Goal: Information Seeking & Learning: Check status

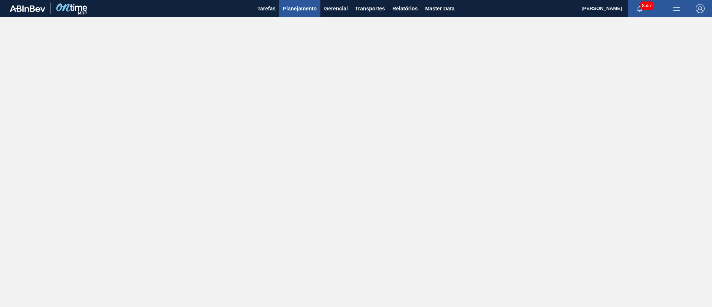
click at [314, 8] on span "Planejamento" at bounding box center [300, 8] width 34 height 9
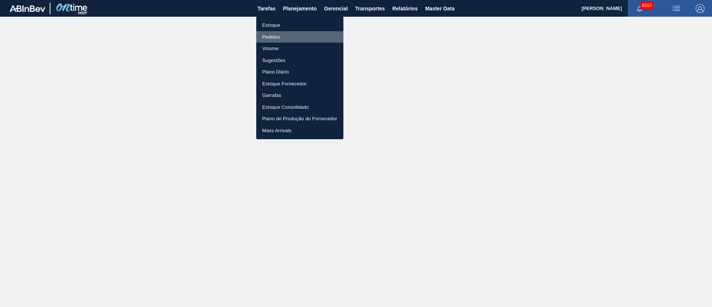
click at [272, 35] on li "Pedidos" at bounding box center [299, 37] width 87 height 12
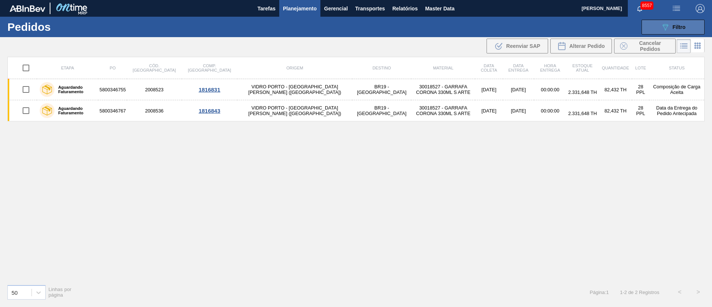
click at [475, 25] on span "Filtro" at bounding box center [679, 27] width 13 height 6
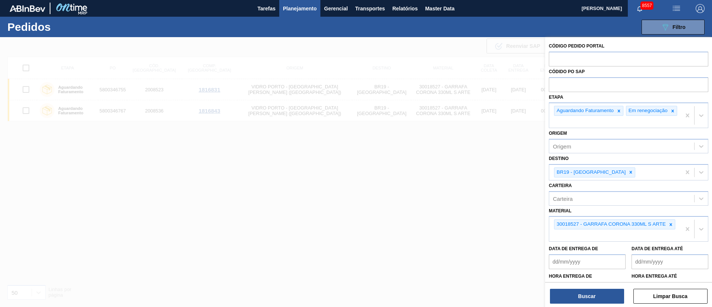
click at [367, 174] on div at bounding box center [356, 190] width 712 height 307
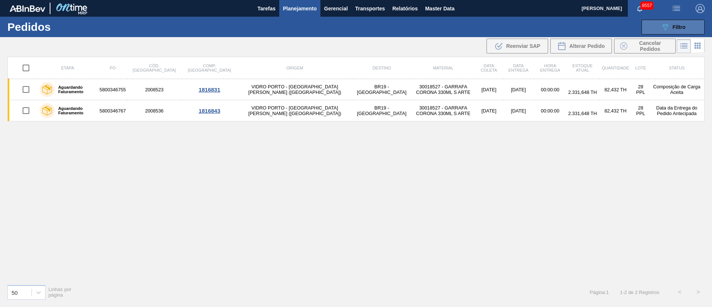
click at [475, 31] on div "089F7B8B-B2A5-4AFE-B5C0-19BA573D28AC Filtro" at bounding box center [673, 27] width 25 height 9
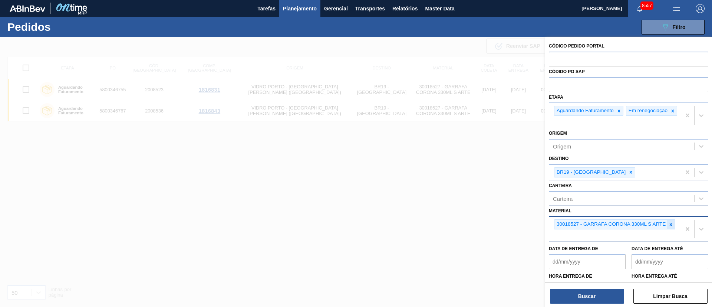
click at [475, 204] on icon at bounding box center [671, 224] width 3 height 3
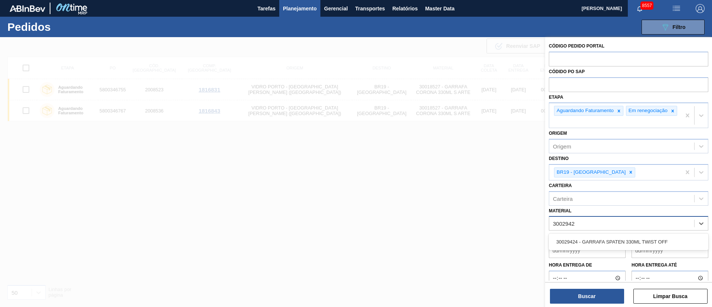
type input "30029424"
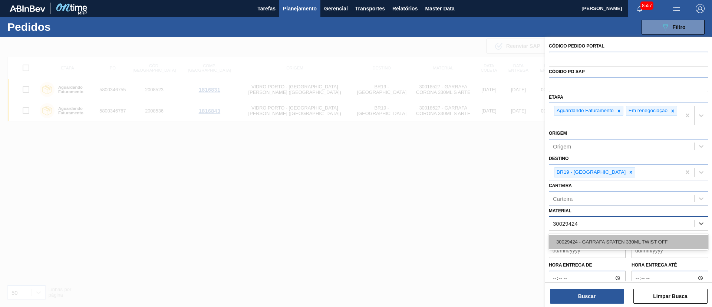
click at [475, 204] on div "30029424 - GARRAFA SPATEN 330ML TWIST OFF" at bounding box center [629, 242] width 160 height 14
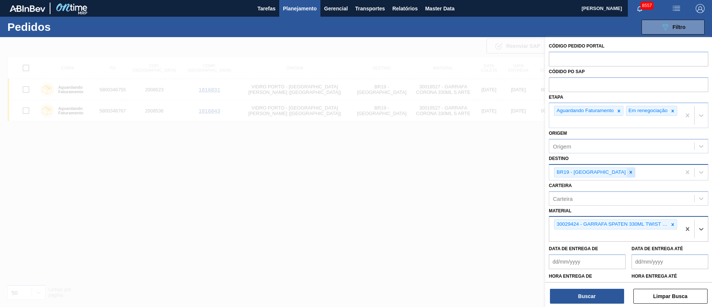
click at [475, 174] on icon at bounding box center [631, 172] width 5 height 5
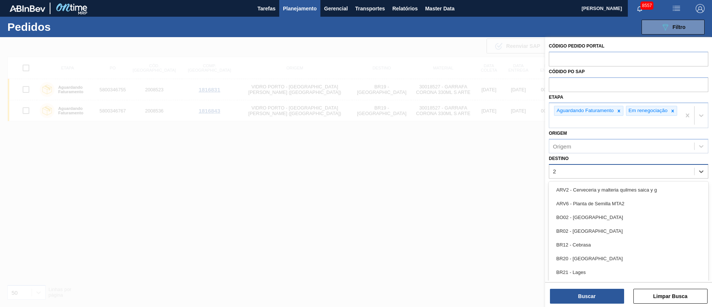
type input "26"
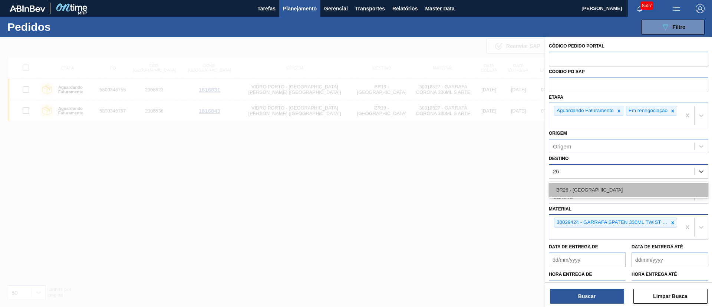
click at [475, 194] on div "BR26 - Uberlândia" at bounding box center [629, 190] width 160 height 14
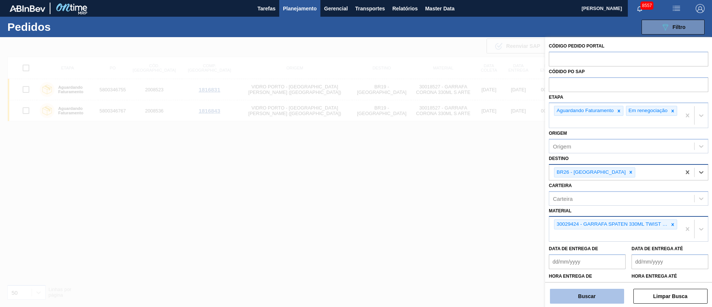
click at [475, 204] on button "Buscar" at bounding box center [587, 296] width 74 height 15
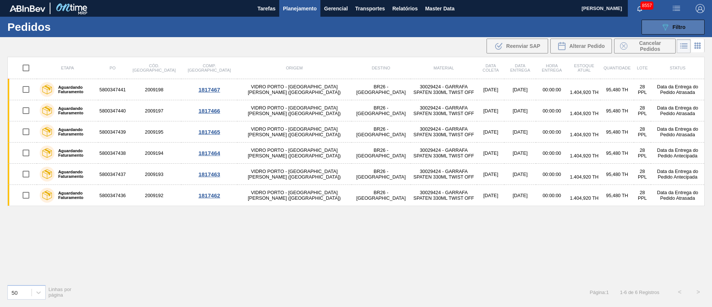
click at [475, 27] on button "089F7B8B-B2A5-4AFE-B5C0-19BA573D28AC Filtro" at bounding box center [673, 27] width 63 height 15
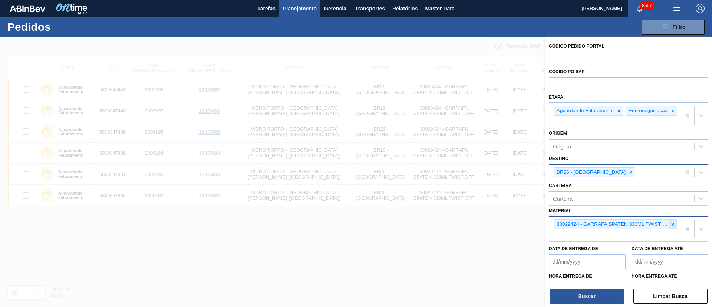
click at [475, 204] on div at bounding box center [673, 224] width 8 height 9
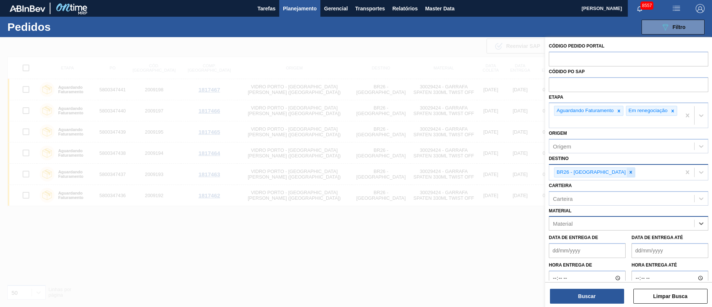
click at [475, 175] on icon at bounding box center [631, 172] width 5 height 5
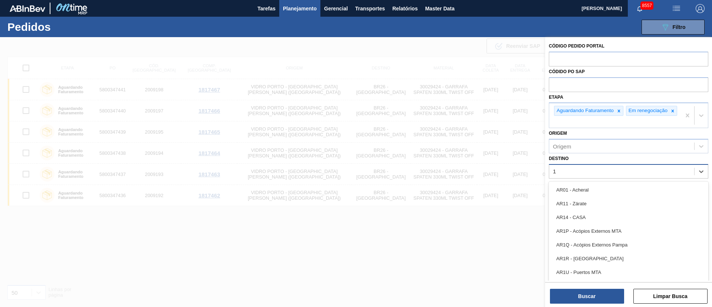
type input "19"
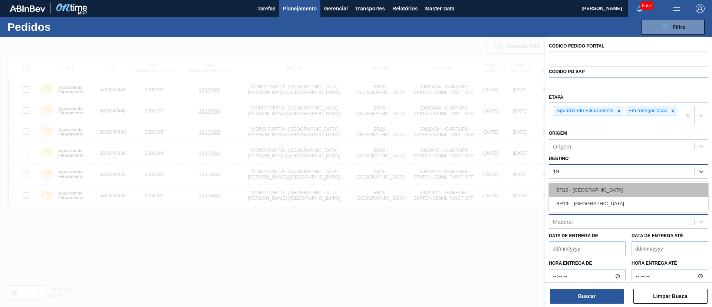
click at [475, 187] on div "BR19 - Nova Rio" at bounding box center [629, 190] width 160 height 14
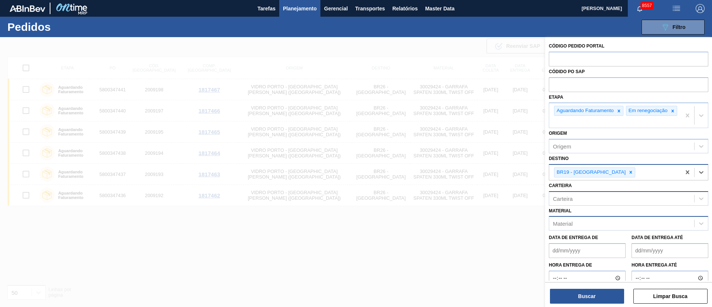
click at [475, 203] on div "Carteira" at bounding box center [622, 198] width 145 height 11
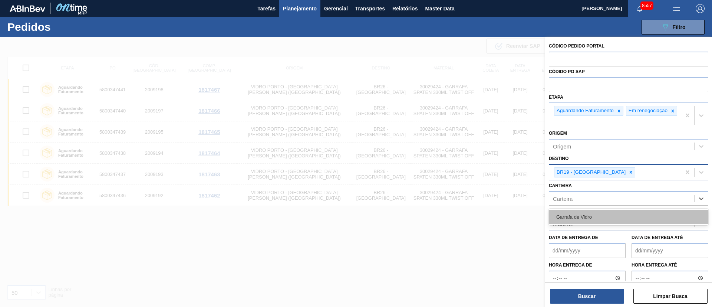
click at [475, 204] on div "Garrafa de Vidro" at bounding box center [629, 217] width 160 height 14
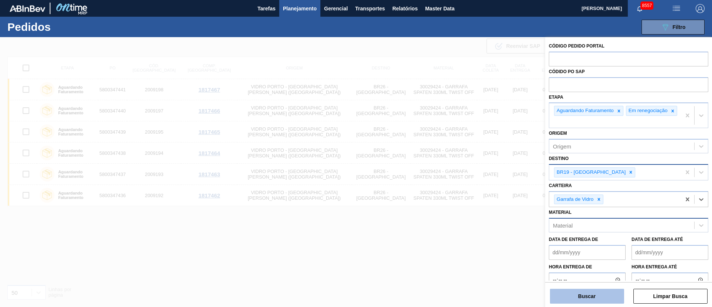
click at [475, 204] on button "Buscar" at bounding box center [587, 296] width 74 height 15
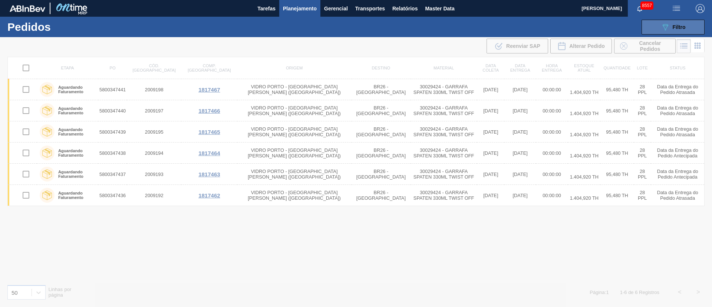
click at [475, 27] on span "Filtro" at bounding box center [679, 27] width 13 height 6
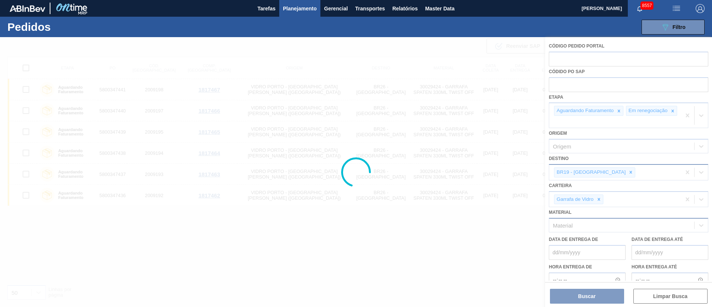
click at [475, 204] on div at bounding box center [356, 172] width 712 height 270
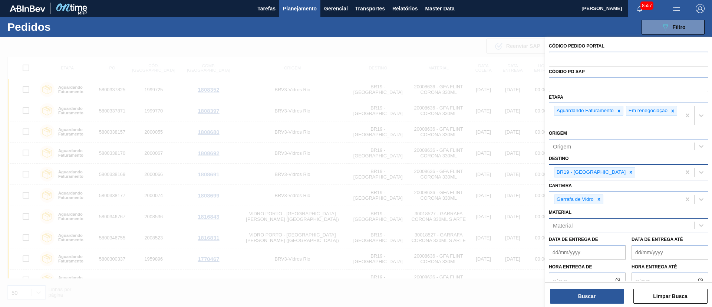
click at [475, 202] on icon at bounding box center [599, 199] width 5 height 5
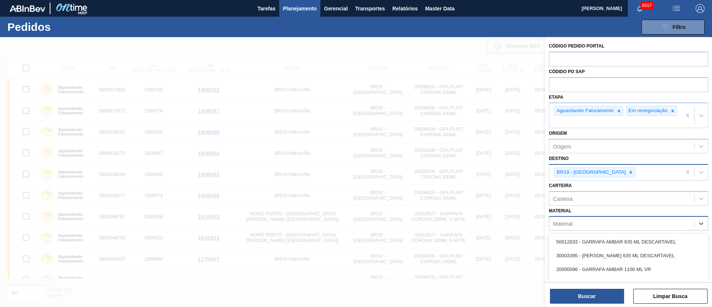
click at [475, 204] on div "Material" at bounding box center [622, 223] width 145 height 11
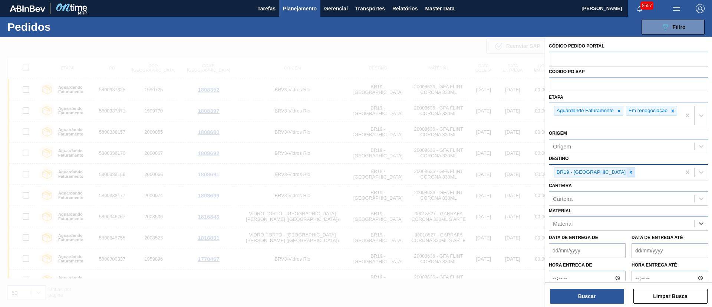
click at [475, 175] on icon at bounding box center [631, 172] width 5 height 5
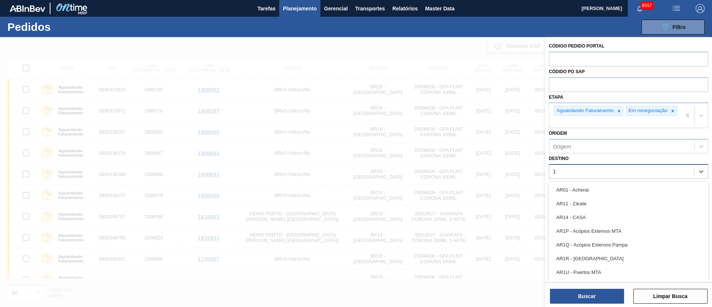
type input "16"
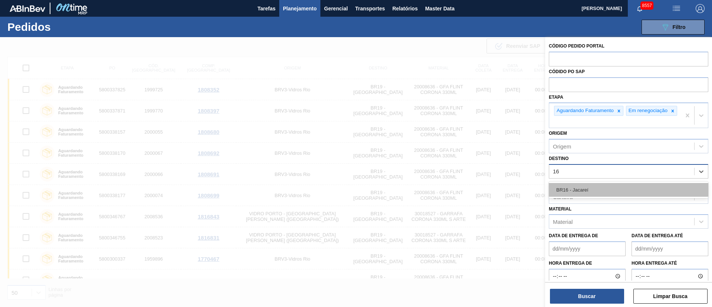
click at [475, 189] on div "BR16 - Jacareí" at bounding box center [629, 190] width 160 height 14
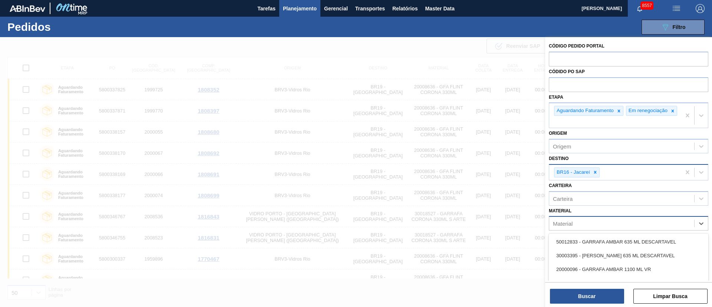
click at [475, 204] on div "Material" at bounding box center [622, 223] width 145 height 11
type input "senses"
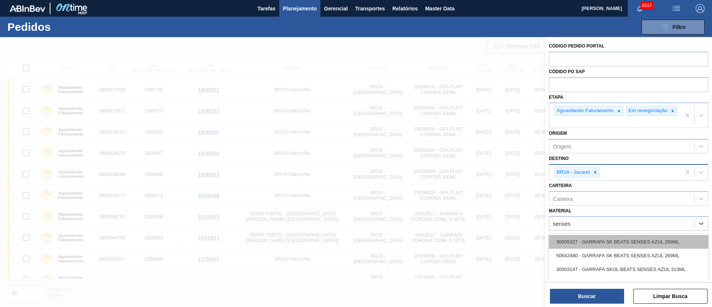
click at [475, 204] on div "30005327 - GARRAFA SK BEATS SENSES AZUL 269ML" at bounding box center [629, 242] width 160 height 14
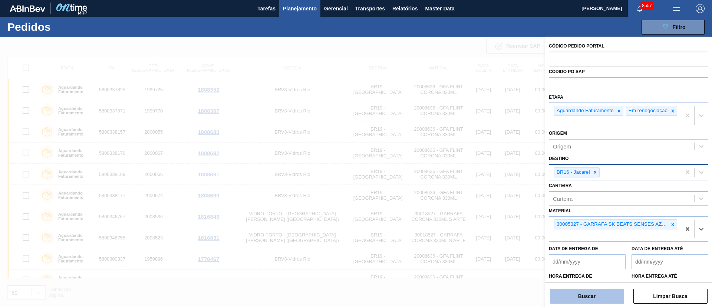
click at [475, 204] on button "Buscar" at bounding box center [587, 296] width 74 height 15
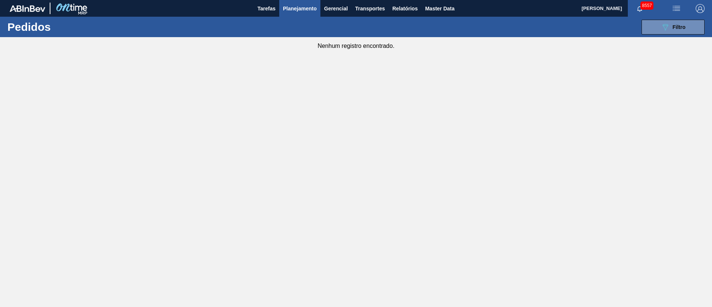
click at [475, 18] on div "089F7B8B-B2A5-4AFE-B5C0-19BA573D28AC Filtro Código Pedido Portal Códido PO SAP …" at bounding box center [413, 27] width 590 height 22
click at [475, 24] on button "089F7B8B-B2A5-4AFE-B5C0-19BA573D28AC Filtro" at bounding box center [673, 27] width 63 height 15
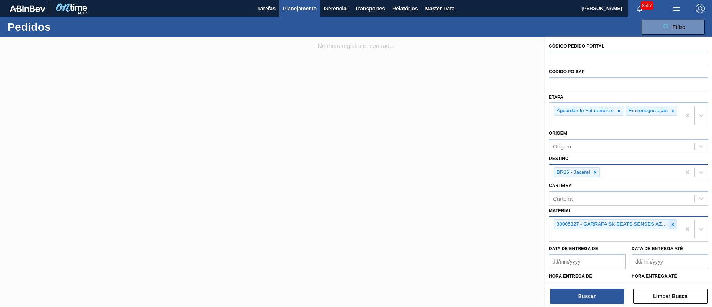
click at [475, 204] on icon at bounding box center [673, 224] width 5 height 5
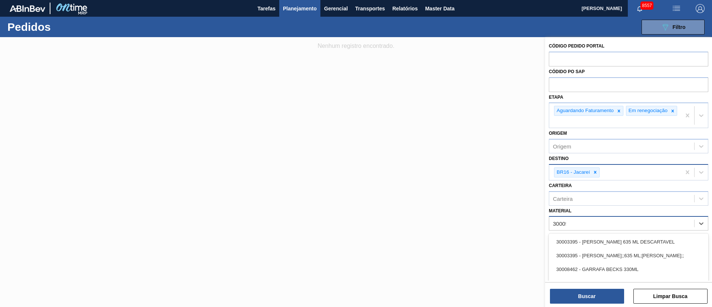
type input "300053"
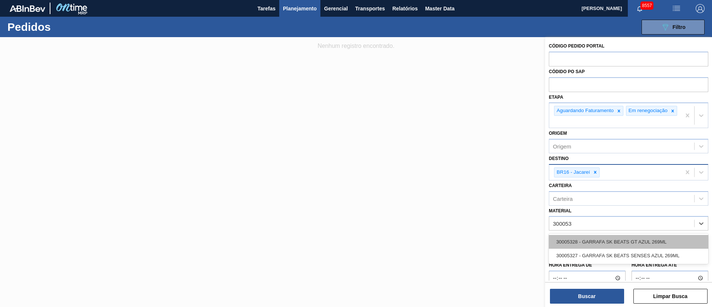
click at [475, 204] on div "30005328 - GARRAFA SK BEATS GT AZUL 269ML" at bounding box center [629, 242] width 160 height 14
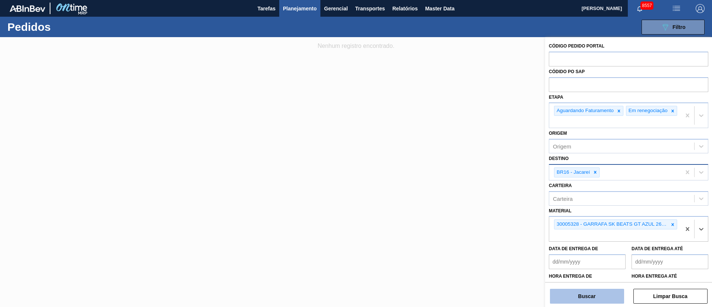
click at [475, 204] on button "Buscar" at bounding box center [587, 296] width 74 height 15
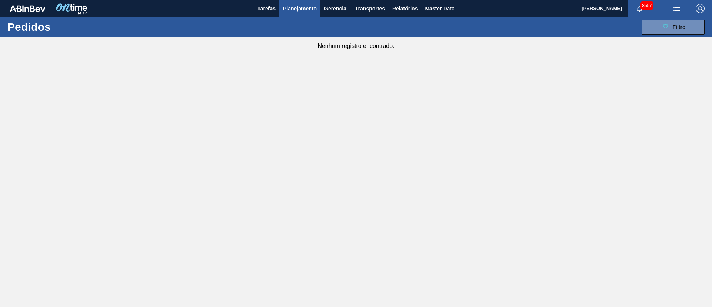
click at [305, 11] on span "Planejamento" at bounding box center [300, 8] width 34 height 9
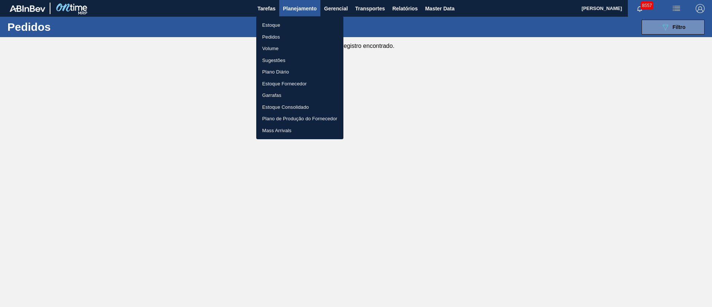
click at [268, 35] on li "Pedidos" at bounding box center [299, 37] width 87 height 12
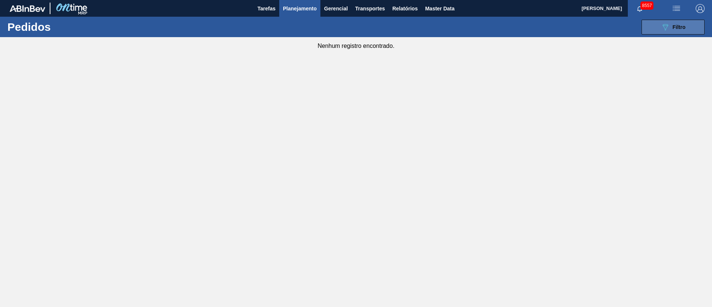
click at [475, 23] on div "089F7B8B-B2A5-4AFE-B5C0-19BA573D28AC Filtro" at bounding box center [673, 27] width 25 height 9
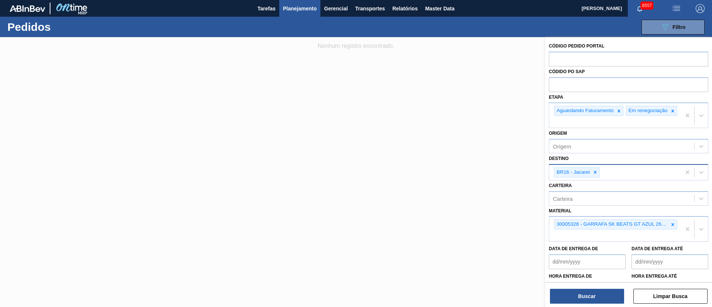
click at [303, 9] on span "Planejamento" at bounding box center [300, 8] width 34 height 9
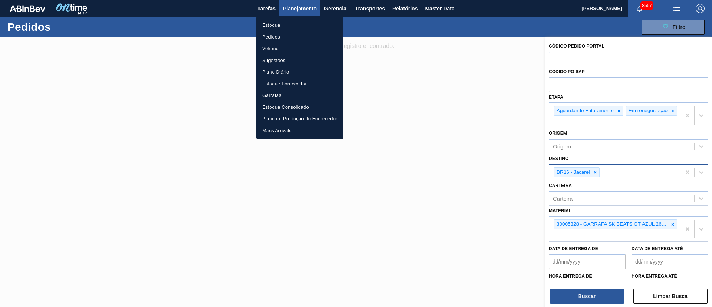
click at [272, 26] on li "Estoque" at bounding box center [299, 25] width 87 height 12
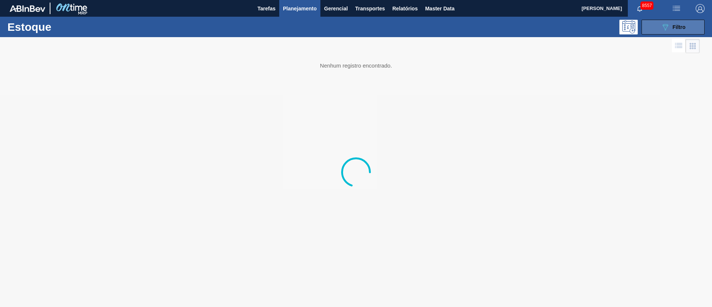
click at [475, 20] on button "089F7B8B-B2A5-4AFE-B5C0-19BA573D28AC Filtro" at bounding box center [673, 27] width 63 height 15
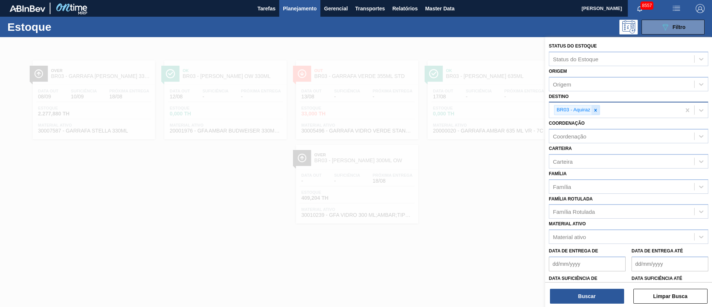
click at [475, 109] on icon at bounding box center [596, 110] width 3 height 3
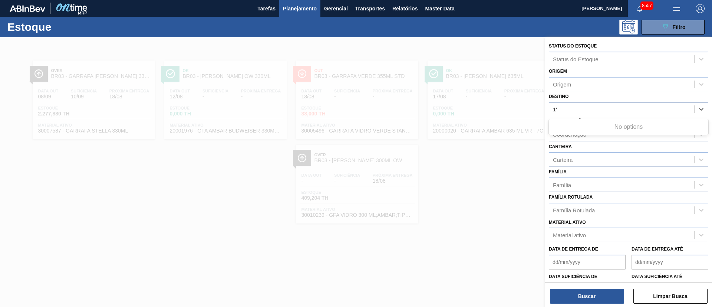
type input "1"
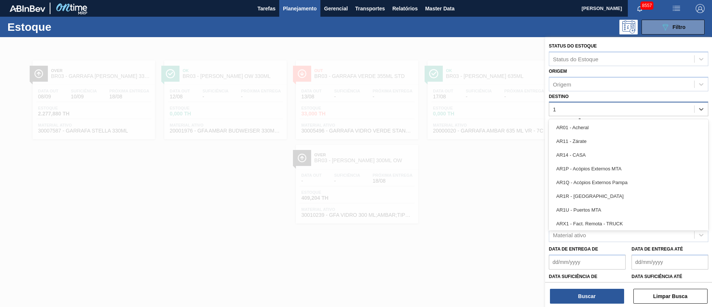
type input "16"
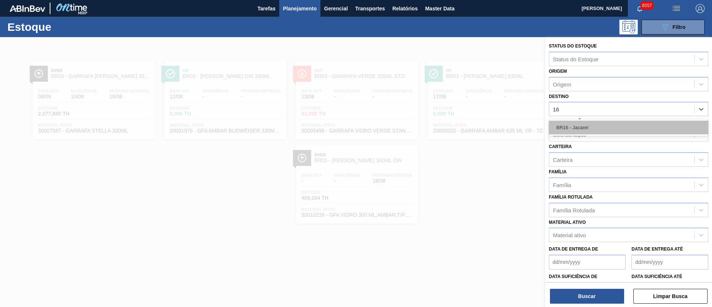
click at [475, 131] on div "BR16 - Jacareí" at bounding box center [629, 128] width 160 height 14
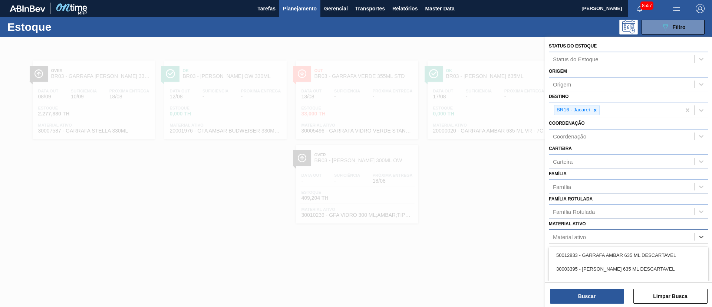
click at [475, 204] on div "Material ativo" at bounding box center [622, 237] width 145 height 11
type ativo "senses"
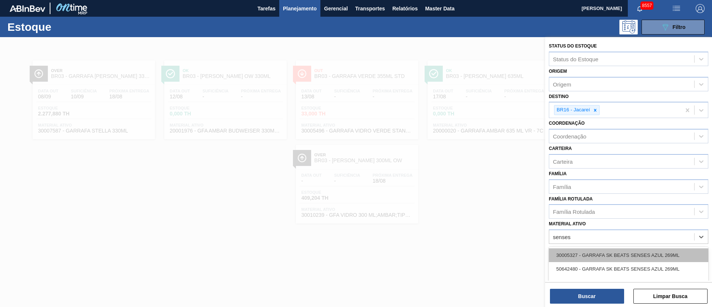
click at [475, 204] on div "30005327 - GARRAFA SK BEATS SENSES AZUL 269ML" at bounding box center [629, 255] width 160 height 14
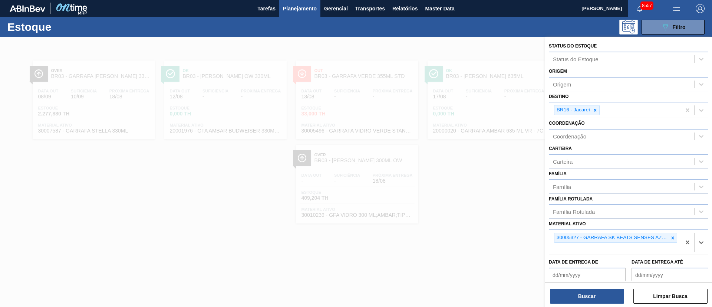
click at [475, 204] on div "Status do Estoque Status do Estoque Origem Origem Destino BR16 - Jacareí Coorde…" at bounding box center [628, 172] width 167 height 271
click at [475, 204] on button "Buscar" at bounding box center [587, 296] width 74 height 15
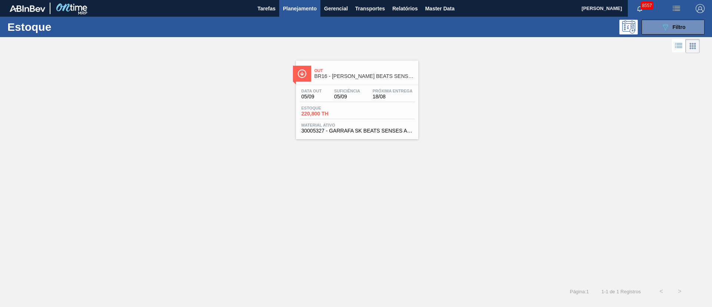
click at [359, 100] on div "Data out 05/09 Suficiência 05/09 Próxima Entrega 18/08" at bounding box center [357, 95] width 115 height 13
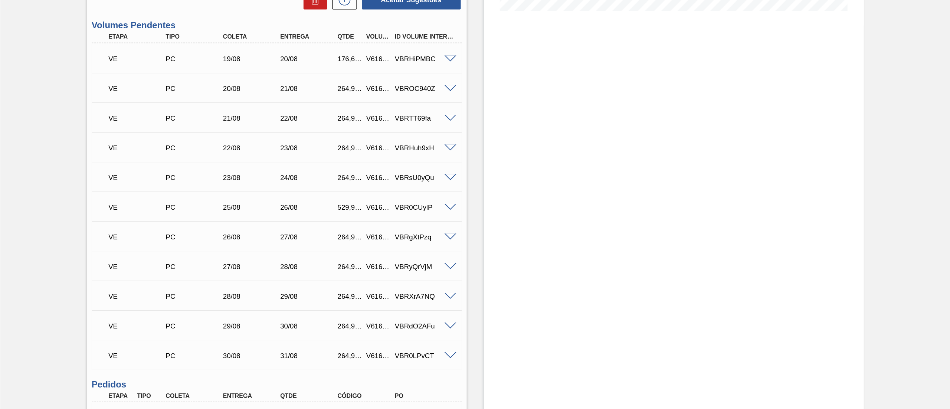
scroll to position [209, 0]
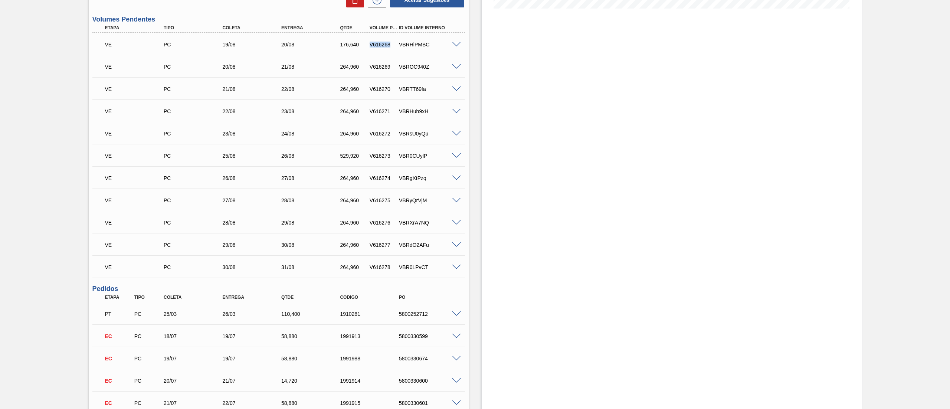
drag, startPoint x: 369, startPoint y: 44, endPoint x: 391, endPoint y: 44, distance: 22.3
click at [391, 44] on div "V616268" at bounding box center [384, 45] width 32 height 6
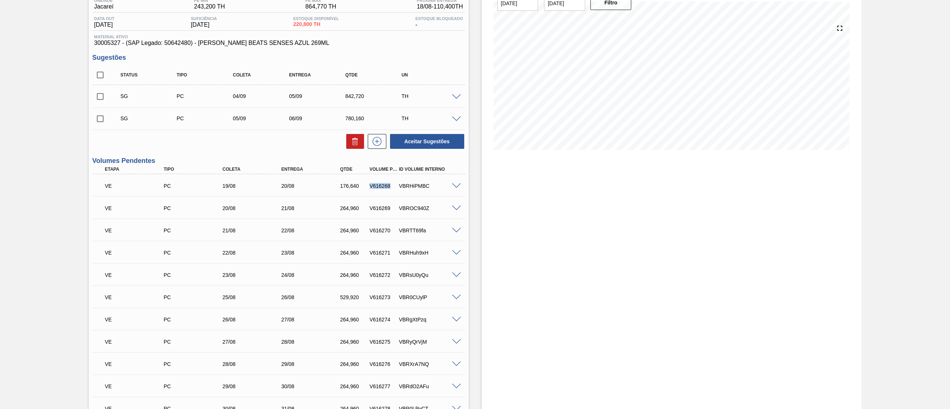
scroll to position [0, 0]
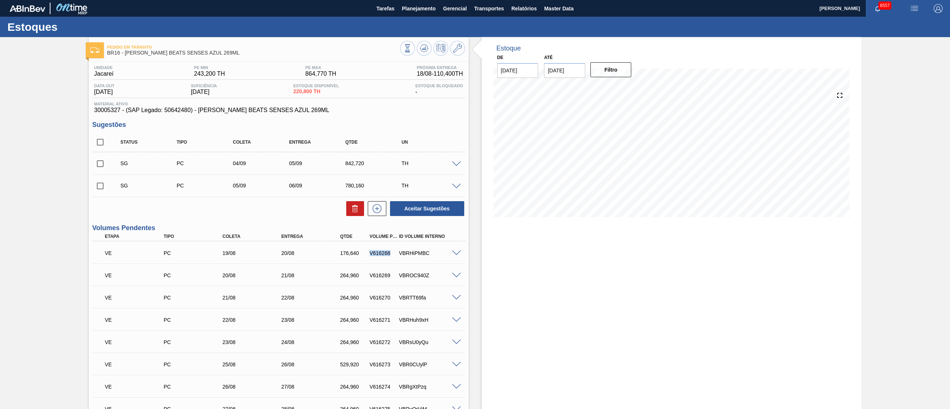
click at [100, 161] on input "checkbox" at bounding box center [100, 164] width 16 height 16
checkbox input "true"
click at [97, 188] on input "checkbox" at bounding box center [100, 186] width 16 height 16
checkbox input "true"
click at [354, 204] on icon at bounding box center [355, 208] width 9 height 9
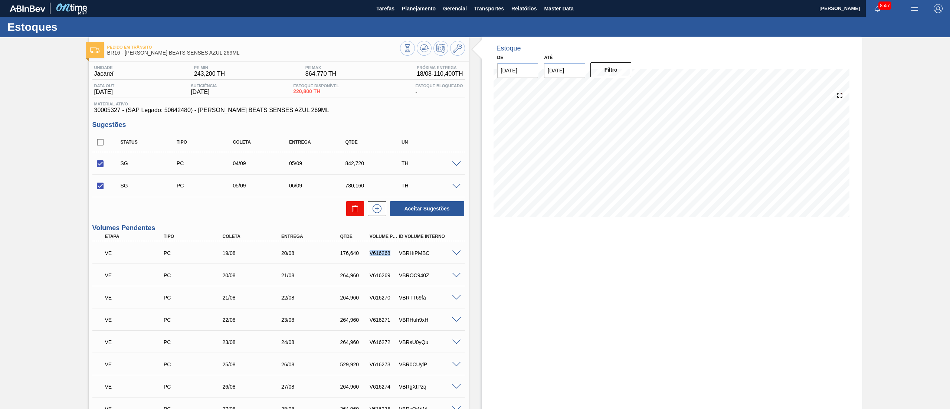
checkbox input "false"
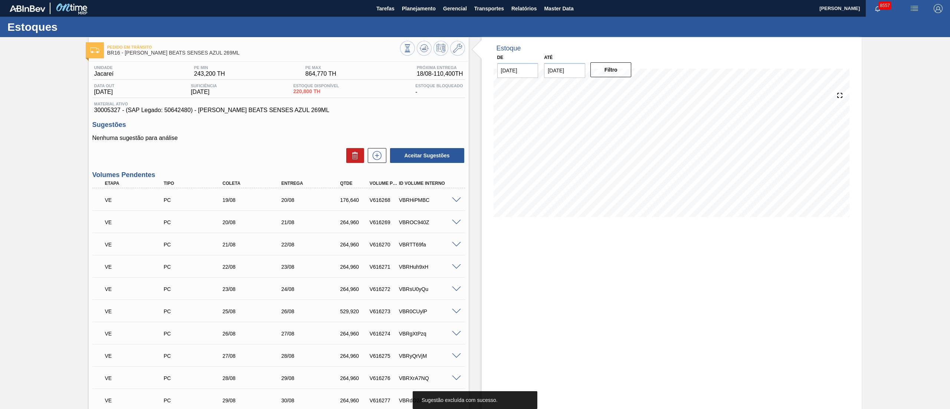
click at [261, 158] on div "Aceitar Sugestões" at bounding box center [278, 155] width 373 height 16
click at [409, 12] on span "Planejamento" at bounding box center [419, 8] width 34 height 9
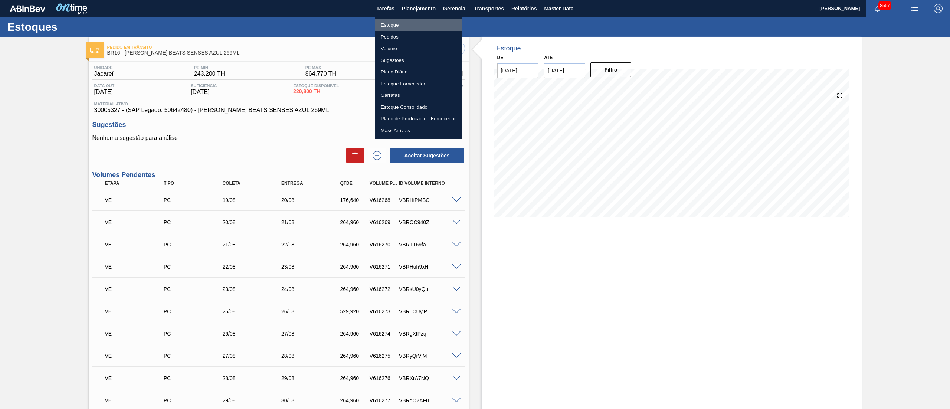
click at [396, 22] on li "Estoque" at bounding box center [418, 25] width 87 height 12
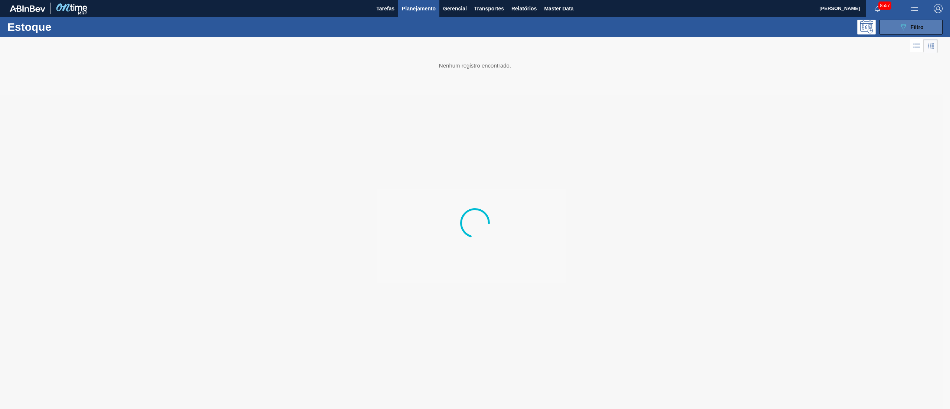
click at [475, 25] on span "Filtro" at bounding box center [917, 27] width 13 height 6
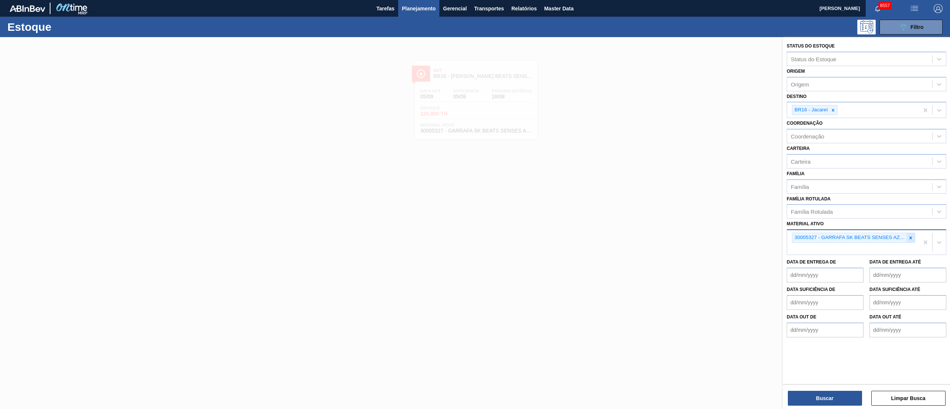
click at [475, 204] on icon at bounding box center [911, 237] width 3 height 3
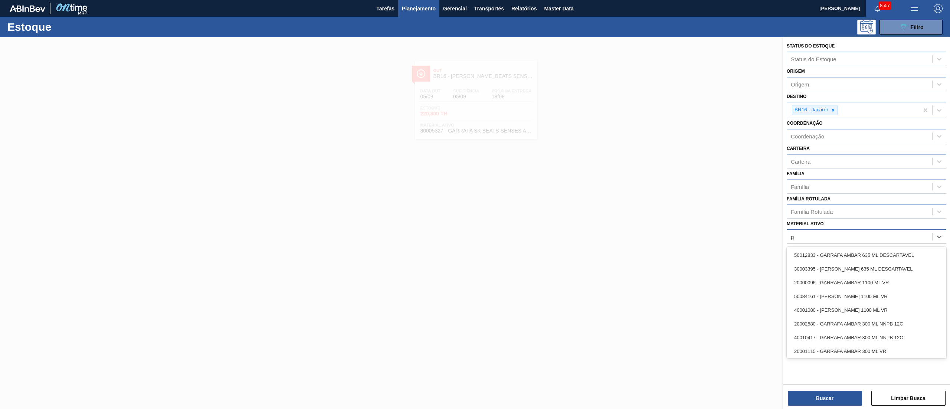
type ativo "gt"
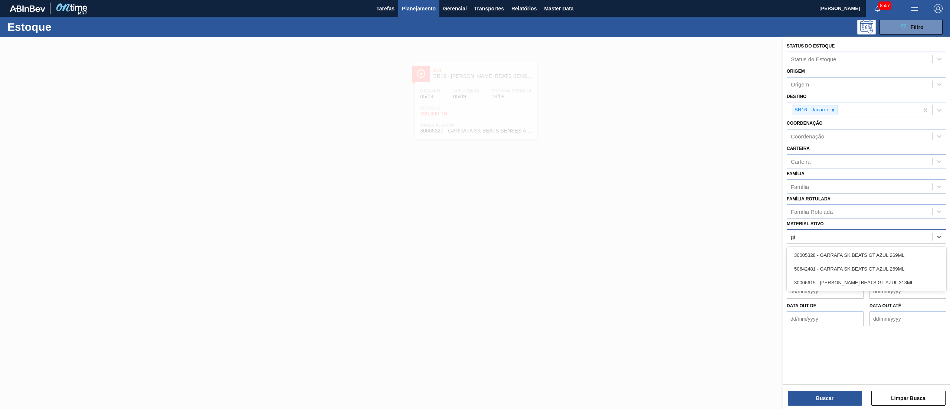
click at [475, 204] on div "30005328 - GARRAFA SK BEATS GT AZUL 269ML 50642481 - GARRAFA SK BEATS GT AZUL 2…" at bounding box center [867, 269] width 160 height 44
click at [475, 204] on div "30005328 - GARRAFA SK BEATS GT AZUL 269ML" at bounding box center [867, 255] width 160 height 14
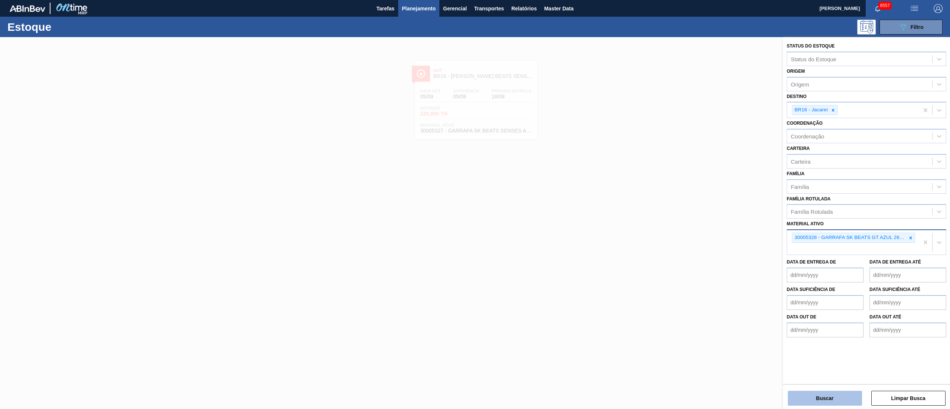
click at [475, 204] on button "Buscar" at bounding box center [825, 398] width 74 height 15
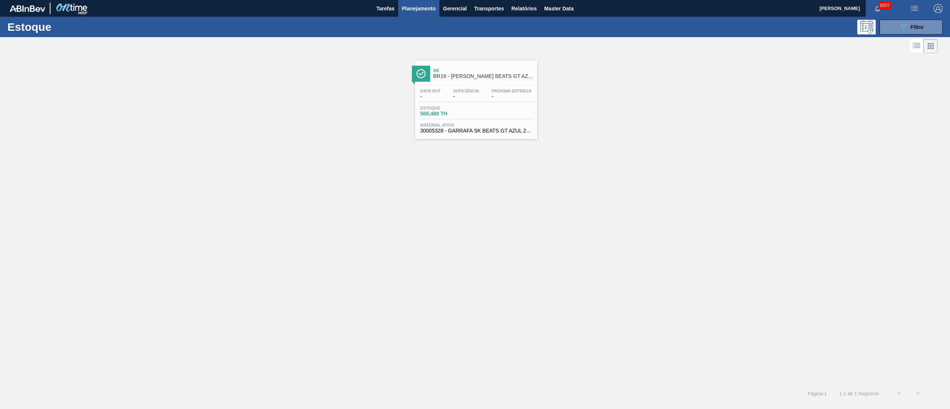
click at [475, 68] on div "Ok BR16 - GARRAFA SK BEATS GT AZUL 269ML" at bounding box center [483, 73] width 100 height 17
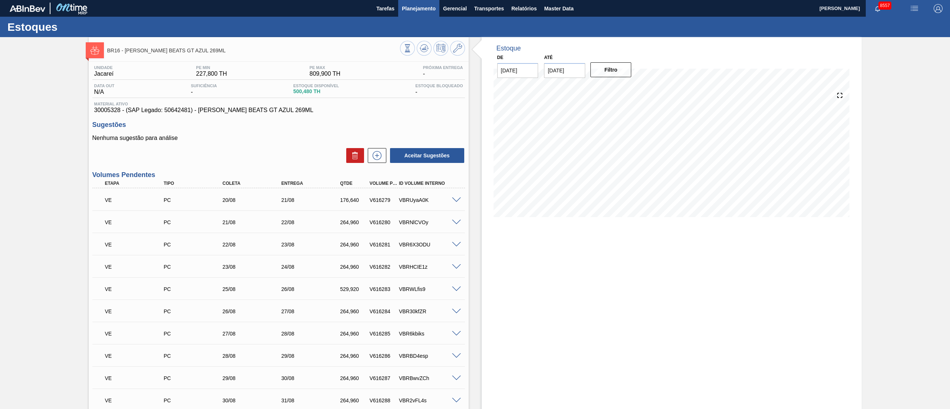
click at [412, 7] on span "Planejamento" at bounding box center [419, 8] width 34 height 9
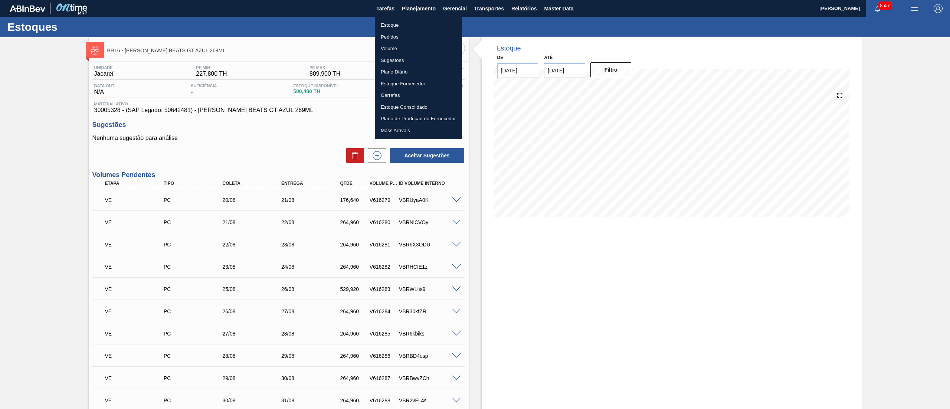
click at [388, 35] on li "Pedidos" at bounding box center [418, 37] width 87 height 12
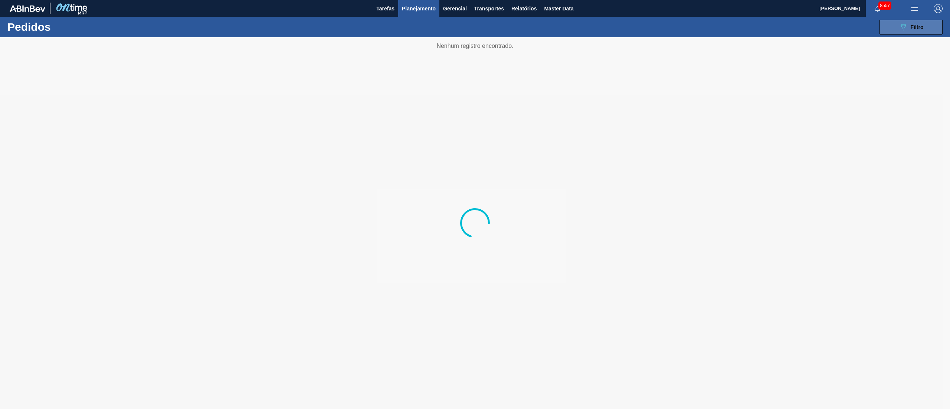
click at [475, 30] on div "089F7B8B-B2A5-4AFE-B5C0-19BA573D28AC Filtro" at bounding box center [911, 27] width 25 height 9
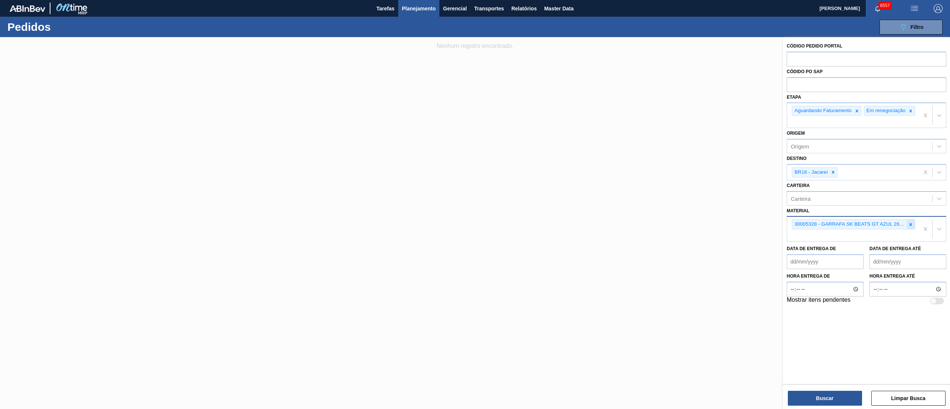
click at [475, 204] on div at bounding box center [911, 224] width 8 height 9
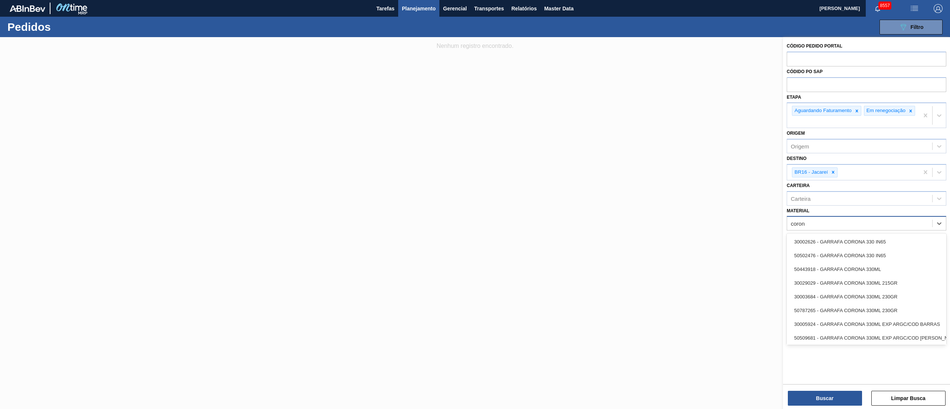
type input "corona"
click at [475, 204] on div "30002626 - GARRAFA CORONA 330 IN65" at bounding box center [867, 242] width 160 height 14
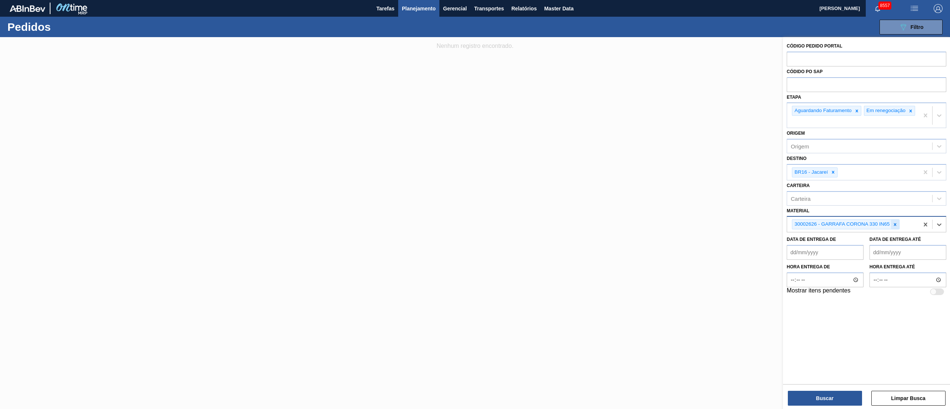
click at [475, 204] on icon at bounding box center [894, 224] width 5 height 5
type input "300185"
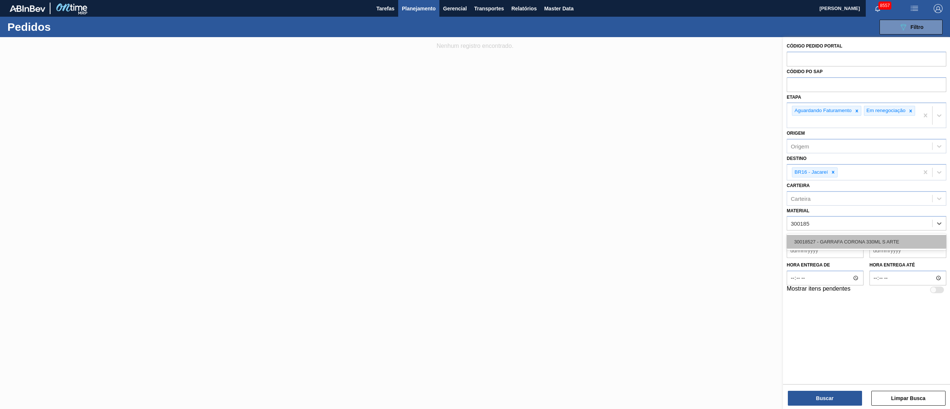
click at [475, 204] on div "30018527 - GARRAFA CORONA 330ML S ARTE" at bounding box center [867, 242] width 160 height 14
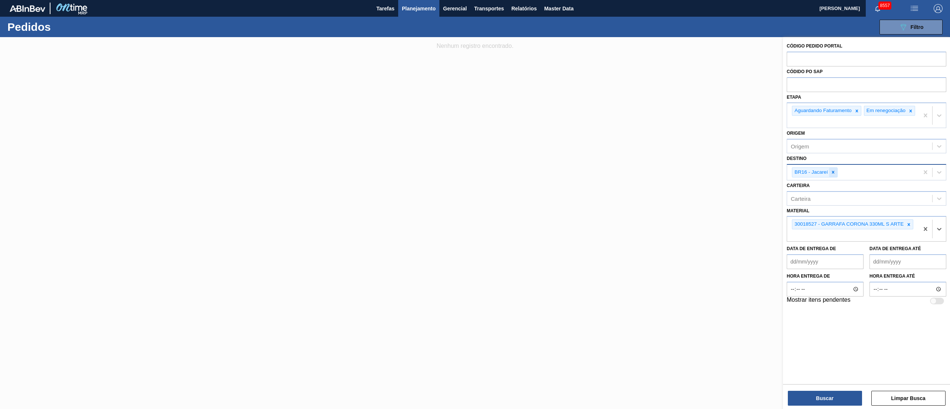
click at [475, 174] on icon at bounding box center [833, 172] width 3 height 3
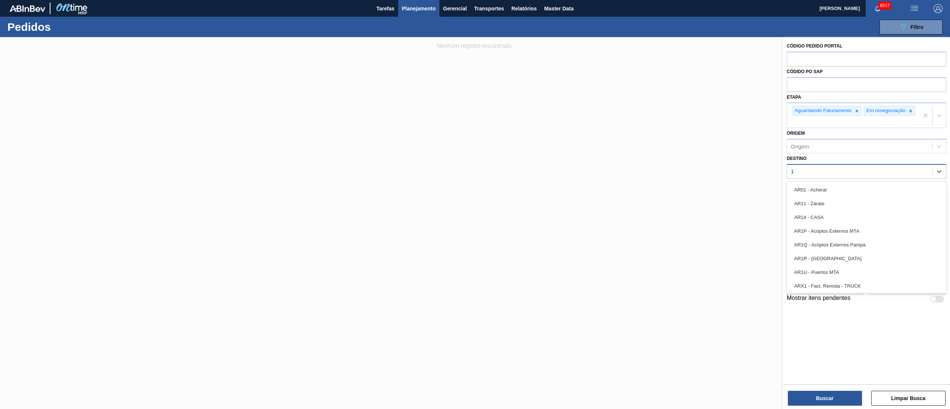
type input "13"
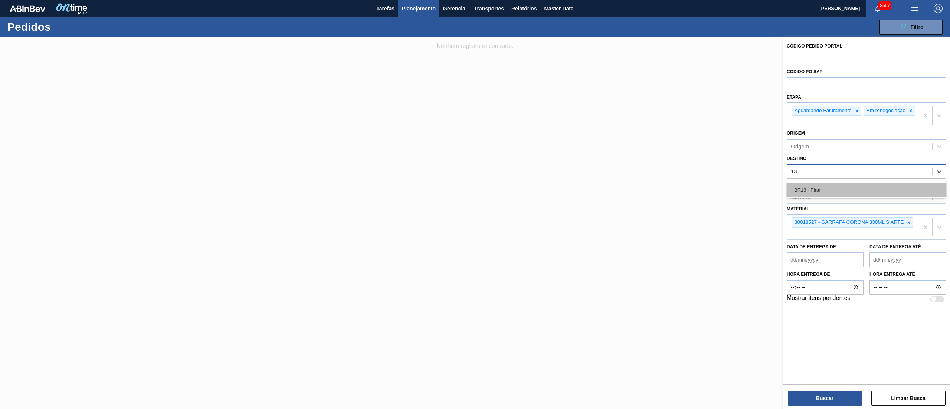
click at [475, 195] on div "BR13 - Piraí" at bounding box center [867, 190] width 160 height 14
click at [475, 175] on icon at bounding box center [827, 172] width 5 height 5
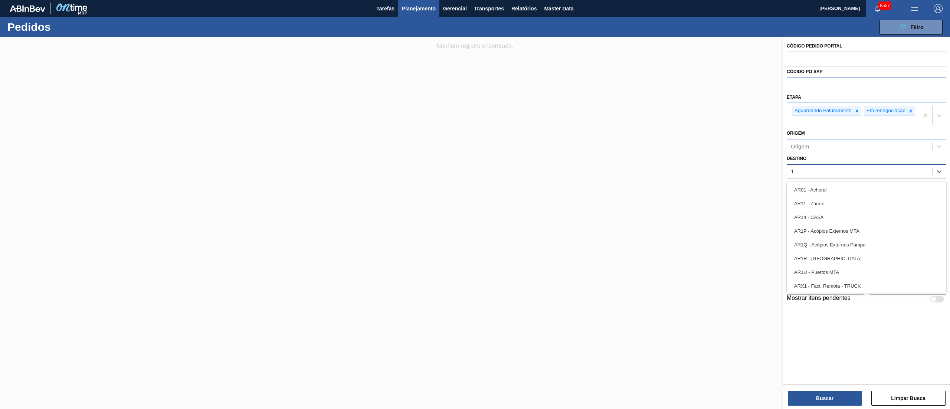
type input "19"
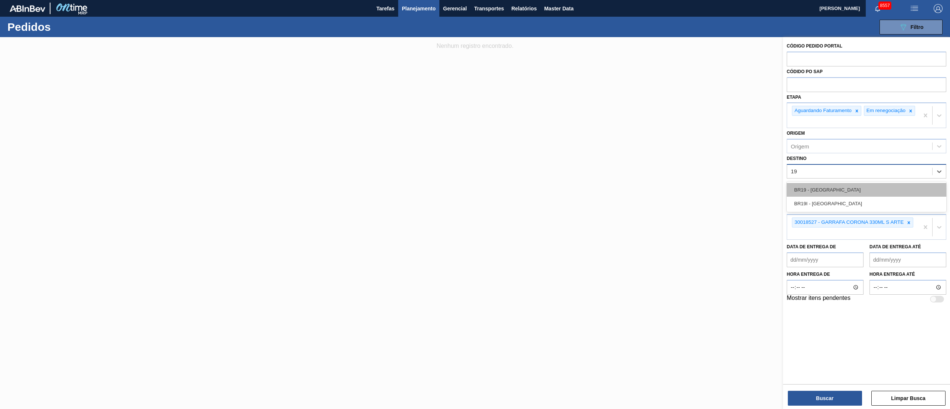
click at [475, 188] on div "BR19 - Nova Rio" at bounding box center [867, 190] width 160 height 14
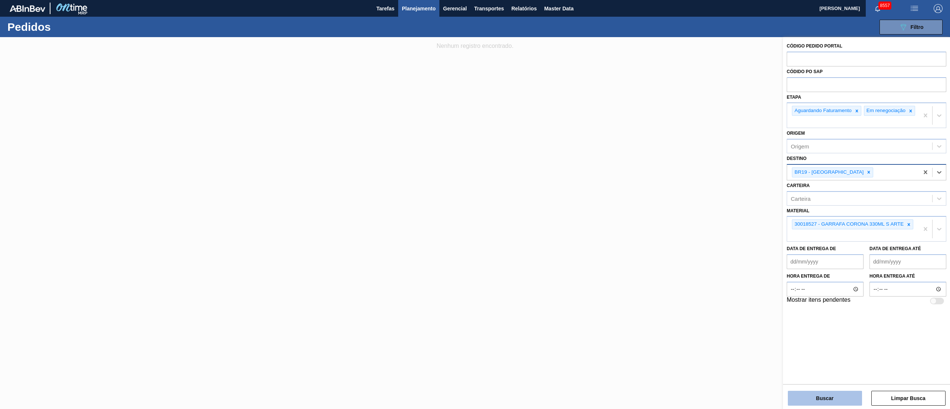
click at [475, 204] on button "Buscar" at bounding box center [825, 398] width 74 height 15
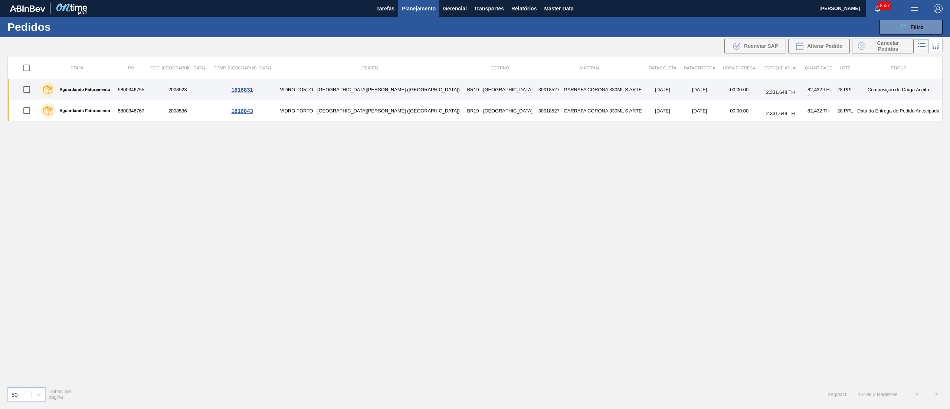
click at [340, 92] on td "VIDRO PORTO - [GEOGRAPHIC_DATA][PERSON_NAME] ([GEOGRAPHIC_DATA])" at bounding box center [369, 89] width 189 height 21
click at [340, 92] on main "Tarefas Planejamento Gerencial Transportes Relatórios Master Data Juliane Romag…" at bounding box center [475, 204] width 950 height 409
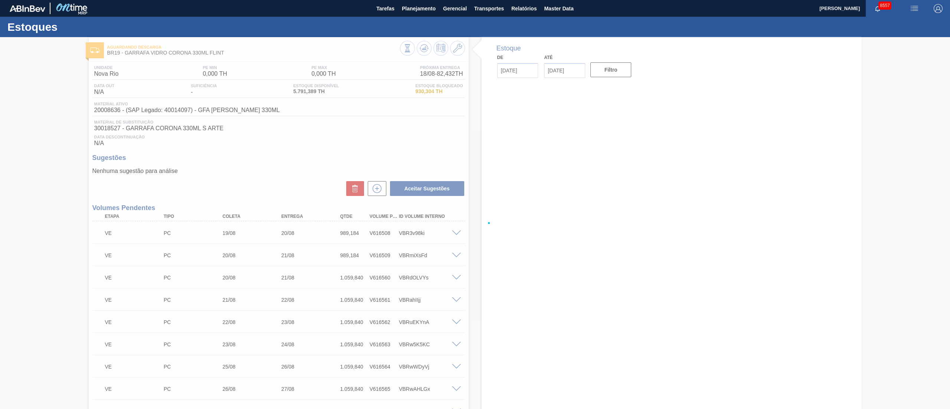
type input "[DATE]"
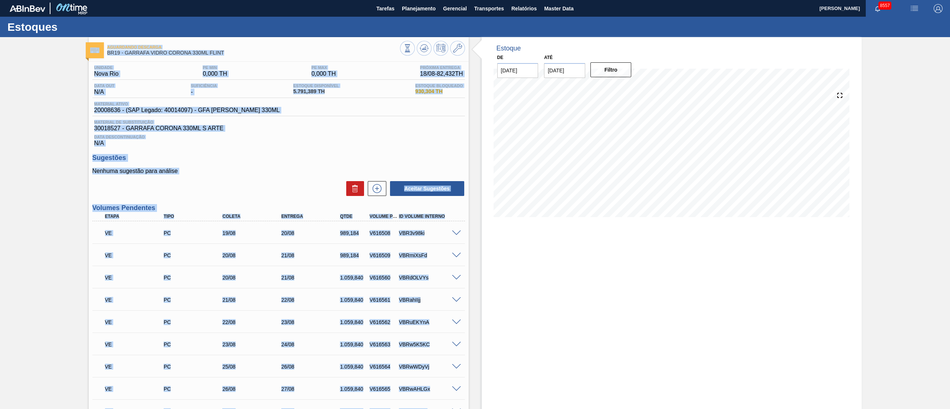
click at [316, 177] on div "Nenhuma sugestão para análise Aceitar Sugestões" at bounding box center [278, 182] width 373 height 29
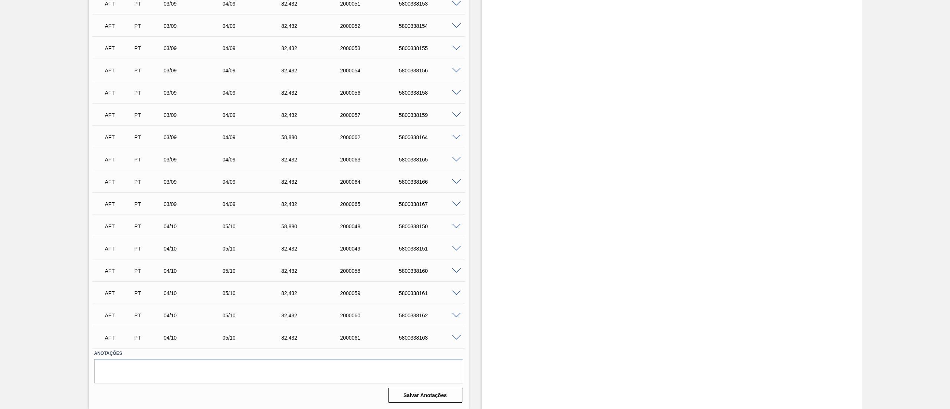
scroll to position [4618, 0]
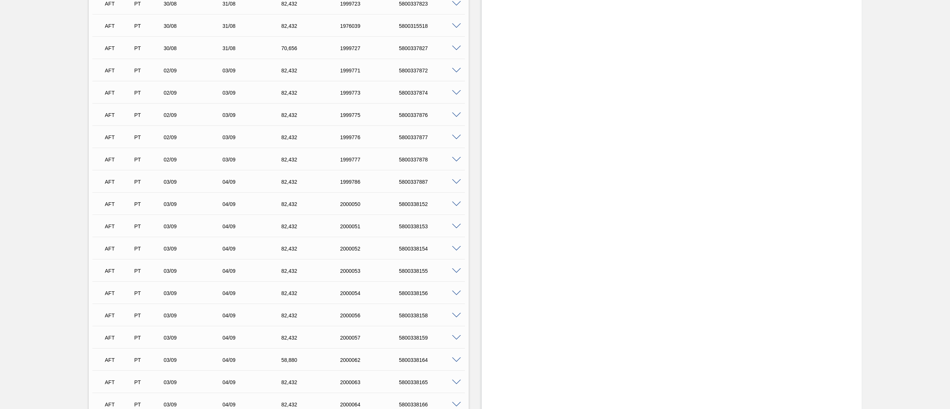
click at [453, 204] on span at bounding box center [456, 227] width 9 height 6
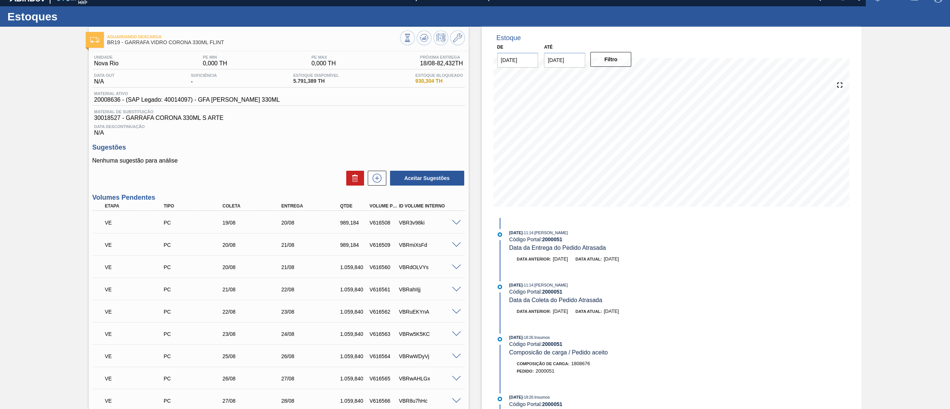
scroll to position [0, 0]
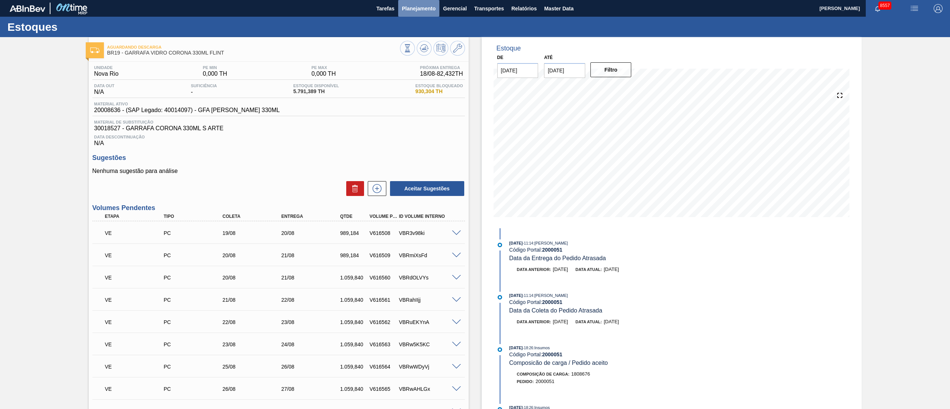
click at [432, 5] on span "Planejamento" at bounding box center [419, 8] width 34 height 9
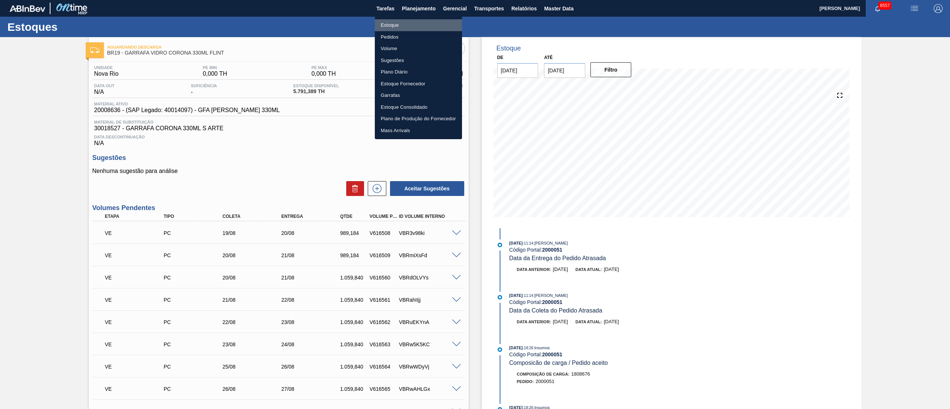
click at [401, 23] on li "Estoque" at bounding box center [418, 25] width 87 height 12
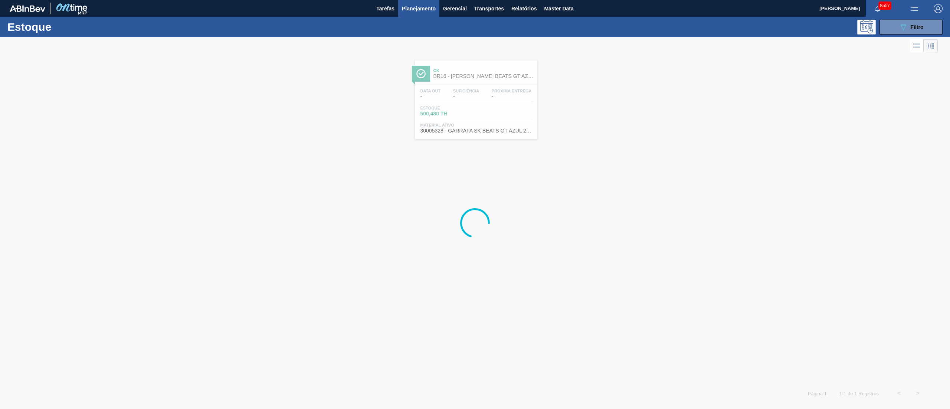
click at [475, 27] on button "089F7B8B-B2A5-4AFE-B5C0-19BA573D28AC Filtro" at bounding box center [910, 27] width 63 height 15
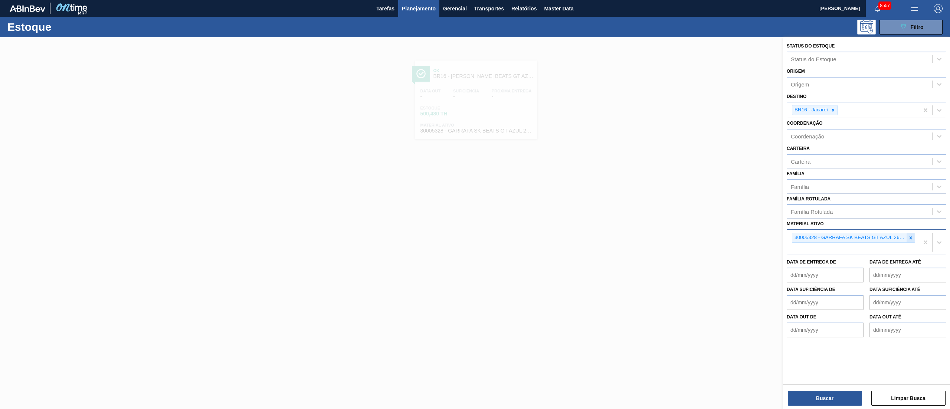
click at [475, 204] on icon at bounding box center [911, 237] width 3 height 3
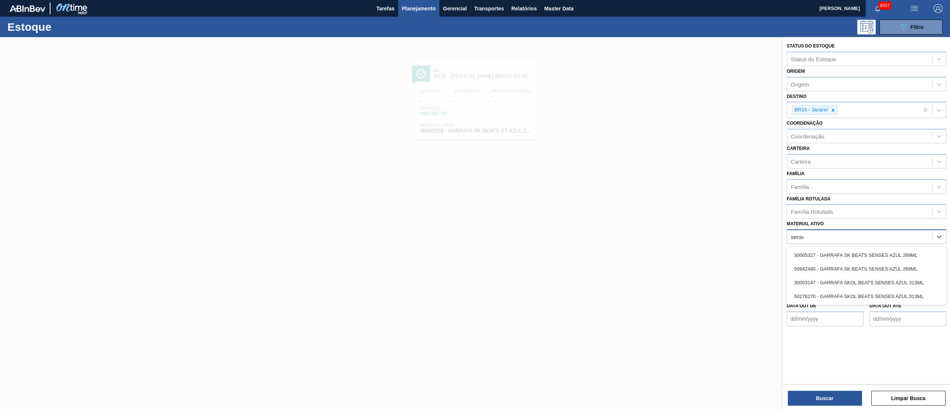
type ativo "senses"
click at [475, 204] on div "30005327 - GARRAFA SK BEATS SENSES AZUL 269ML" at bounding box center [867, 255] width 160 height 14
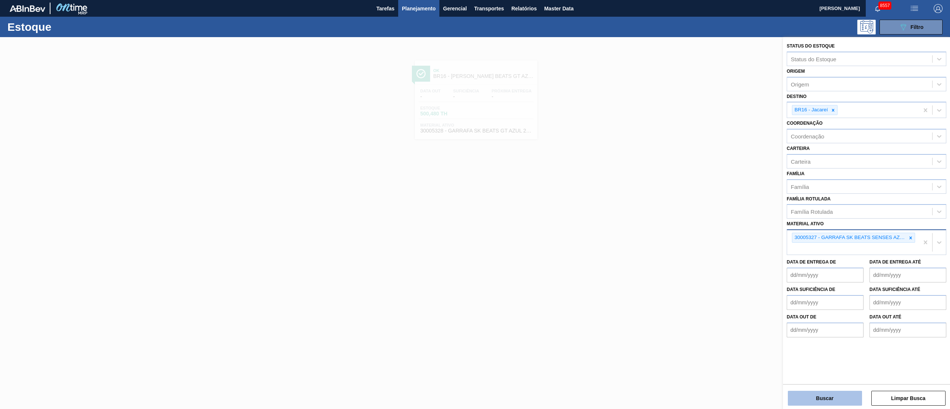
click at [475, 204] on button "Buscar" at bounding box center [825, 398] width 74 height 15
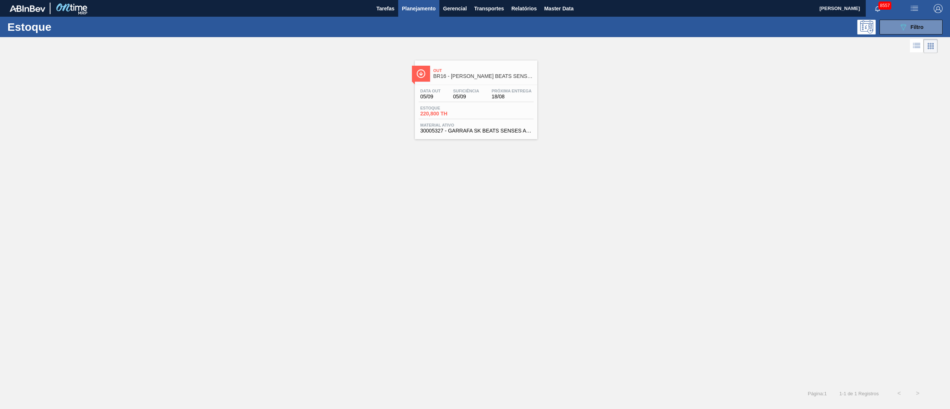
click at [450, 107] on span "Estoque" at bounding box center [446, 108] width 52 height 4
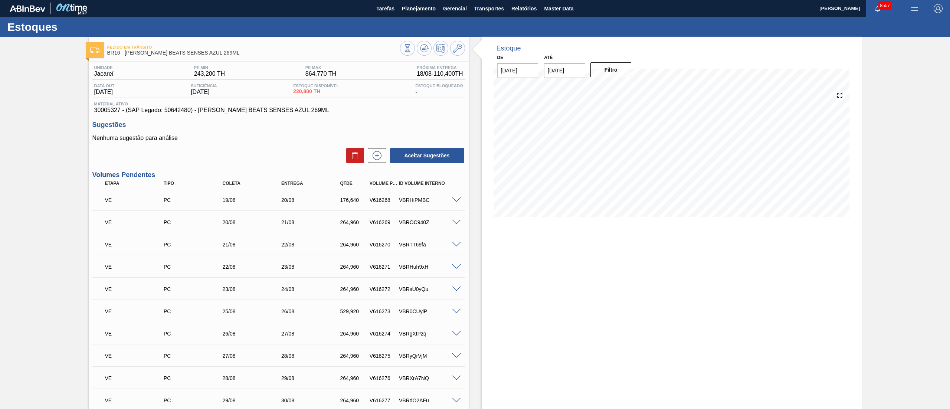
click at [455, 199] on span at bounding box center [456, 200] width 9 height 6
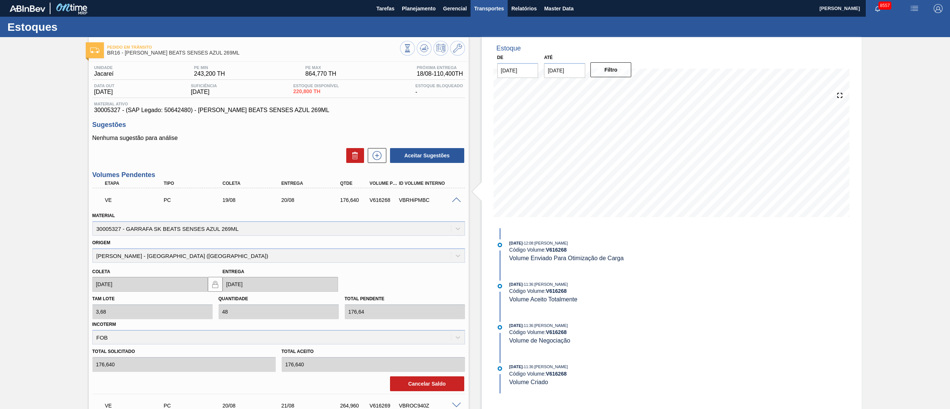
click at [475, 13] on button "Transportes" at bounding box center [489, 8] width 37 height 17
click at [412, 13] on div at bounding box center [475, 204] width 950 height 409
click at [411, 6] on span "Planejamento" at bounding box center [419, 8] width 34 height 9
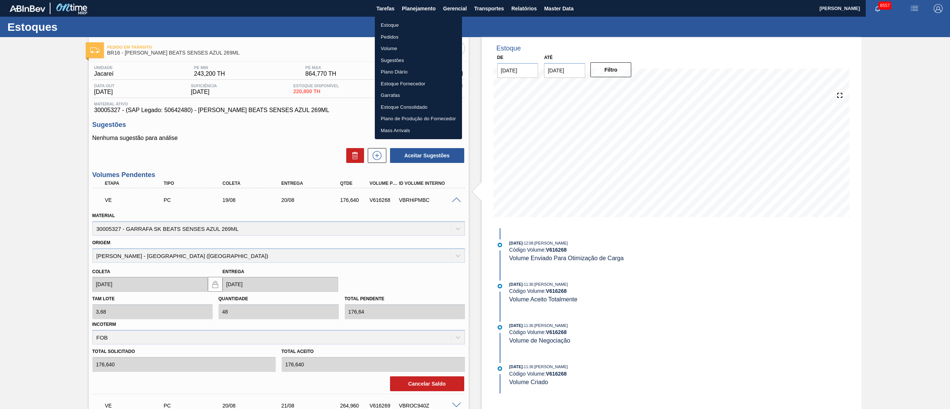
click at [390, 37] on li "Pedidos" at bounding box center [418, 37] width 87 height 12
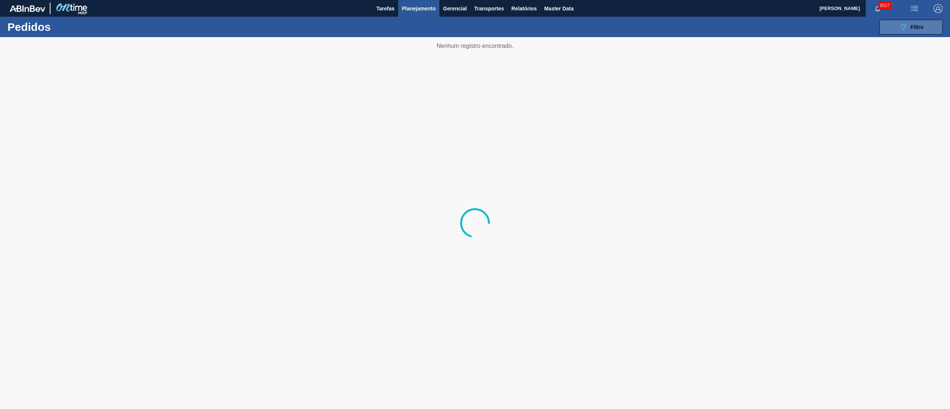
click at [475, 25] on div "089F7B8B-B2A5-4AFE-B5C0-19BA573D28AC Filtro" at bounding box center [911, 27] width 25 height 9
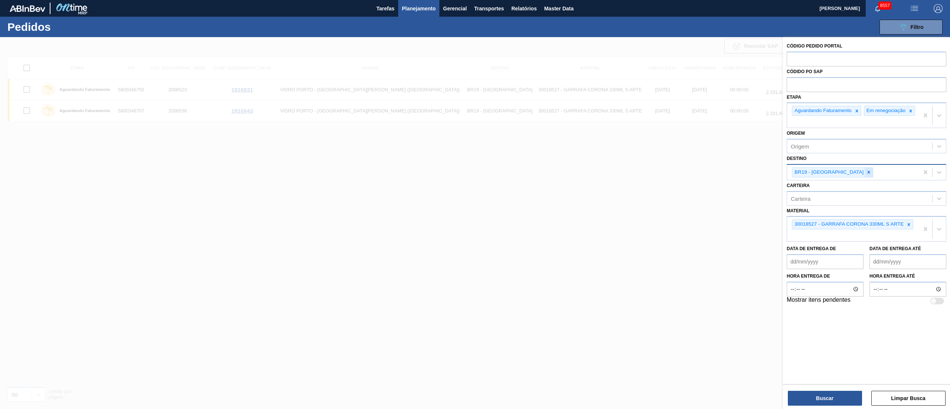
click at [475, 175] on icon at bounding box center [868, 172] width 5 height 5
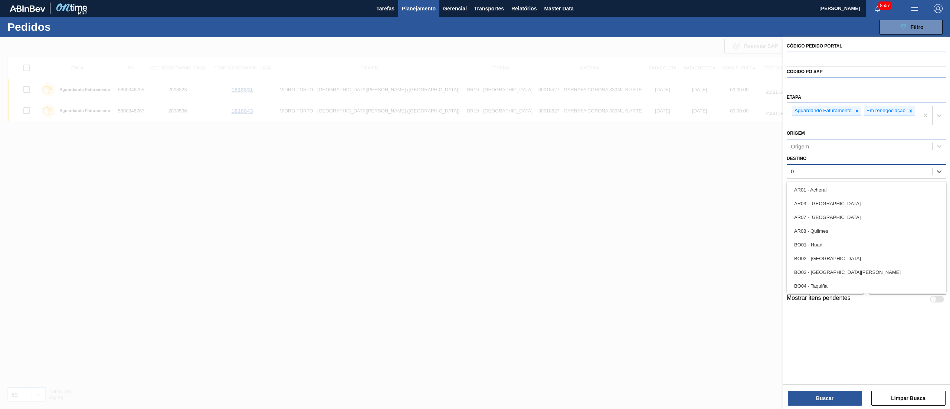
type input "03"
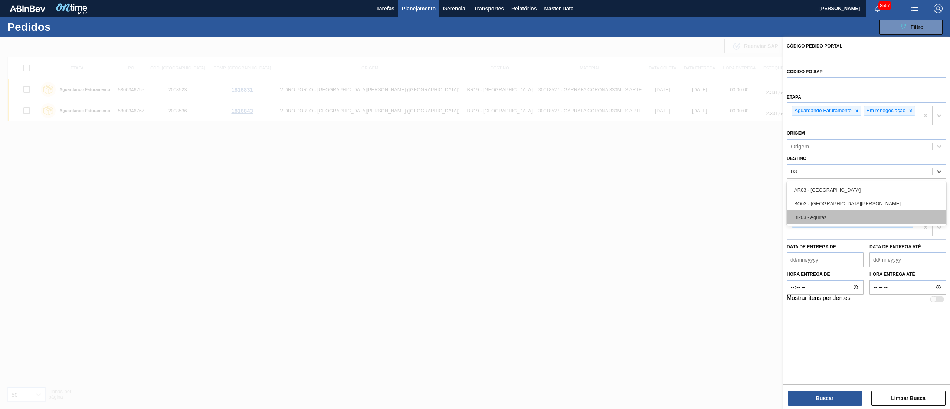
click at [475, 204] on div "BR03 - Aquiraz" at bounding box center [867, 217] width 160 height 14
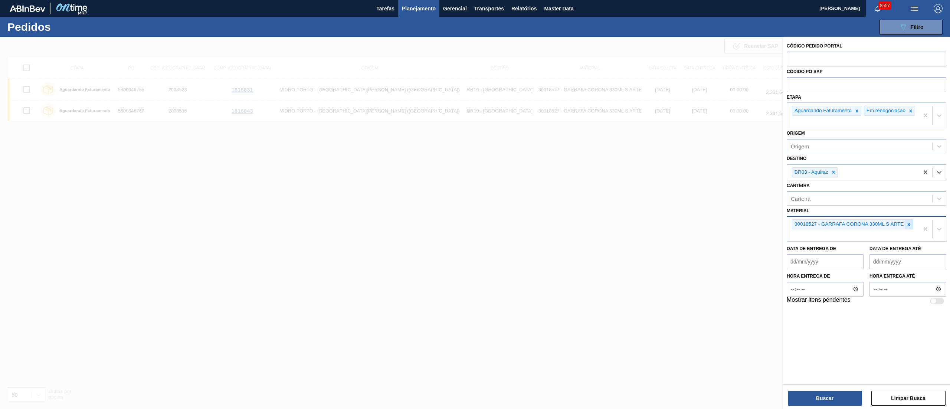
click at [475, 204] on icon at bounding box center [908, 224] width 5 height 5
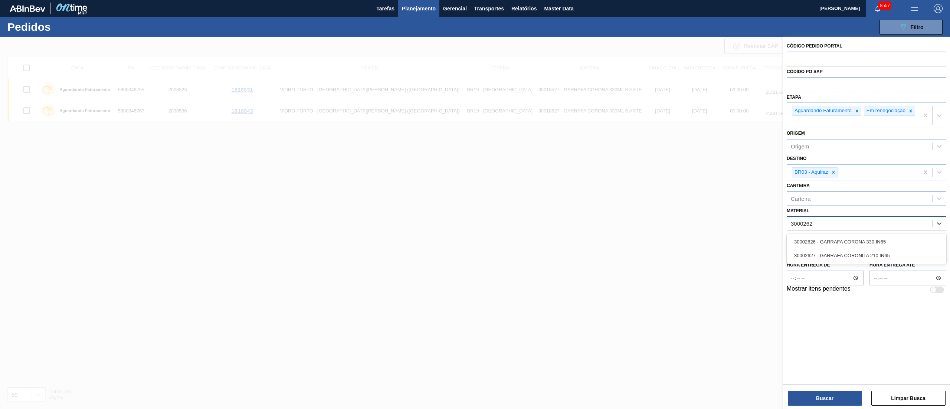
type input "30002626"
click at [475, 204] on div "30002626 - GARRAFA CORONA 330 IN65" at bounding box center [867, 242] width 160 height 14
click at [475, 204] on button "Buscar" at bounding box center [825, 398] width 74 height 15
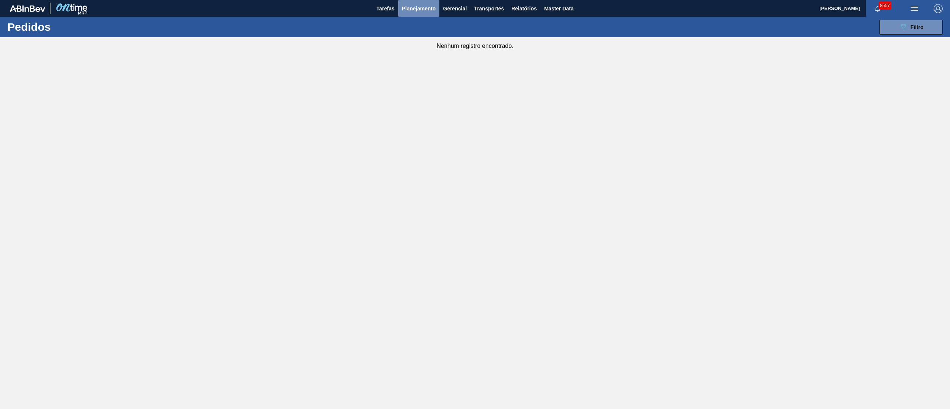
click at [410, 12] on span "Planejamento" at bounding box center [419, 8] width 34 height 9
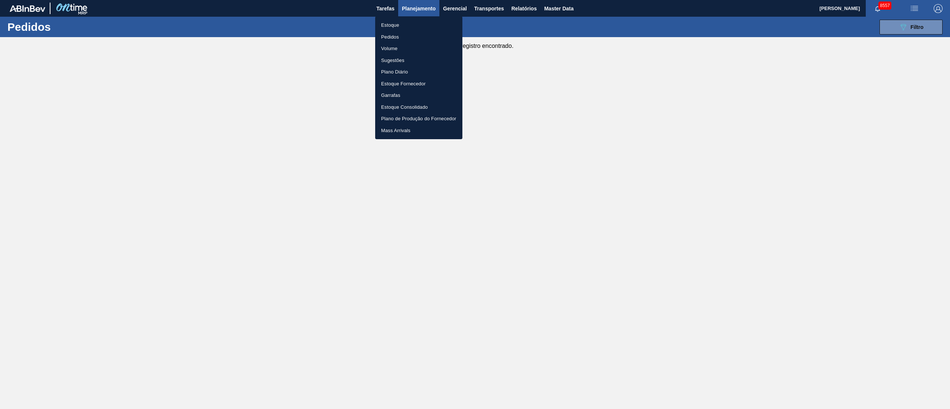
click at [394, 25] on li "Estoque" at bounding box center [418, 25] width 87 height 12
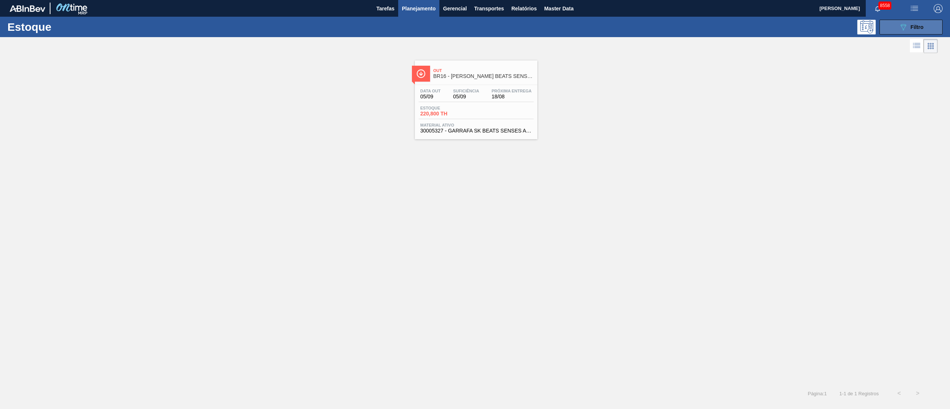
click at [475, 27] on span "Filtro" at bounding box center [917, 27] width 13 height 6
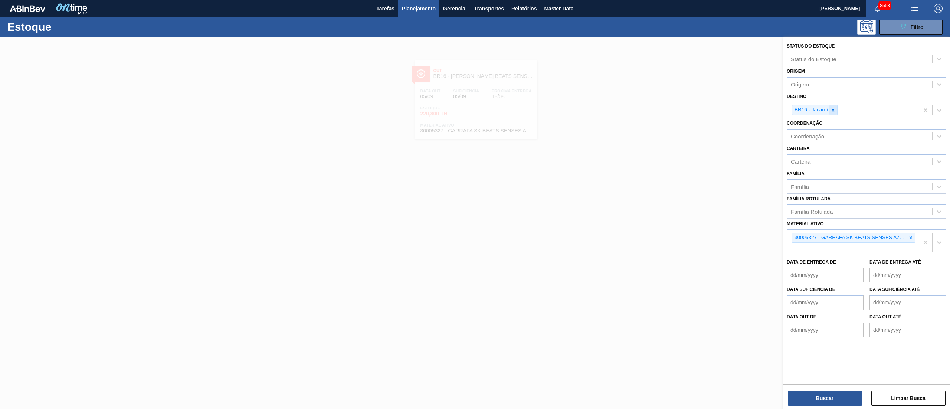
click at [475, 109] on icon at bounding box center [833, 110] width 3 height 3
click at [475, 204] on icon at bounding box center [910, 235] width 5 height 5
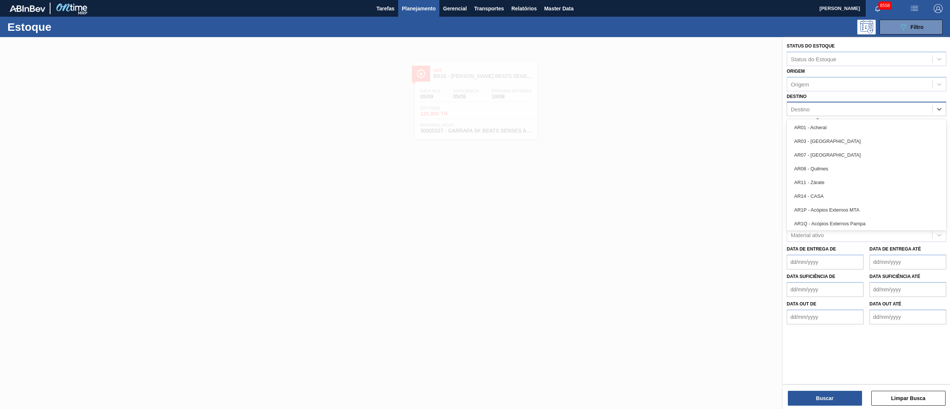
click at [475, 104] on div "Destino" at bounding box center [859, 109] width 145 height 11
type input "03"
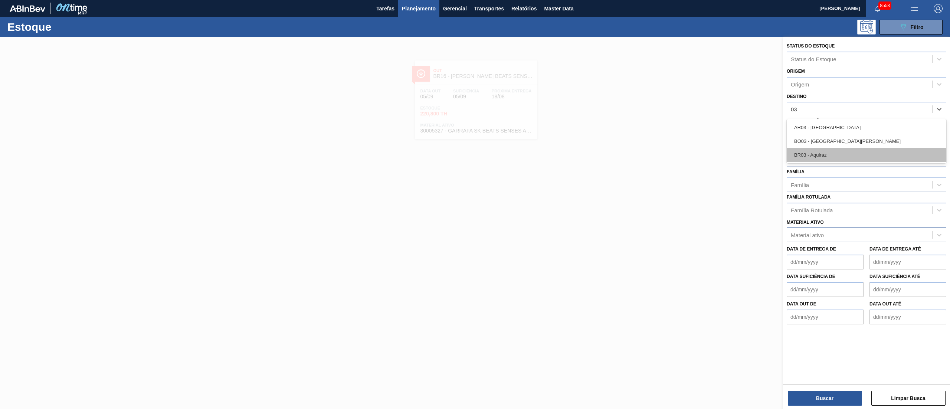
click at [475, 153] on div "BR03 - Aquiraz" at bounding box center [867, 155] width 160 height 14
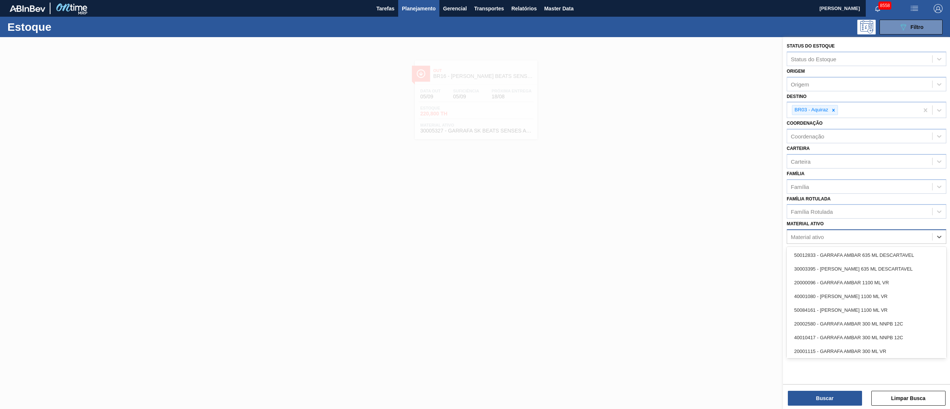
click at [475, 204] on div "Material ativo" at bounding box center [807, 237] width 33 height 6
click at [475, 204] on div "Família Rotulada" at bounding box center [812, 212] width 42 height 6
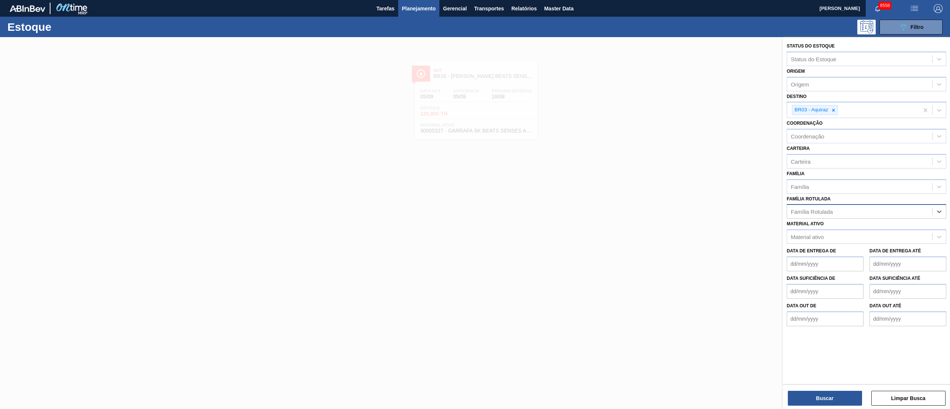
click at [475, 204] on div "Família Rotulada" at bounding box center [859, 211] width 145 height 11
click at [475, 204] on div "Família Rotulada" at bounding box center [812, 212] width 42 height 6
type Rotulada "s"
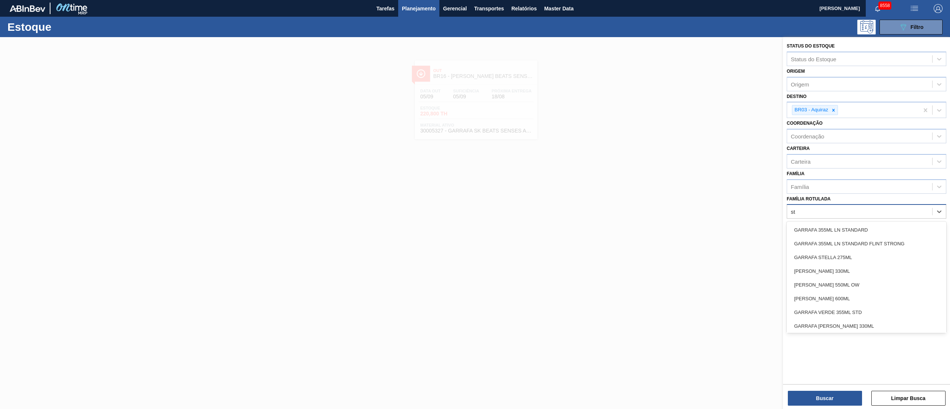
type Rotulada "s"
click at [475, 204] on button "Buscar" at bounding box center [825, 398] width 74 height 15
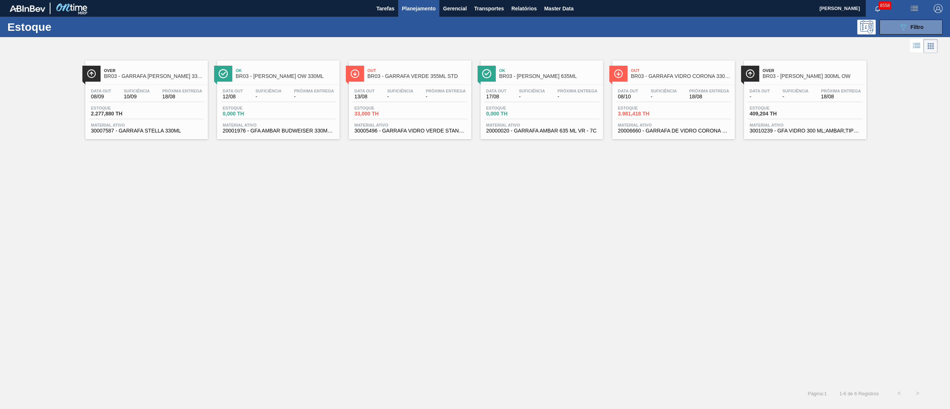
click at [475, 105] on div "Data out 08/10 Suficiência - Próxima Entrega 18/08 Estoque 3.981,418 TH Materia…" at bounding box center [673, 110] width 122 height 50
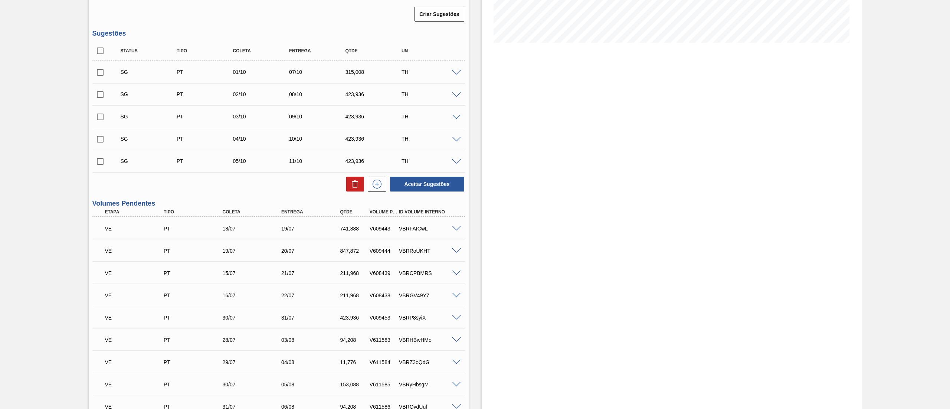
scroll to position [148, 0]
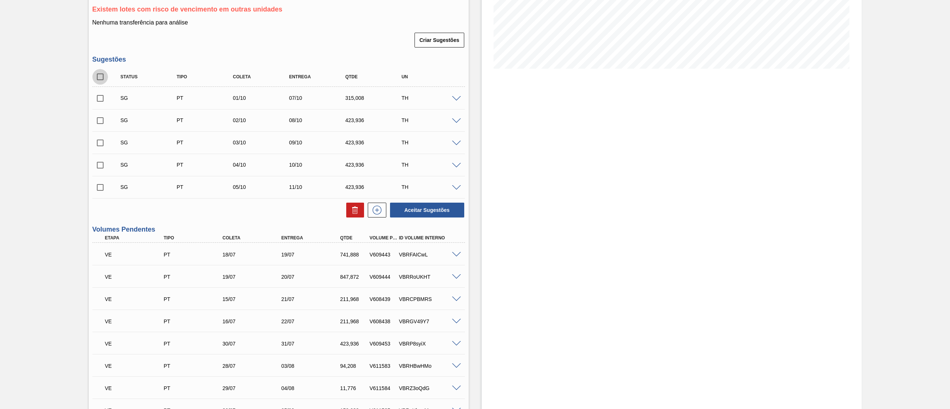
click at [100, 75] on input "checkbox" at bounding box center [100, 77] width 16 height 16
checkbox input "true"
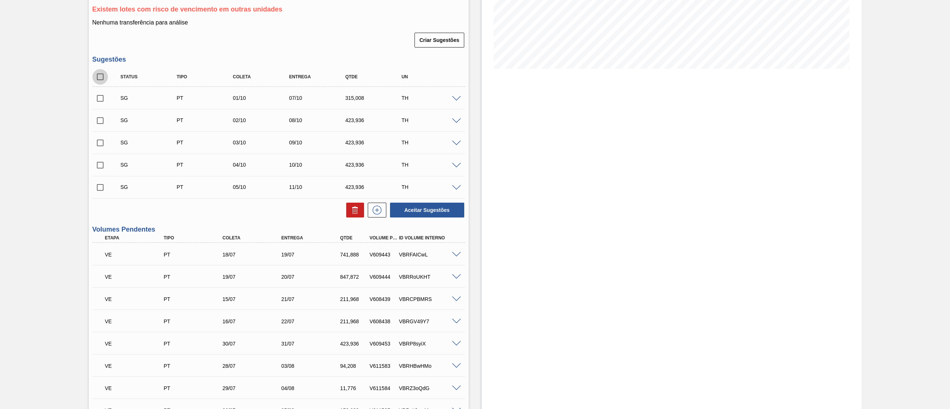
checkbox input "true"
click at [351, 204] on icon at bounding box center [355, 210] width 9 height 9
checkbox input "false"
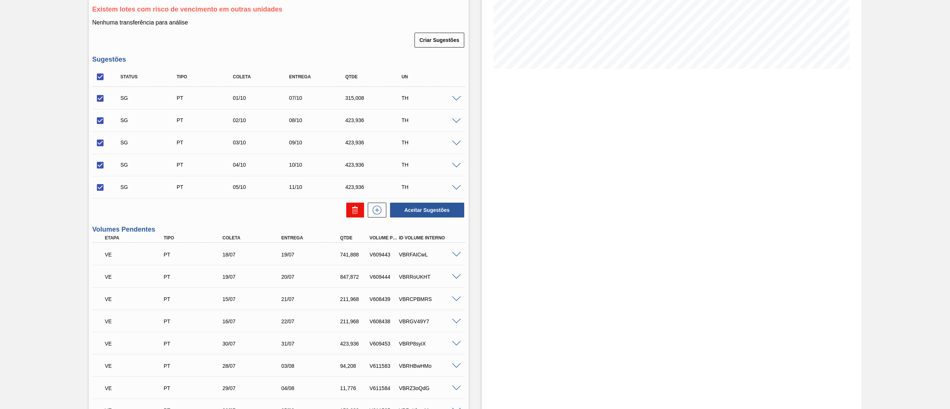
checkbox input "false"
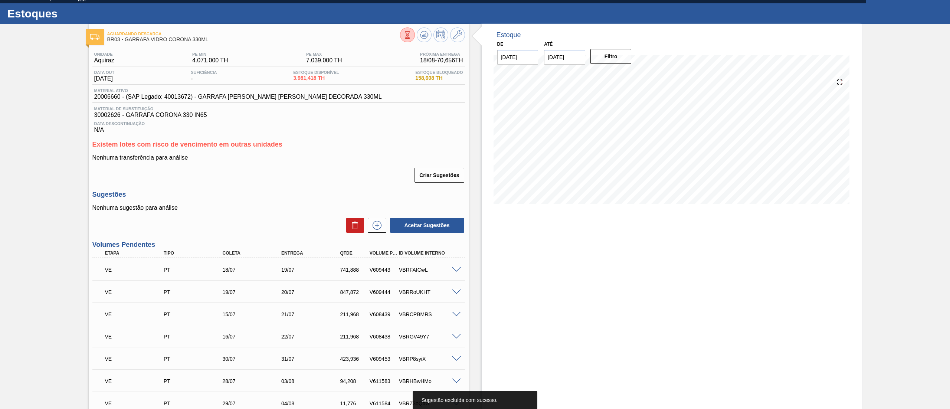
scroll to position [0, 0]
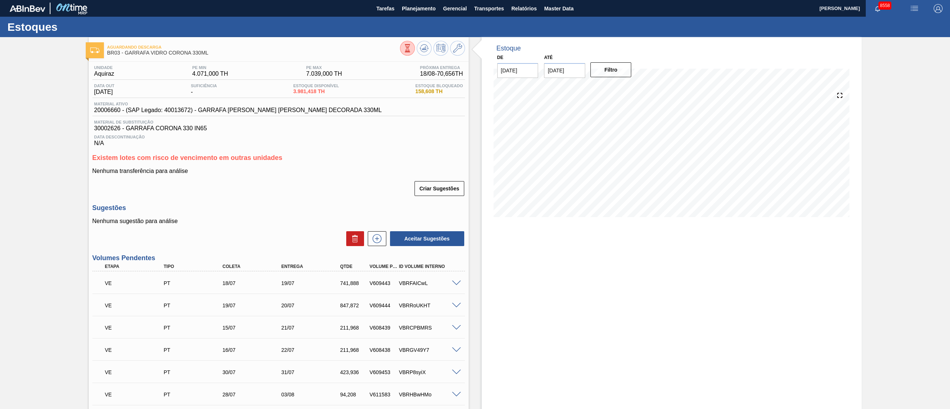
click at [455, 204] on span at bounding box center [456, 284] width 9 height 6
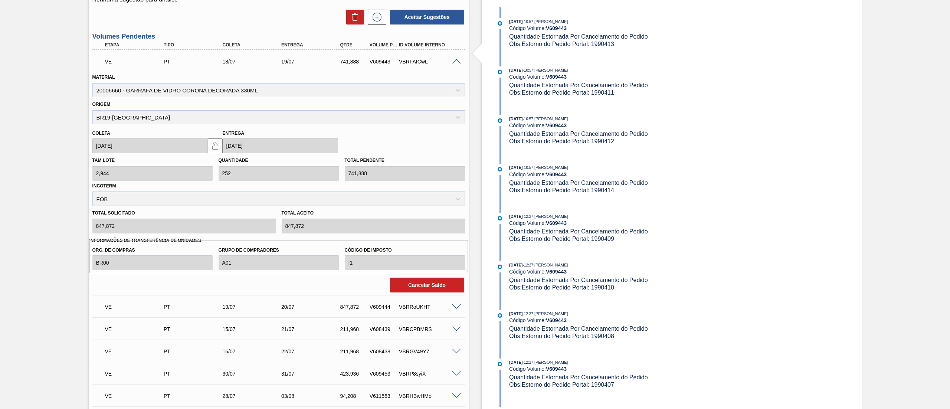
scroll to position [223, 0]
click at [428, 204] on button "Cancelar Saldo" at bounding box center [427, 283] width 74 height 15
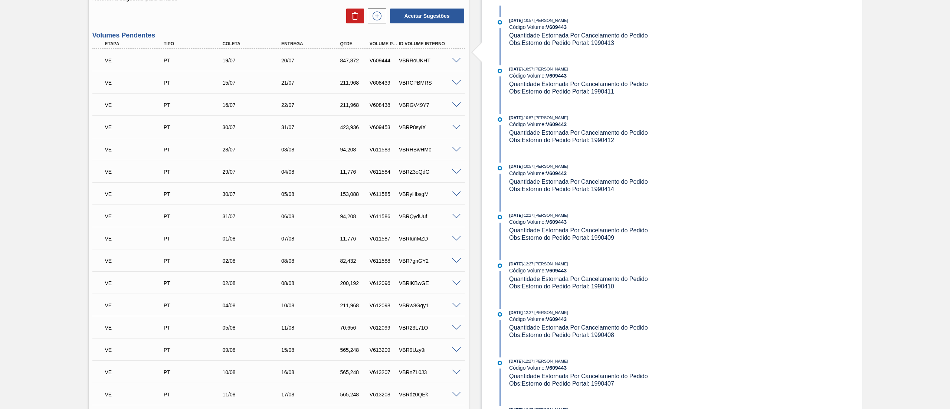
click at [455, 62] on span at bounding box center [456, 61] width 9 height 6
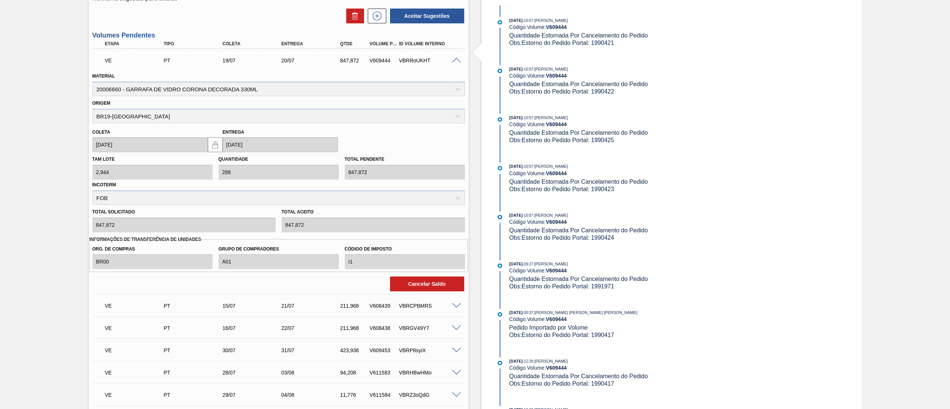
click at [453, 61] on span at bounding box center [456, 61] width 9 height 6
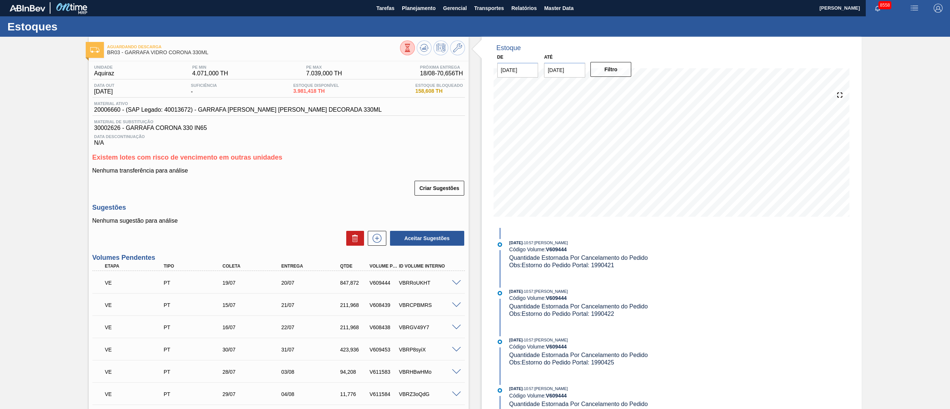
scroll to position [0, 0]
click at [379, 204] on div "V609444" at bounding box center [384, 283] width 32 height 6
click at [455, 204] on span at bounding box center [456, 284] width 9 height 6
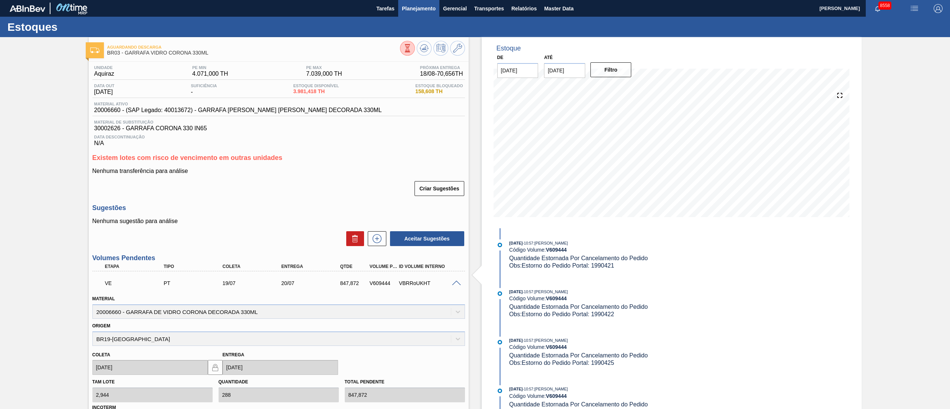
click at [421, 9] on span "Planejamento" at bounding box center [419, 8] width 34 height 9
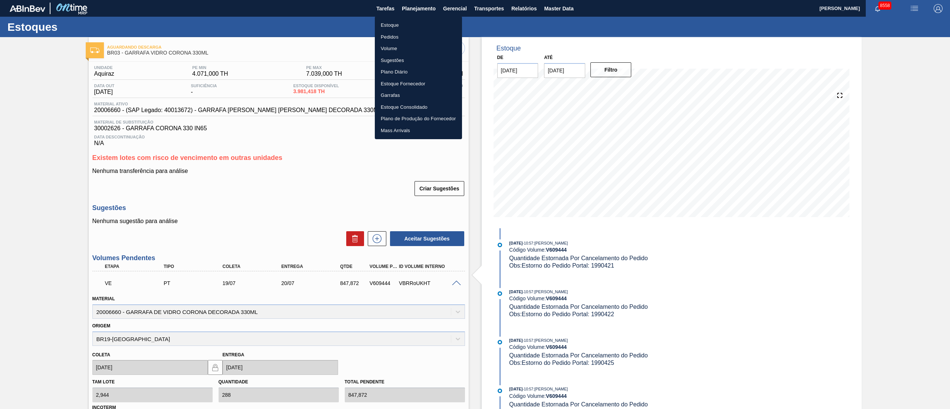
click at [396, 34] on li "Pedidos" at bounding box center [418, 37] width 87 height 12
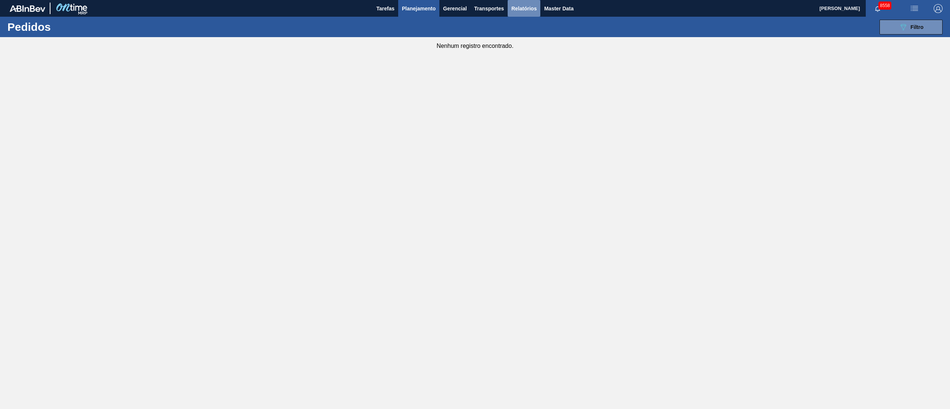
click at [475, 0] on button "Relatórios" at bounding box center [524, 8] width 33 height 17
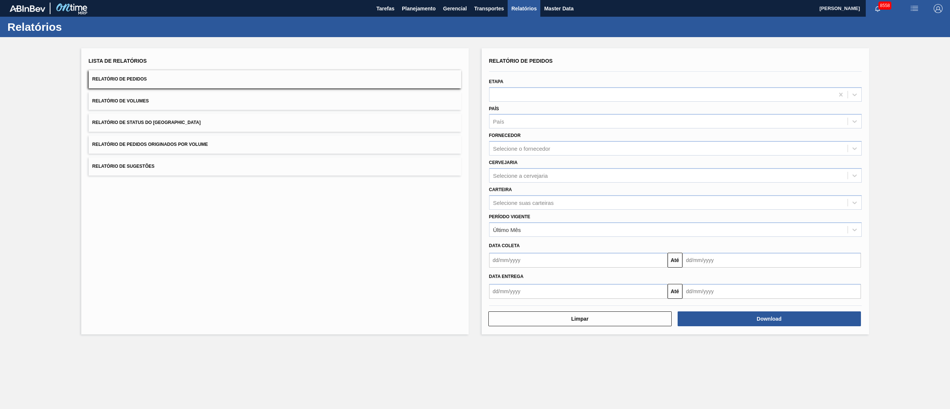
click at [161, 148] on button "Relatório de Pedidos Originados por Volume" at bounding box center [275, 144] width 373 height 18
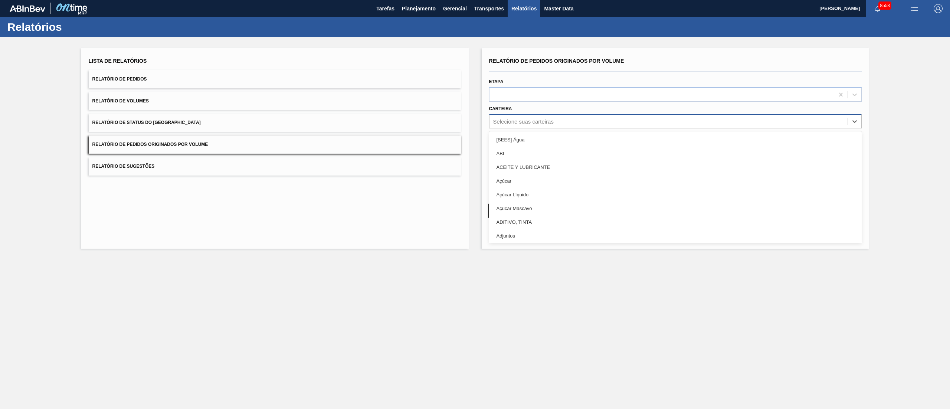
click at [475, 121] on div "Selecione suas carteiras" at bounding box center [523, 121] width 60 height 6
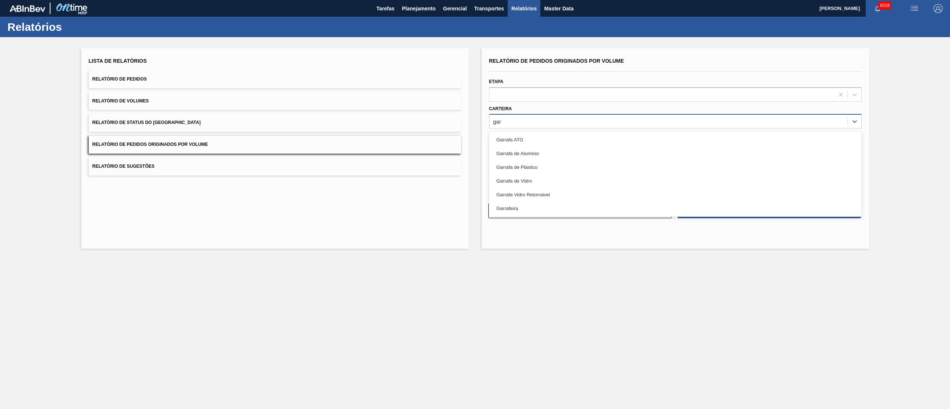
type input "garr"
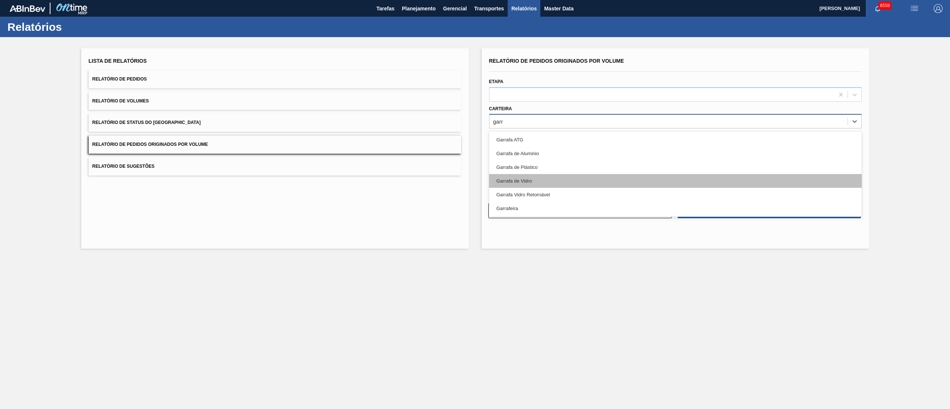
click at [475, 177] on div "Garrafa de Vidro" at bounding box center [675, 181] width 373 height 14
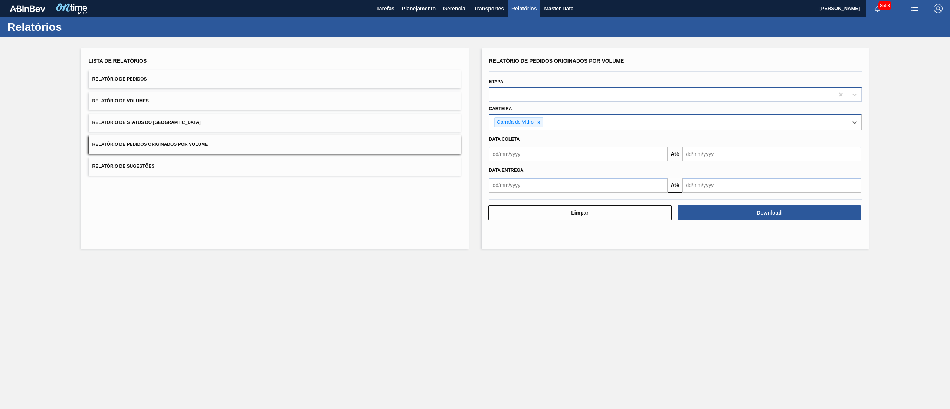
click at [475, 87] on div at bounding box center [675, 94] width 373 height 14
click at [475, 74] on div at bounding box center [675, 71] width 379 height 6
click at [475, 95] on div at bounding box center [661, 94] width 345 height 11
click at [407, 159] on button "Relatório de Sugestões" at bounding box center [275, 166] width 373 height 18
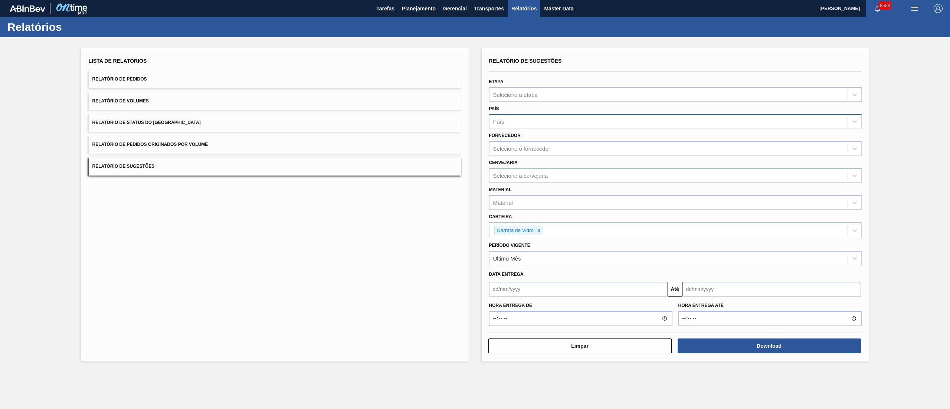
click at [186, 139] on button "Relatório de Pedidos Originados por Volume" at bounding box center [275, 144] width 373 height 18
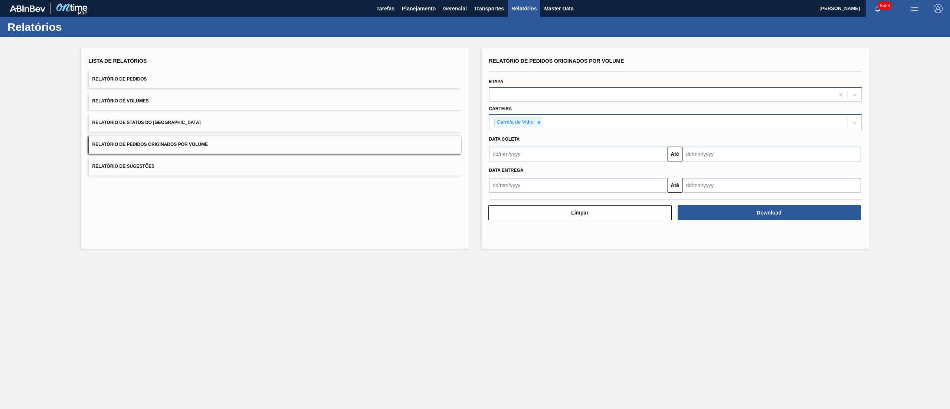
click at [475, 92] on div at bounding box center [661, 94] width 345 height 11
click at [475, 135] on div "Data coleta" at bounding box center [675, 139] width 379 height 11
click at [475, 158] on input "text" at bounding box center [578, 154] width 178 height 15
click at [475, 198] on div "1" at bounding box center [558, 196] width 10 height 10
type input "01/08/2025"
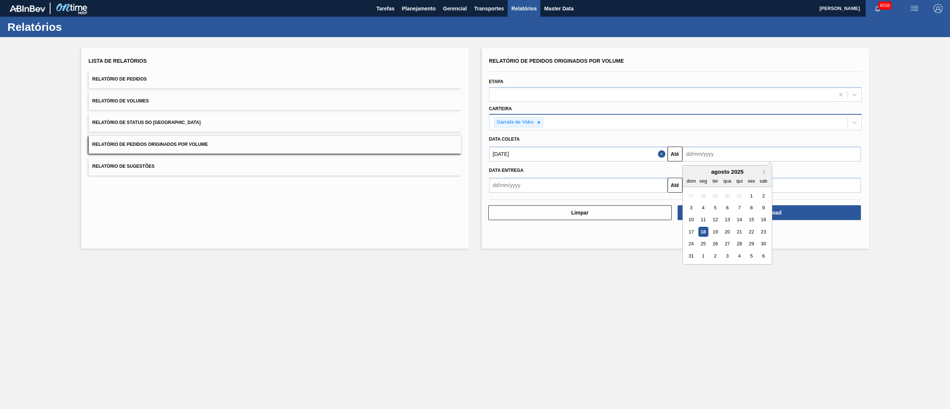
click at [475, 156] on input "text" at bounding box center [771, 154] width 178 height 15
click at [475, 204] on div "31" at bounding box center [691, 256] width 10 height 10
type input "[DATE]"
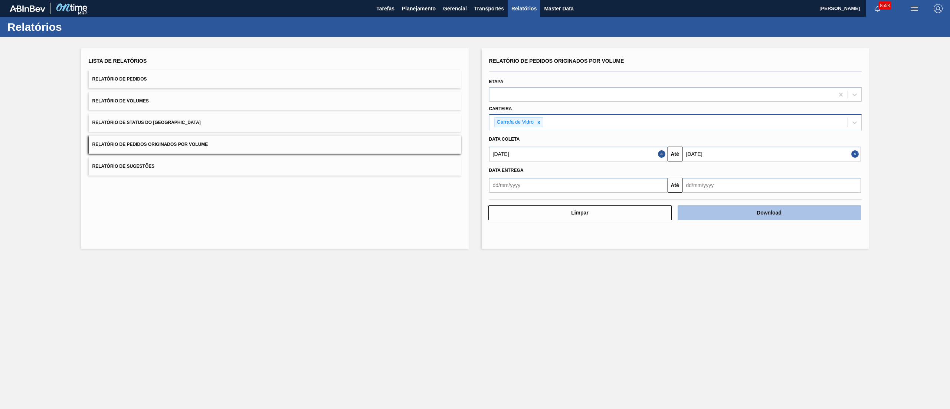
click at [475, 204] on button "Download" at bounding box center [769, 212] width 183 height 15
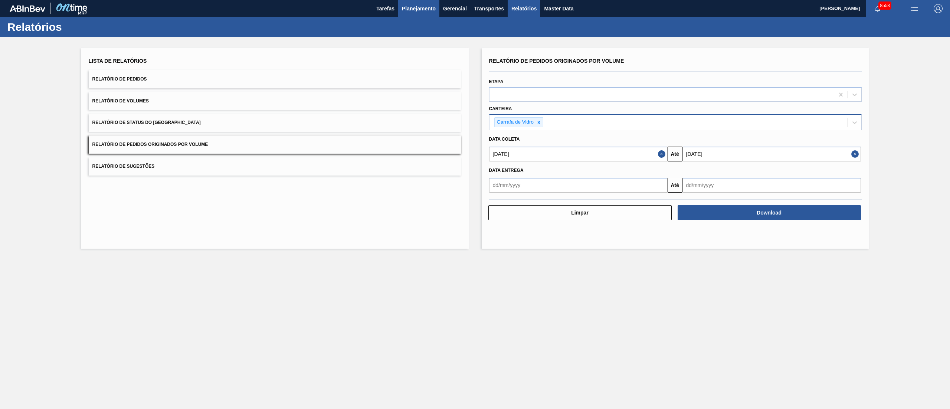
click at [414, 13] on span "Planejamento" at bounding box center [419, 8] width 34 height 9
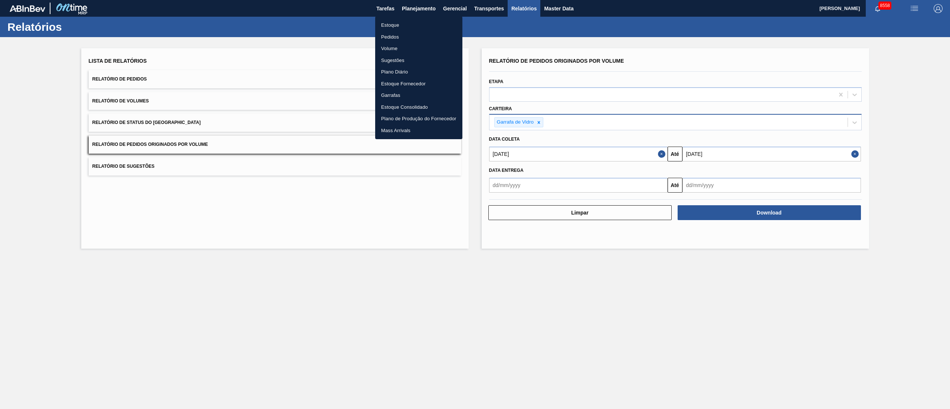
click at [394, 36] on li "Pedidos" at bounding box center [418, 37] width 87 height 12
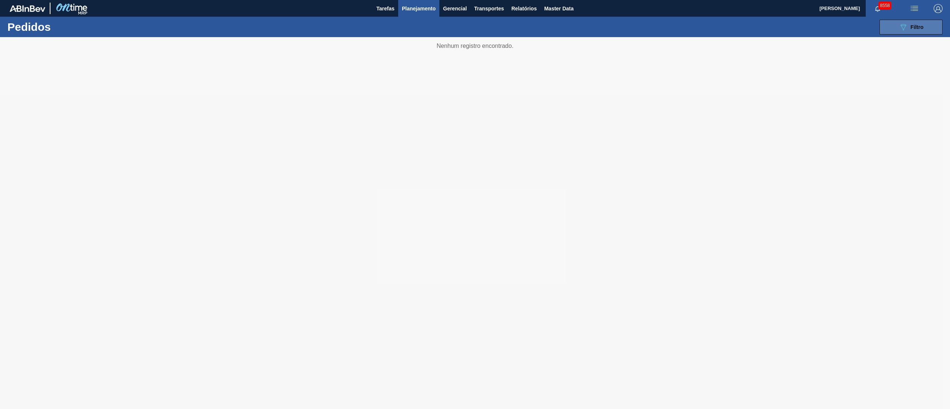
click at [475, 24] on span "Filtro" at bounding box center [917, 27] width 13 height 6
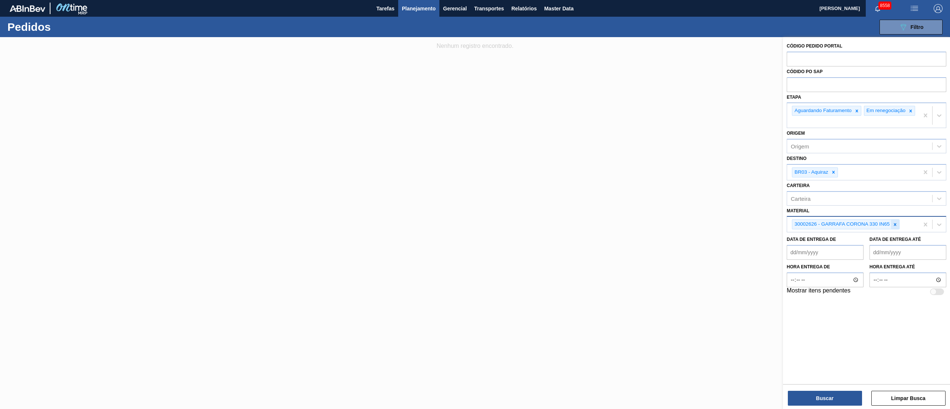
click at [475, 204] on div at bounding box center [895, 224] width 8 height 9
paste input "20002807"
click at [475, 175] on icon at bounding box center [833, 172] width 5 height 5
type input "20002807"
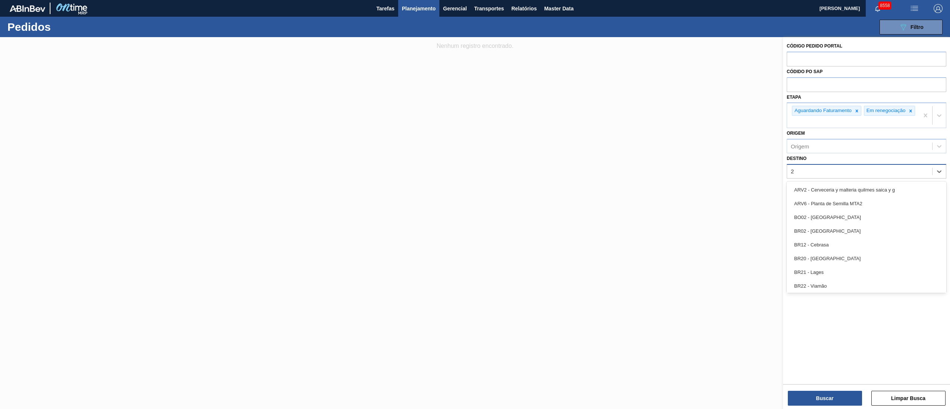
type input "23"
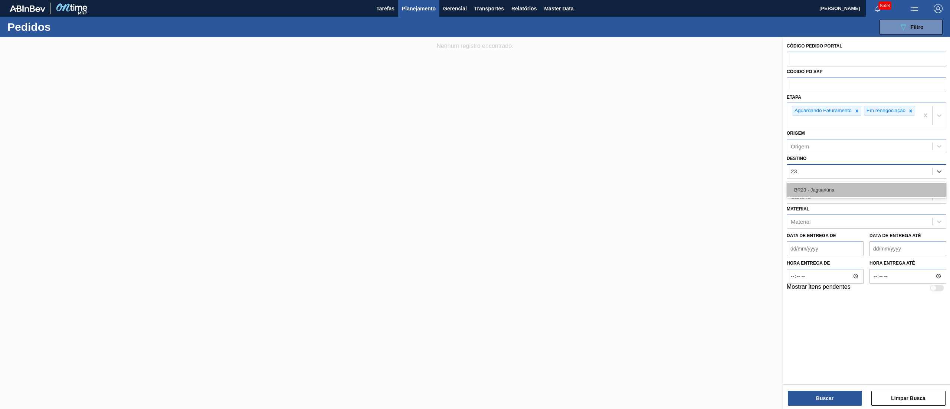
click at [475, 191] on div "BR23 - Jaguariúna" at bounding box center [867, 190] width 160 height 14
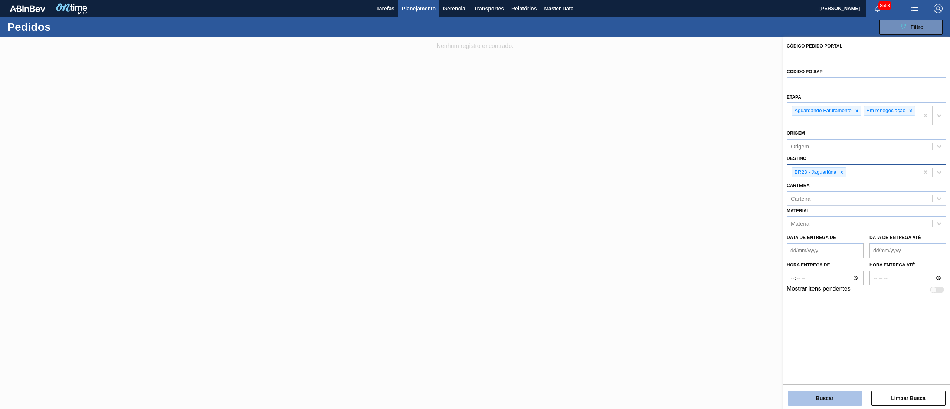
click at [475, 204] on button "Buscar" at bounding box center [825, 398] width 74 height 15
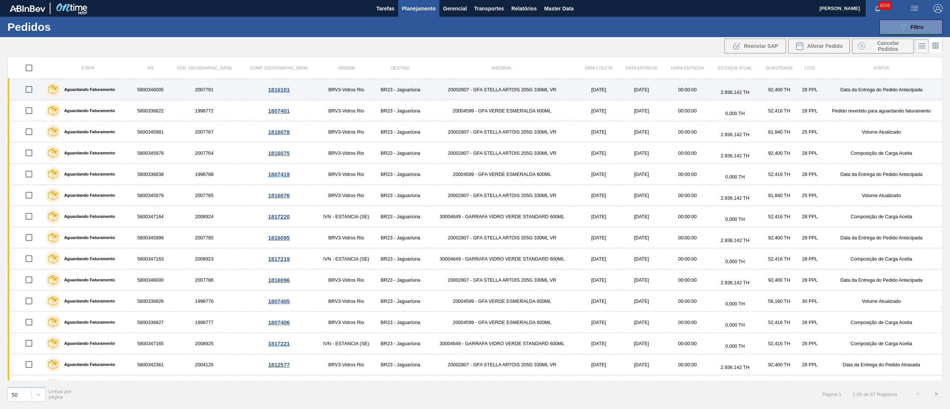
click at [32, 91] on input "checkbox" at bounding box center [29, 90] width 16 height 16
checkbox input "true"
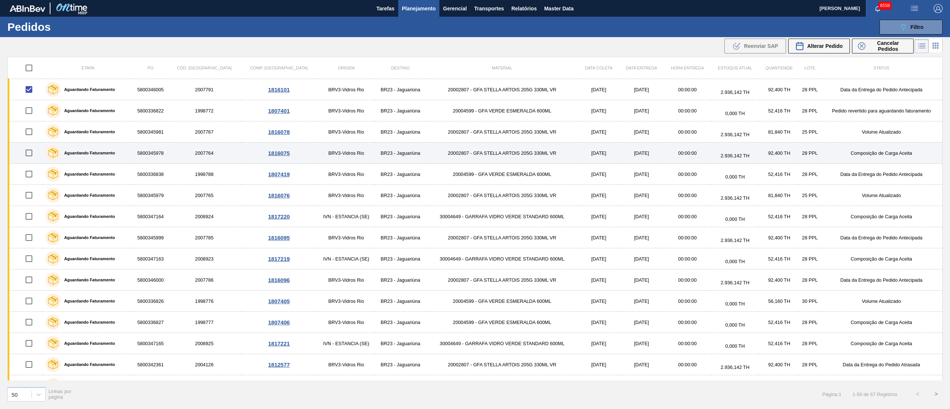
scroll to position [74, 0]
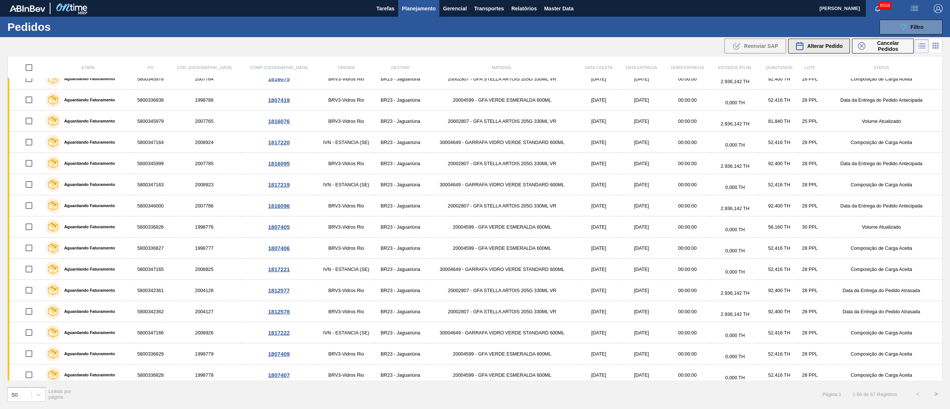
click at [475, 44] on span "Alterar Pedido" at bounding box center [825, 46] width 36 height 6
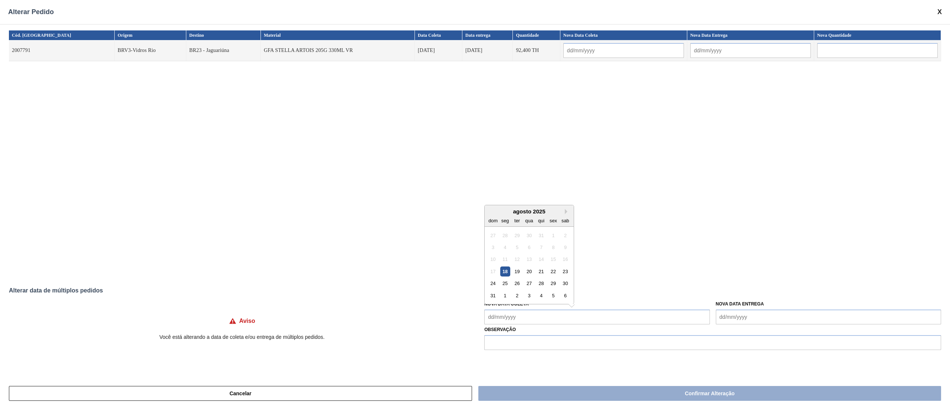
click at [475, 204] on Coleta "Nova Data Coleta" at bounding box center [596, 316] width 225 height 15
click at [475, 204] on div "20" at bounding box center [529, 271] width 10 height 10
type input "[DATE]"
type Coleta "[DATE]"
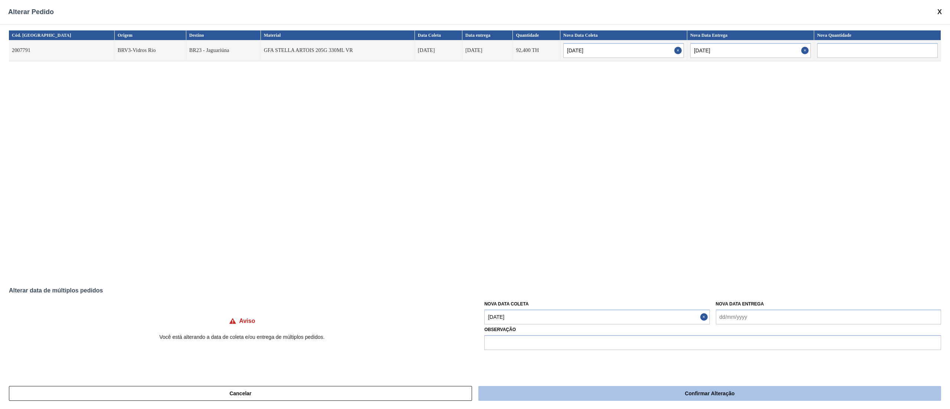
click at [475, 204] on button "Confirmar Alteração" at bounding box center [709, 393] width 463 height 15
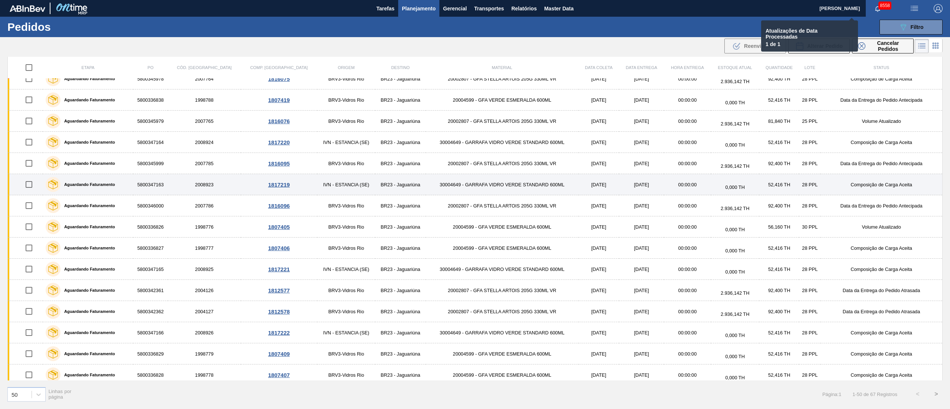
checkbox input "false"
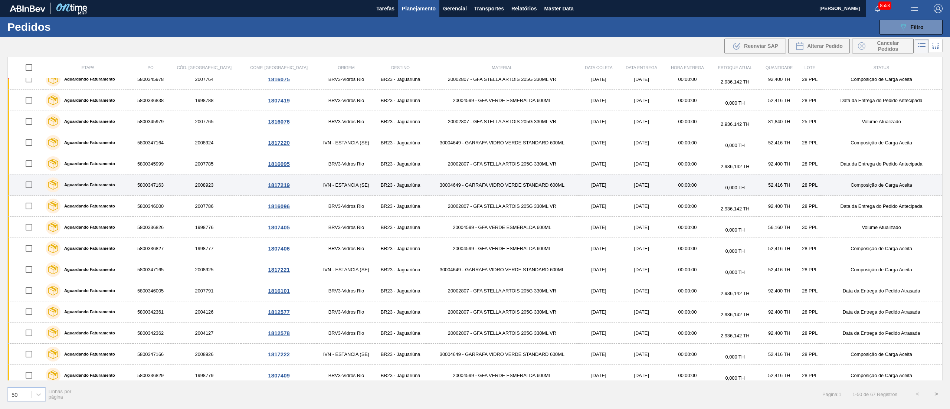
scroll to position [0, 0]
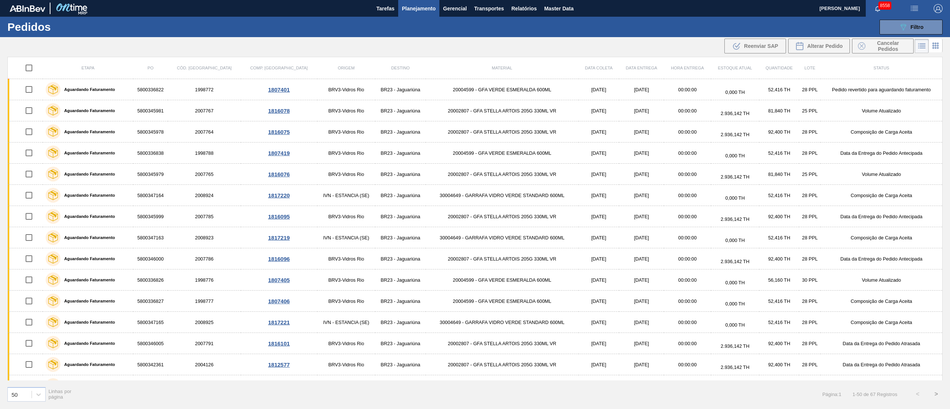
click at [415, 7] on span "Planejamento" at bounding box center [419, 8] width 34 height 9
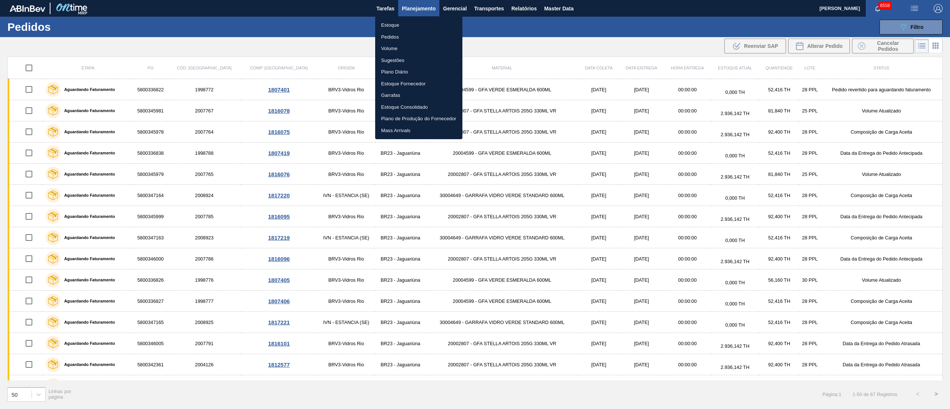
click at [377, 26] on li "Estoque" at bounding box center [418, 25] width 87 height 12
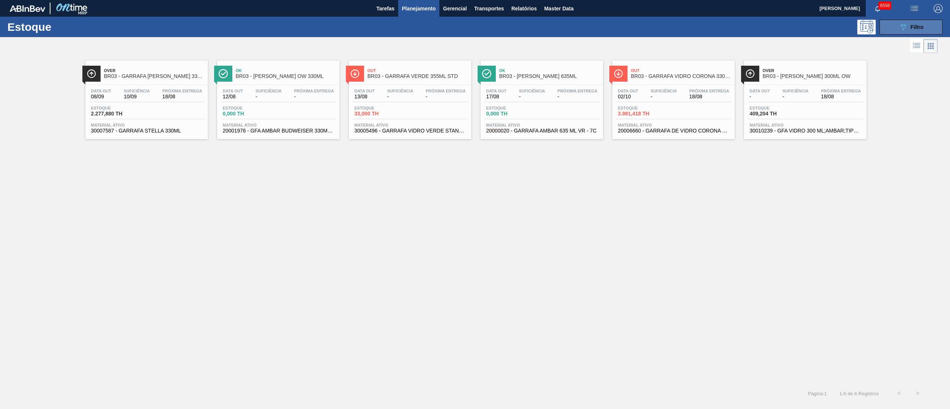
click at [475, 26] on span "Filtro" at bounding box center [917, 27] width 13 height 6
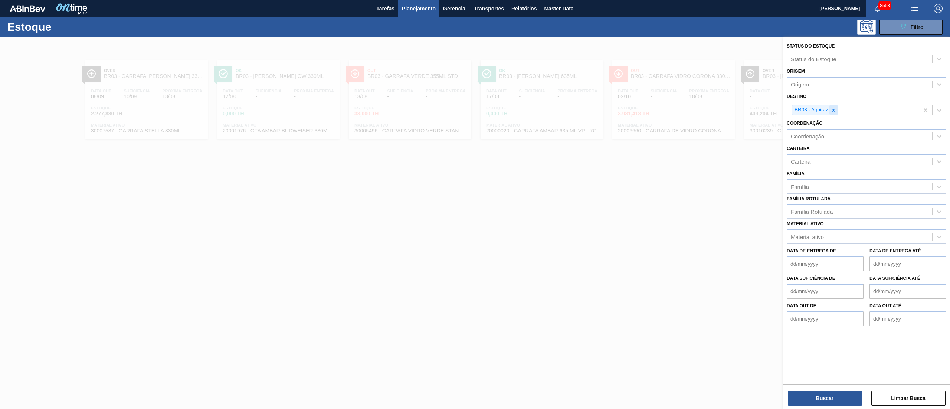
click at [475, 111] on icon at bounding box center [833, 110] width 5 height 5
type input "19"
drag, startPoint x: 814, startPoint y: 125, endPoint x: 808, endPoint y: 124, distance: 6.3
click at [475, 125] on div "BR19 - Nova Rio" at bounding box center [867, 128] width 160 height 14
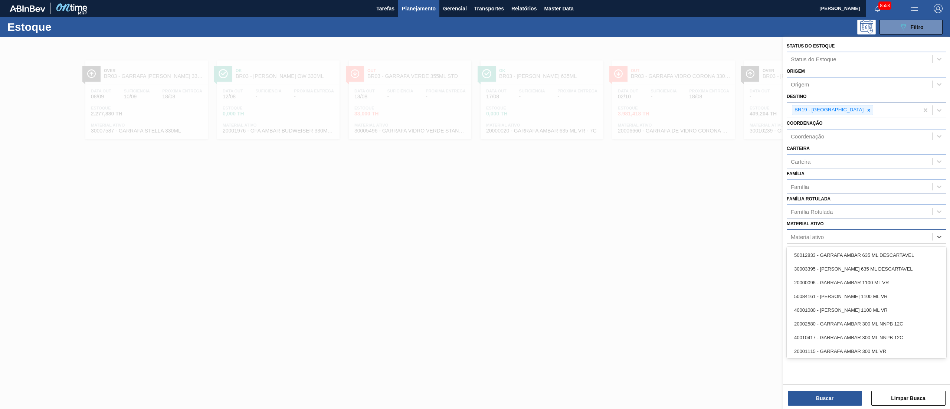
click at [475, 204] on div "Material ativo" at bounding box center [807, 237] width 33 height 6
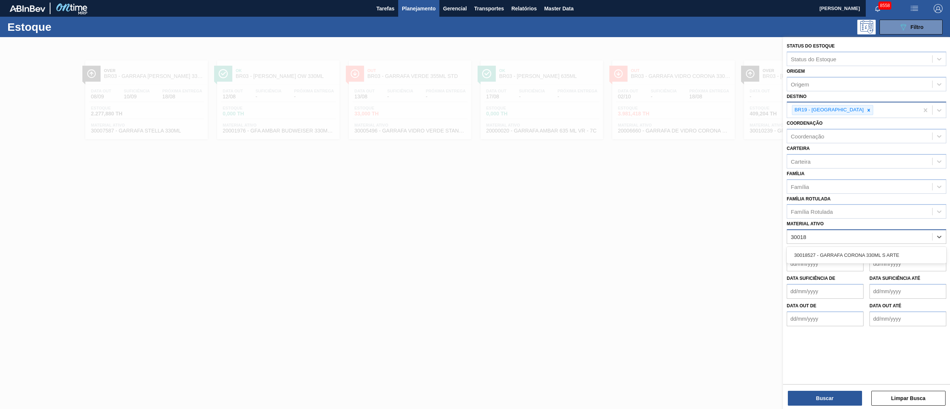
type ativo "300185"
click at [475, 204] on div "30018527 - GARRAFA CORONA 330ML S ARTE" at bounding box center [867, 255] width 160 height 14
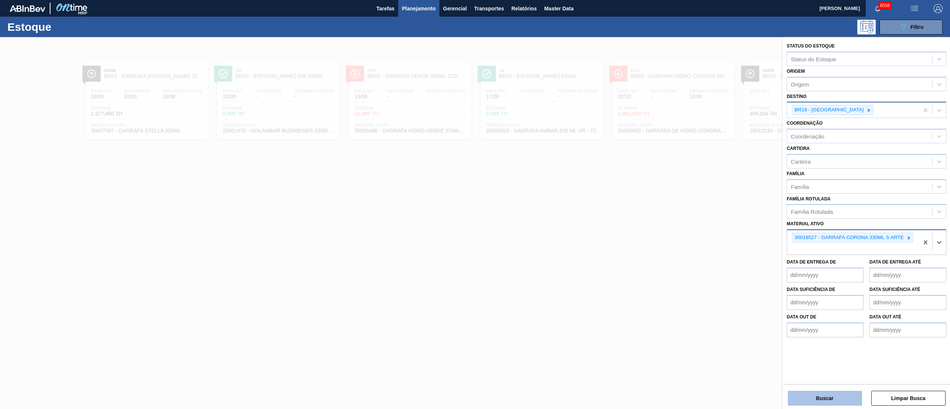
click at [475, 204] on button "Buscar" at bounding box center [825, 398] width 74 height 15
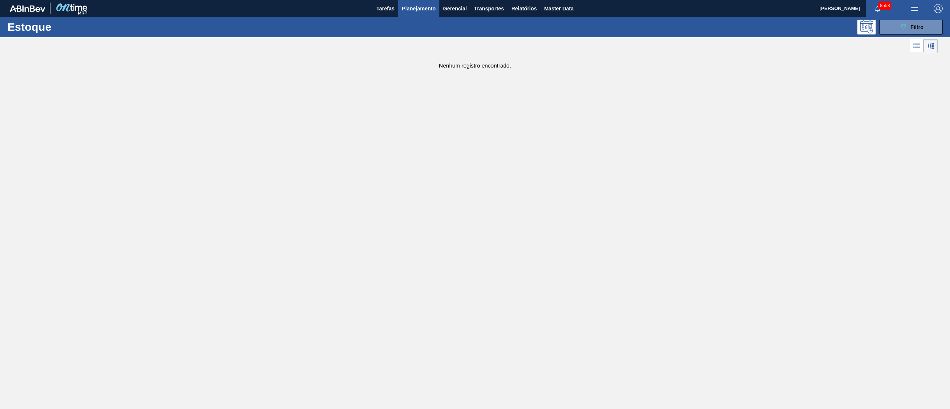
click at [413, 7] on span "Planejamento" at bounding box center [419, 8] width 34 height 9
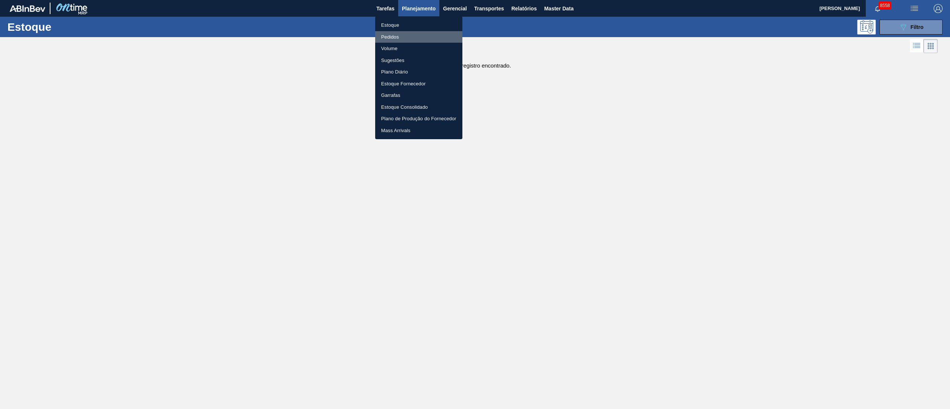
click at [391, 34] on li "Pedidos" at bounding box center [418, 37] width 87 height 12
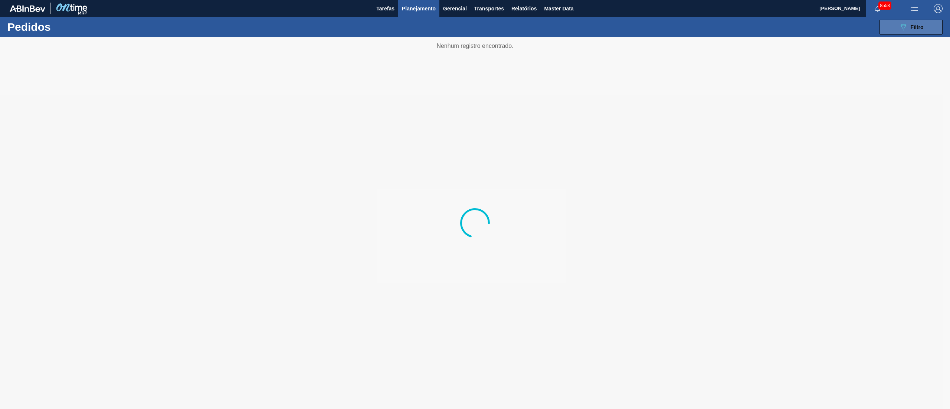
click at [475, 26] on icon "089F7B8B-B2A5-4AFE-B5C0-19BA573D28AC" at bounding box center [903, 27] width 9 height 9
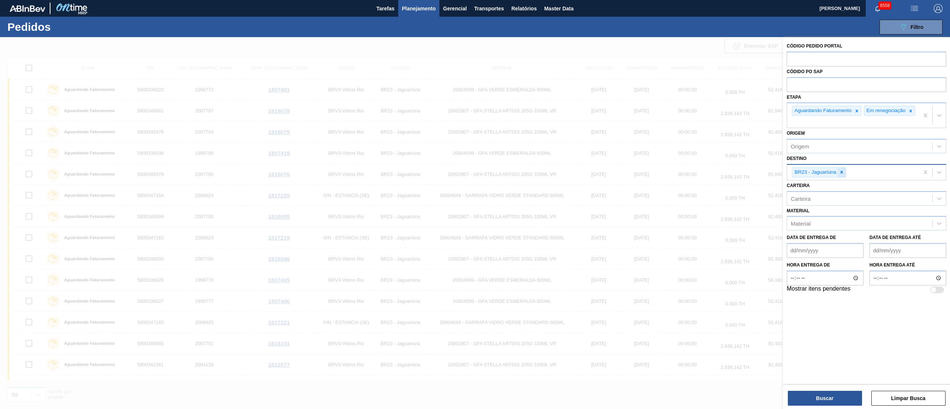
click at [475, 174] on icon at bounding box center [841, 172] width 3 height 3
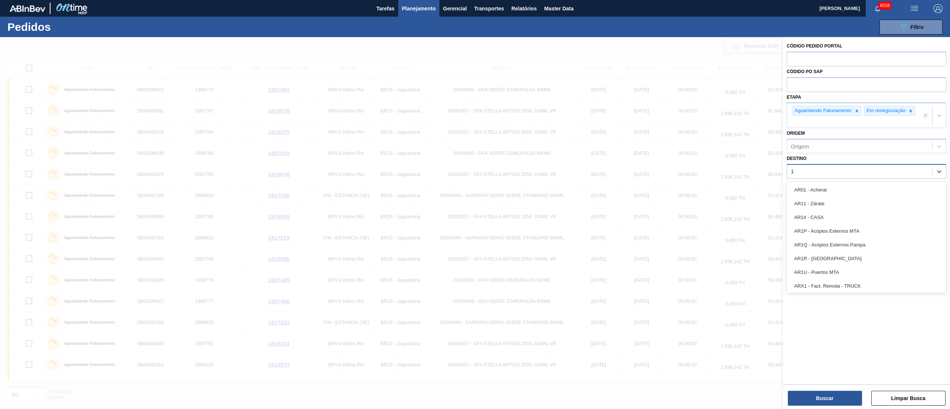
type input "19"
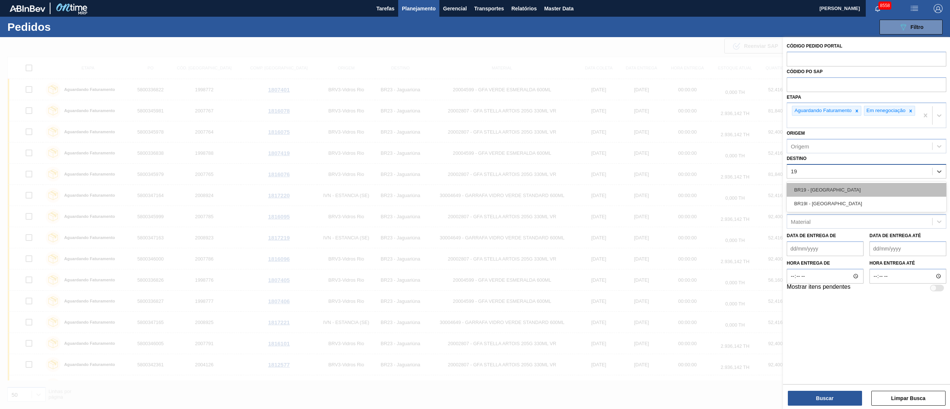
click at [475, 191] on div "BR19 - Nova Rio" at bounding box center [867, 190] width 160 height 14
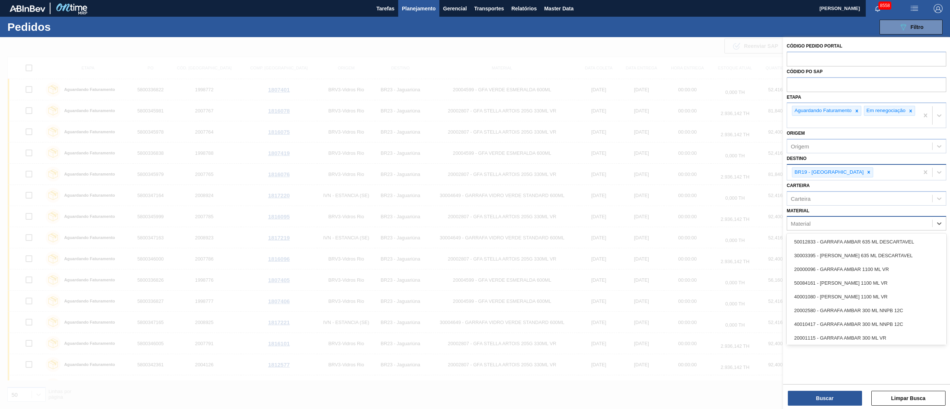
click at [475, 204] on div "Material" at bounding box center [801, 223] width 20 height 6
type input "c"
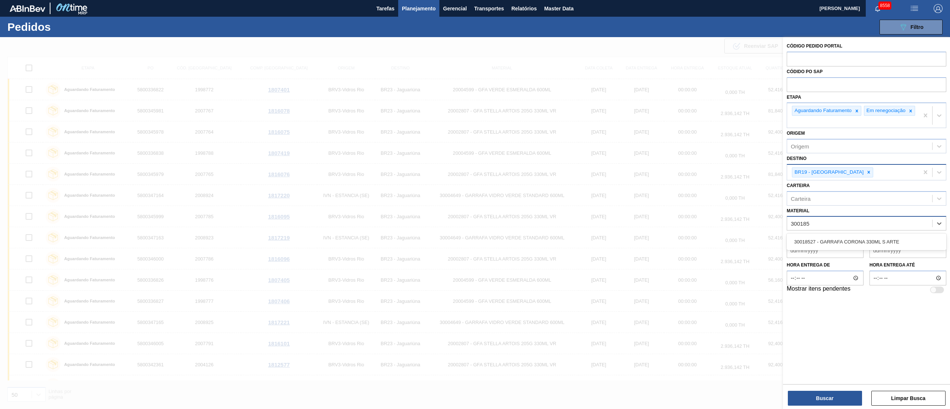
type input "3001852"
click at [475, 204] on div "30018527 - GARRAFA CORONA 330ML S ARTE" at bounding box center [867, 242] width 160 height 14
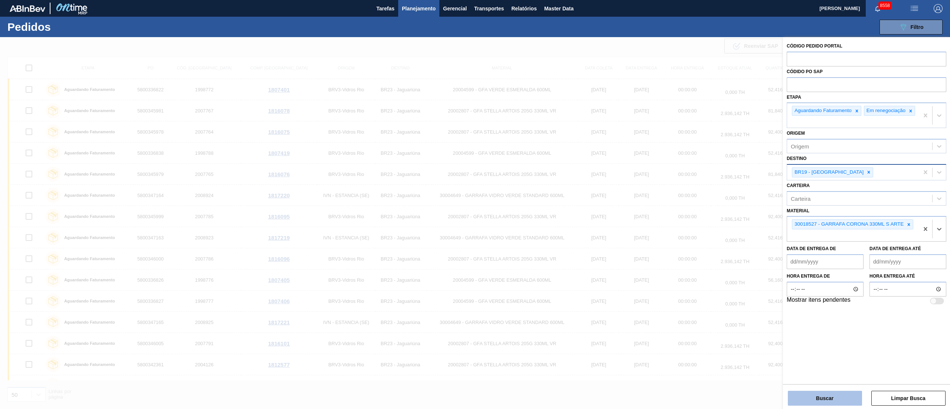
click at [475, 204] on button "Buscar" at bounding box center [825, 398] width 74 height 15
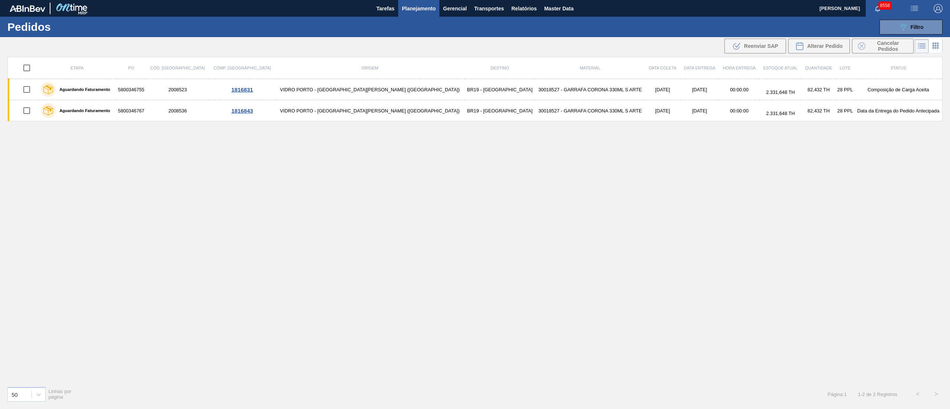
click at [410, 6] on span "Planejamento" at bounding box center [419, 8] width 34 height 9
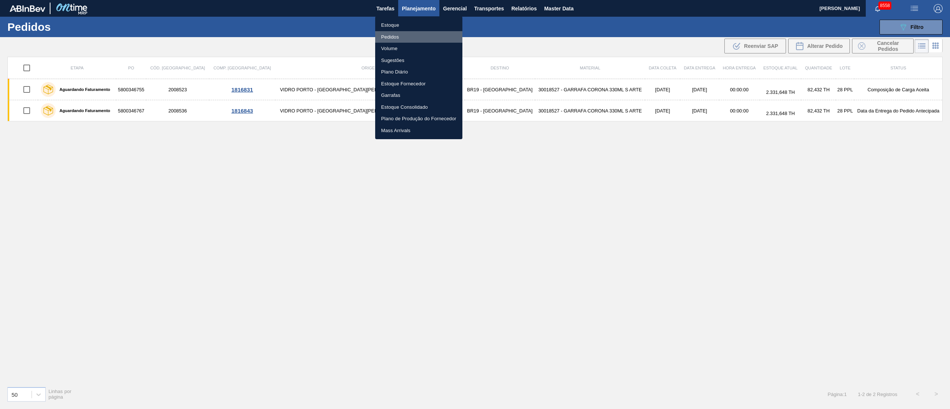
click at [390, 35] on li "Pedidos" at bounding box center [418, 37] width 87 height 12
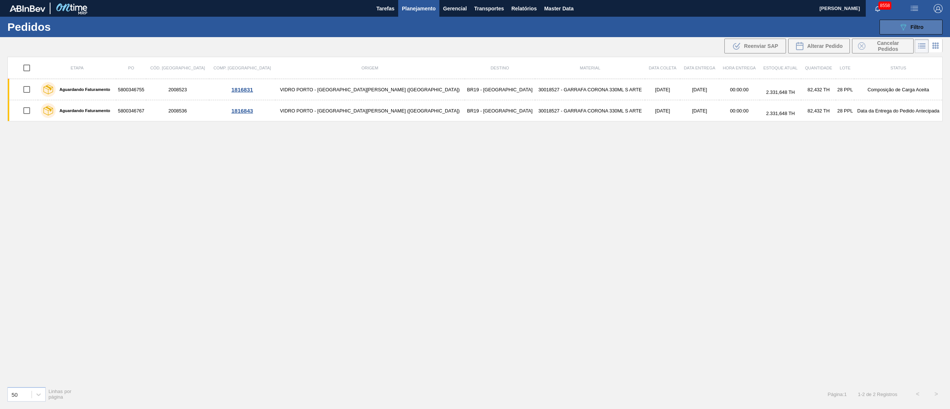
click at [475, 26] on span "Filtro" at bounding box center [917, 27] width 13 height 6
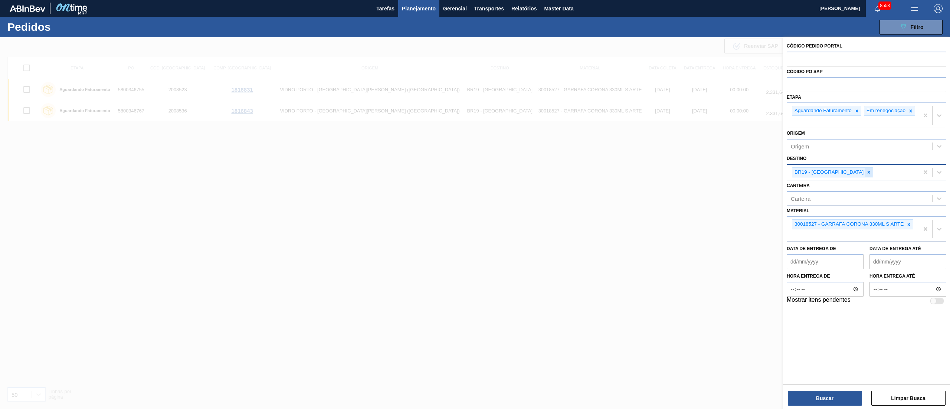
click at [475, 175] on icon at bounding box center [868, 172] width 5 height 5
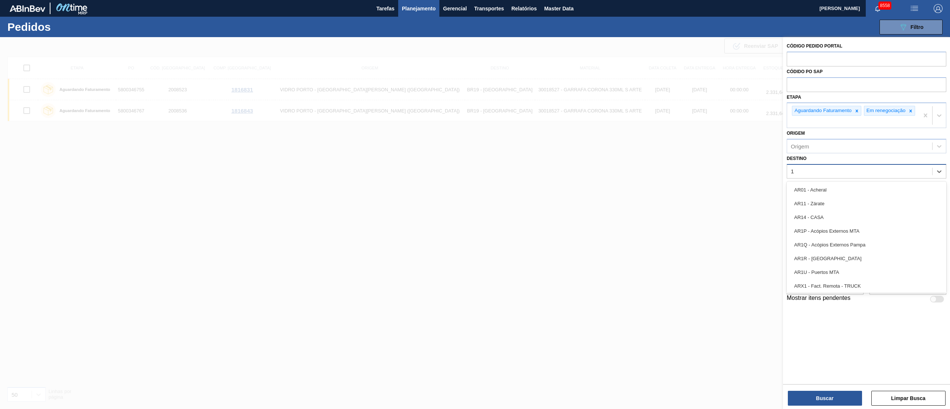
type input "16"
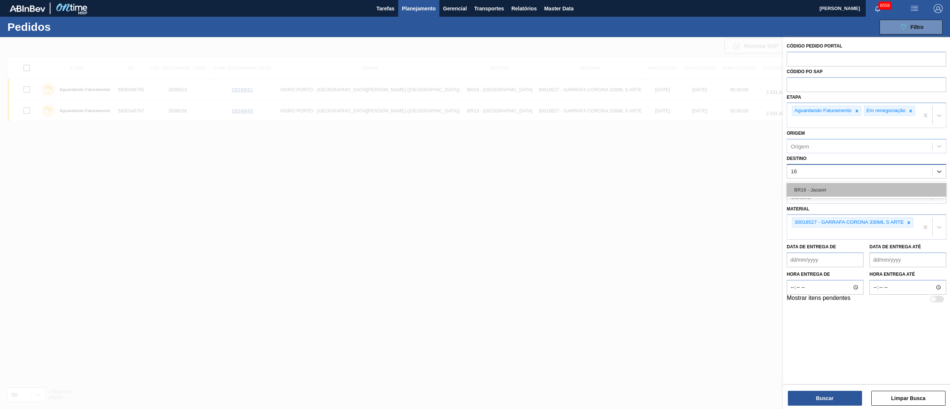
click at [475, 188] on div "BR16 - Jacareí" at bounding box center [867, 190] width 160 height 14
click at [475, 204] on icon at bounding box center [908, 224] width 5 height 5
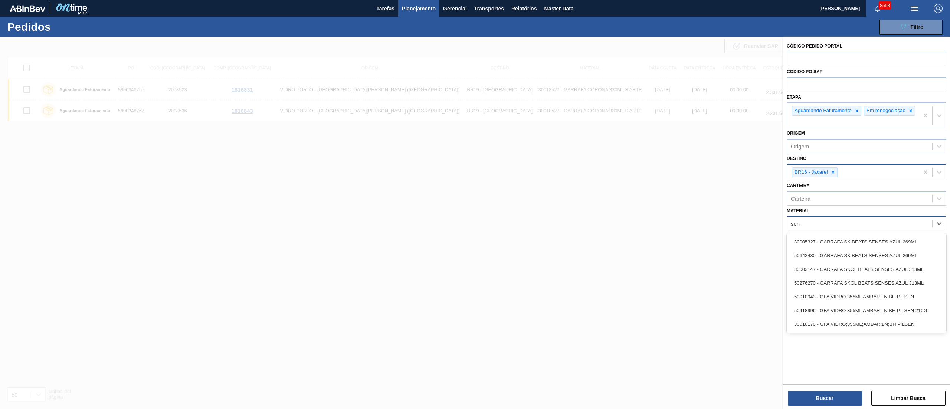
type input "sens"
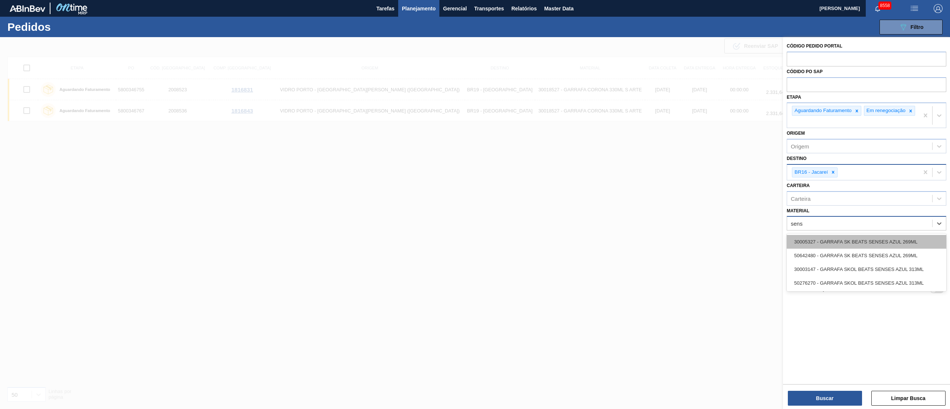
click at [475, 204] on div "30005327 - GARRAFA SK BEATS SENSES AZUL 269ML" at bounding box center [867, 242] width 160 height 14
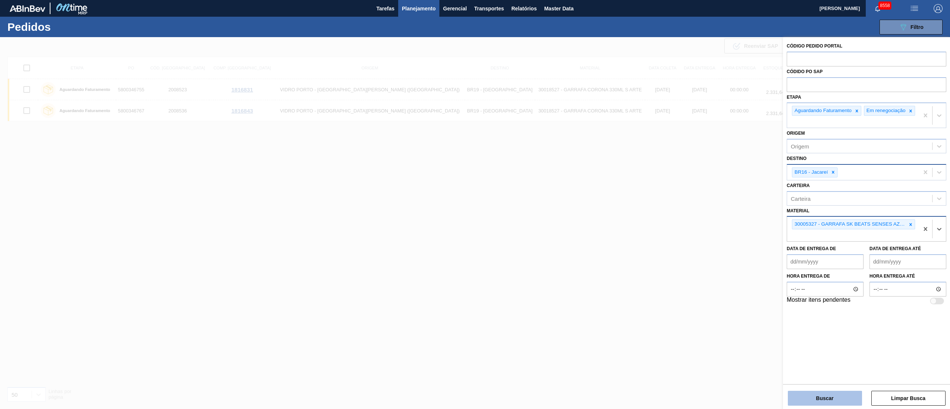
click at [475, 204] on button "Buscar" at bounding box center [825, 398] width 74 height 15
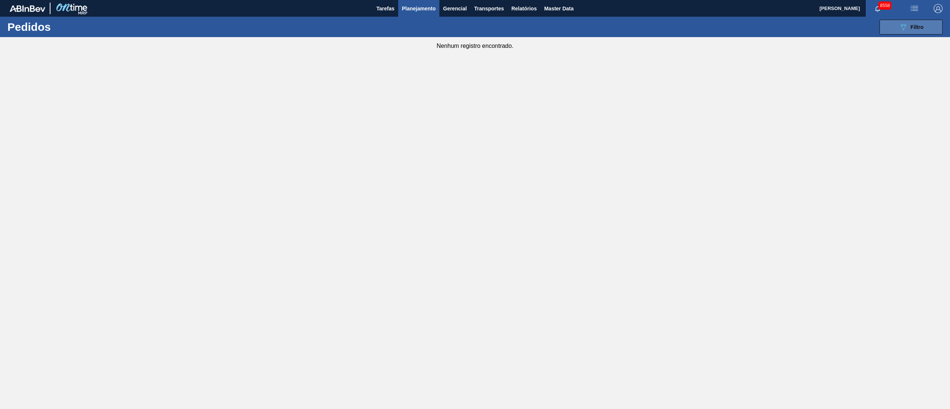
click at [475, 30] on icon "089F7B8B-B2A5-4AFE-B5C0-19BA573D28AC" at bounding box center [903, 27] width 9 height 9
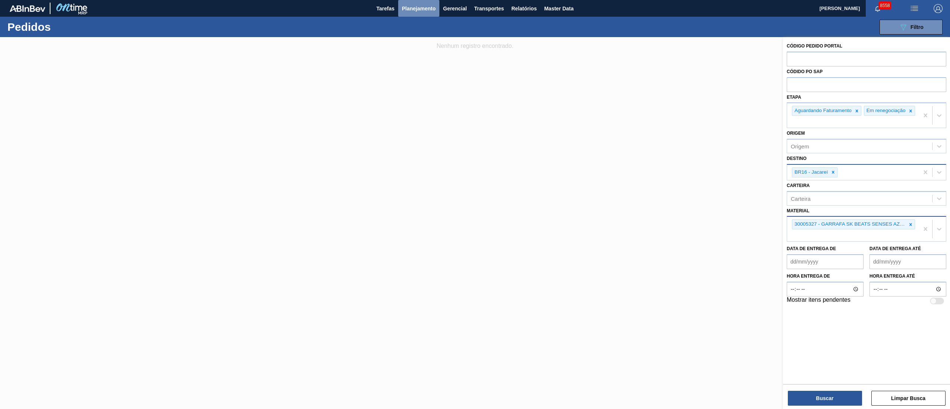
click at [407, 9] on span "Planejamento" at bounding box center [419, 8] width 34 height 9
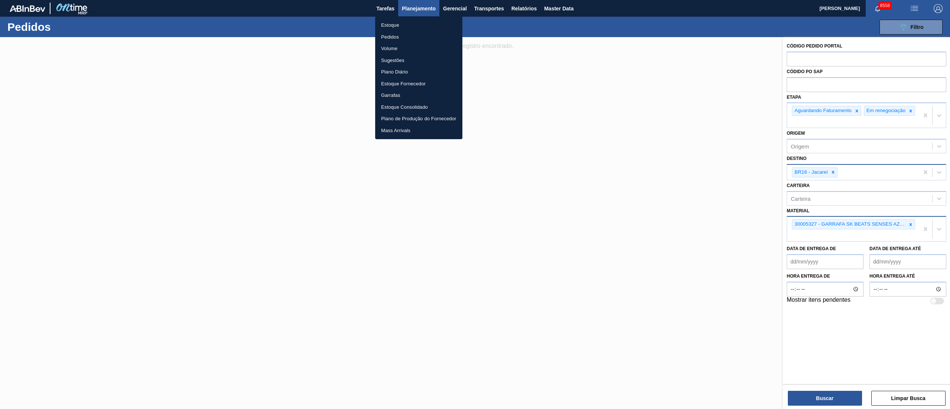
click at [395, 25] on li "Estoque" at bounding box center [418, 25] width 87 height 12
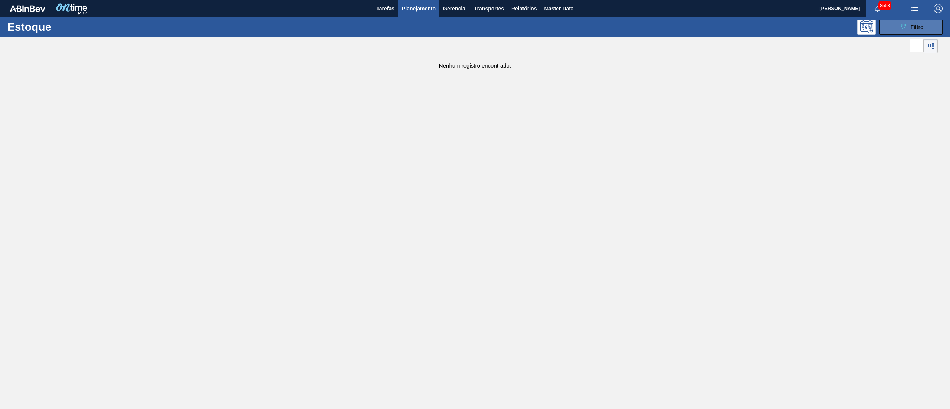
click at [475, 28] on span "Filtro" at bounding box center [917, 27] width 13 height 6
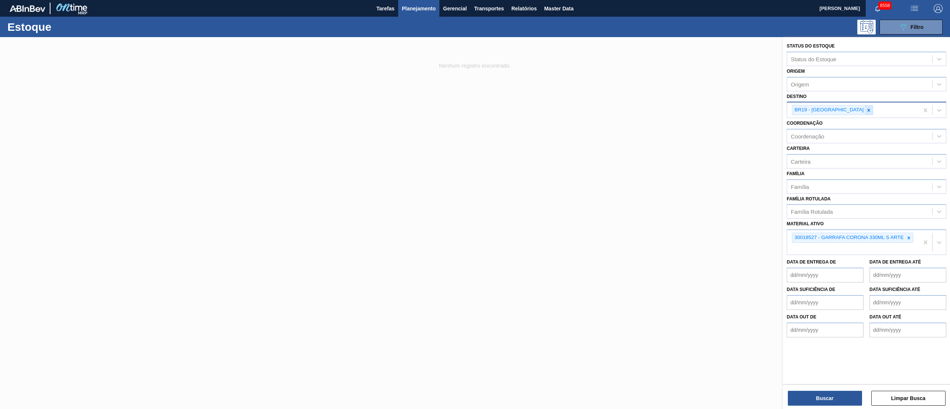
click at [475, 111] on icon at bounding box center [868, 110] width 5 height 5
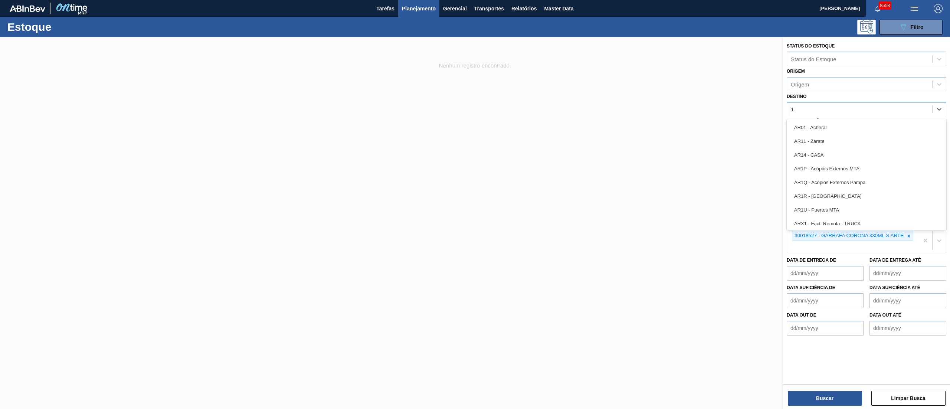
type input "16"
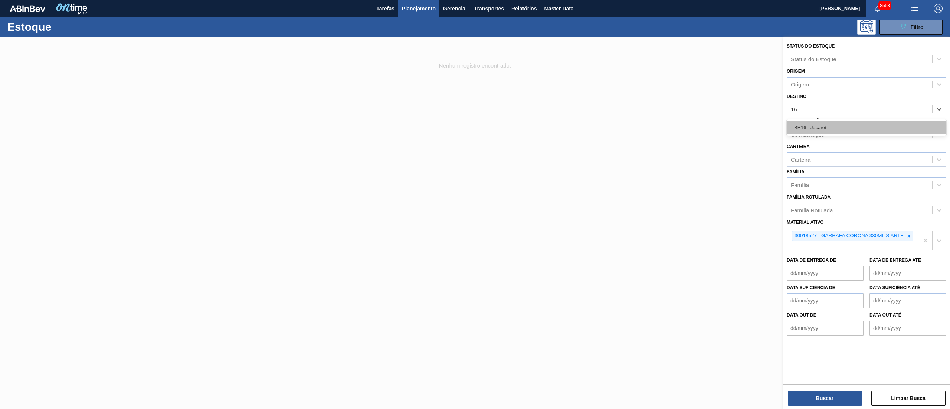
click at [475, 124] on div "BR16 - Jacareí" at bounding box center [867, 128] width 160 height 14
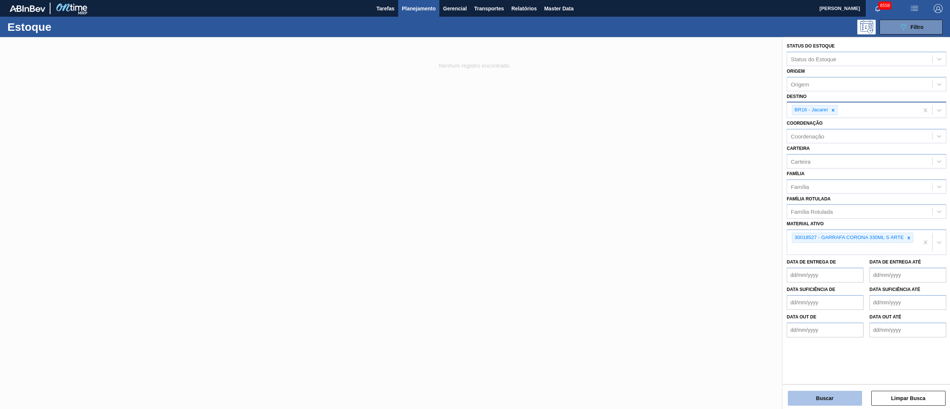
click at [475, 204] on button "Buscar" at bounding box center [825, 398] width 74 height 15
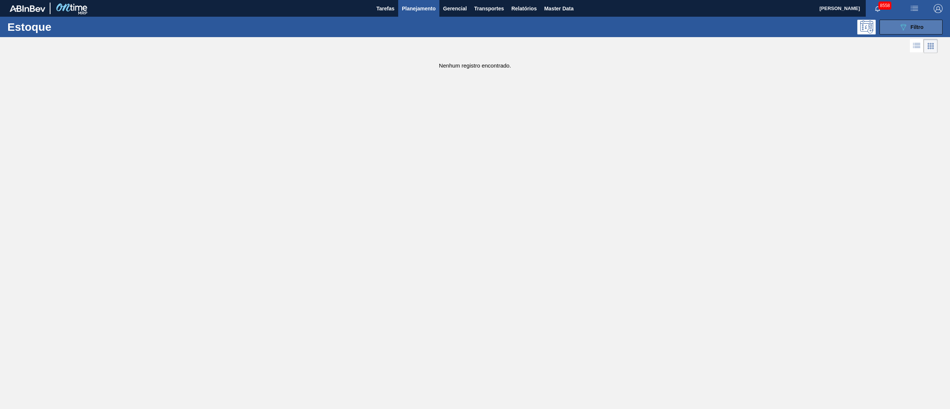
click at [475, 24] on span "Filtro" at bounding box center [917, 27] width 13 height 6
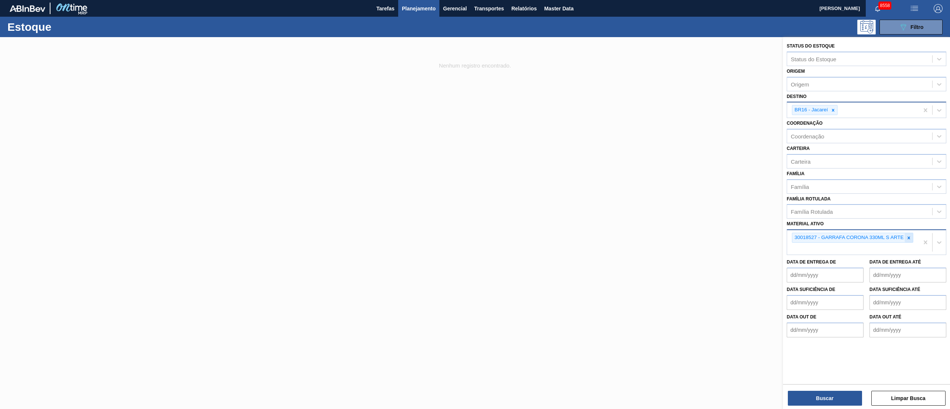
click at [475, 204] on icon at bounding box center [908, 237] width 5 height 5
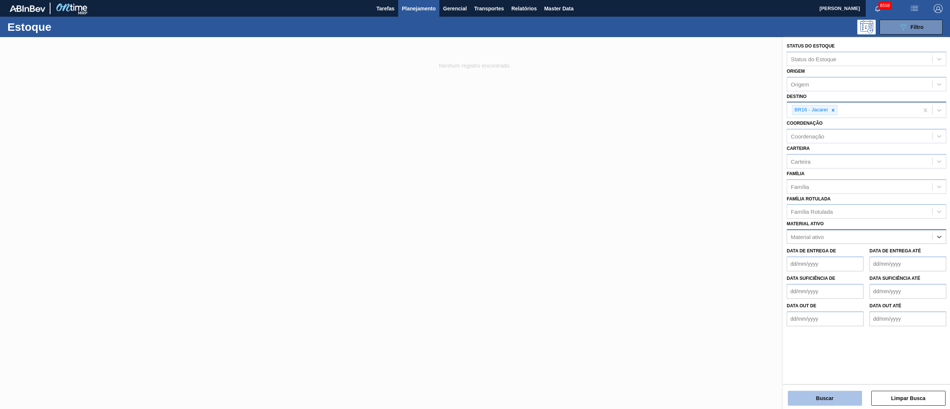
click at [475, 204] on button "Buscar" at bounding box center [825, 398] width 74 height 15
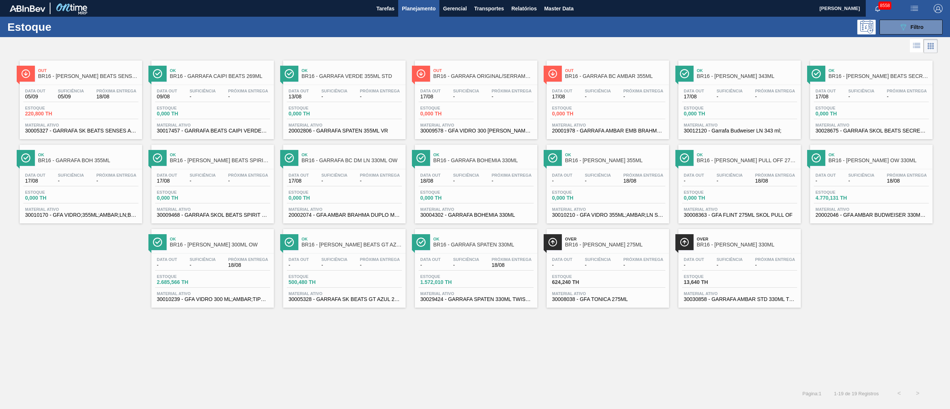
click at [92, 105] on div "Data out 05/09 Suficiência 05/09 Próxima Entrega 18/08 Estoque 220,800 TH Mater…" at bounding box center [81, 110] width 122 height 50
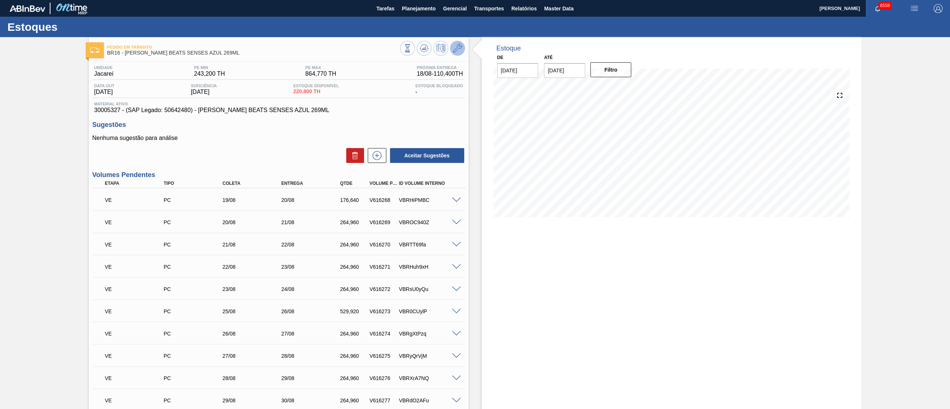
click at [458, 46] on icon at bounding box center [457, 48] width 9 height 9
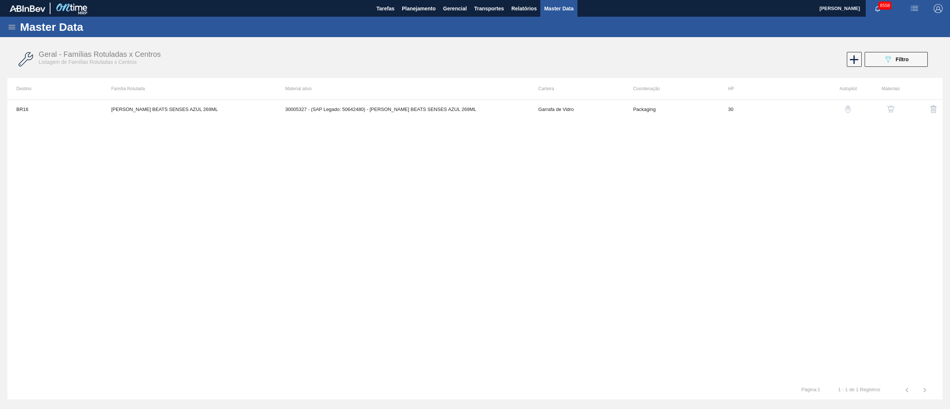
click at [475, 109] on img "button" at bounding box center [890, 108] width 7 height 7
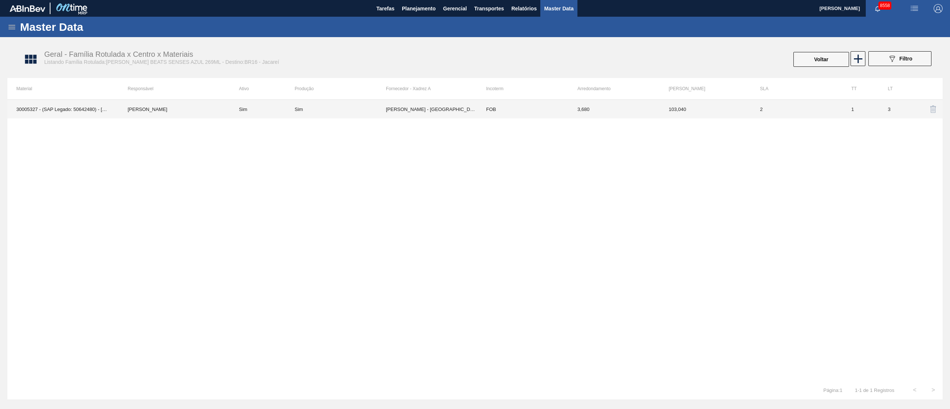
click at [424, 111] on td "OWENS - SÃO PAULO (SP)" at bounding box center [431, 109] width 91 height 19
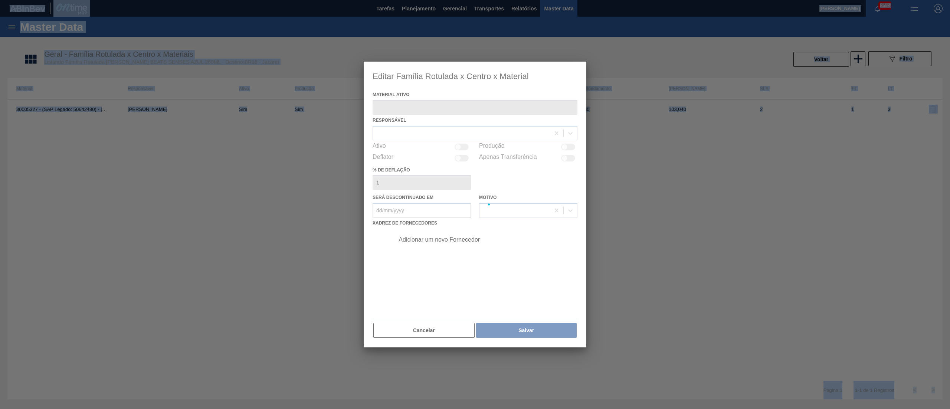
click at [424, 111] on div at bounding box center [475, 205] width 223 height 286
type ativo "30005327 - (SAP Legado: 50642480) - GARRAFA SK BEATS SENSES AZUL 269ML"
checkbox input "true"
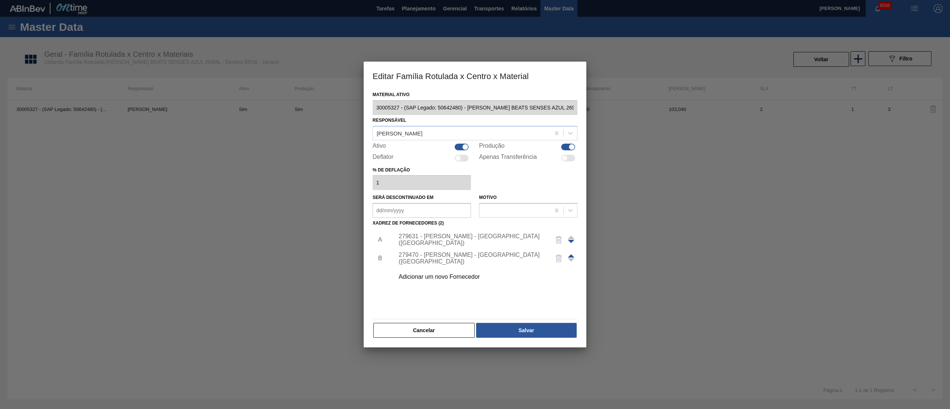
click at [459, 204] on div "279631 - OWENS - SÃO PAULO (SP)" at bounding box center [483, 239] width 187 height 19
click at [475, 204] on div "279631 - OWENS - SÃO PAULO (SP)" at bounding box center [471, 239] width 145 height 13
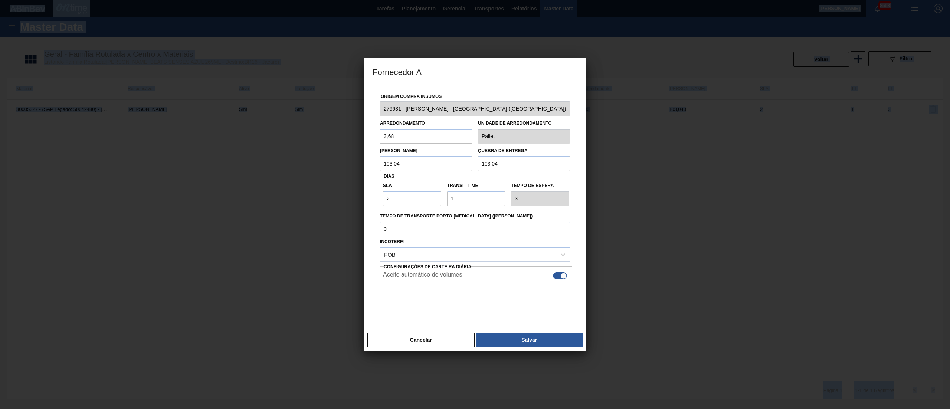
click at [475, 204] on div "Incoterm FOB" at bounding box center [475, 248] width 190 height 25
click at [407, 164] on input "103,04" at bounding box center [426, 163] width 92 height 15
click at [475, 204] on button "Salvar" at bounding box center [529, 339] width 107 height 15
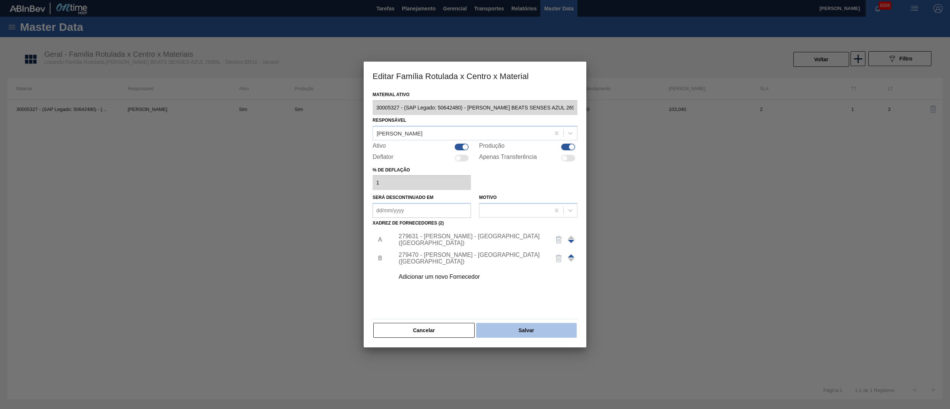
click at [475, 204] on button "Salvar" at bounding box center [526, 330] width 101 height 15
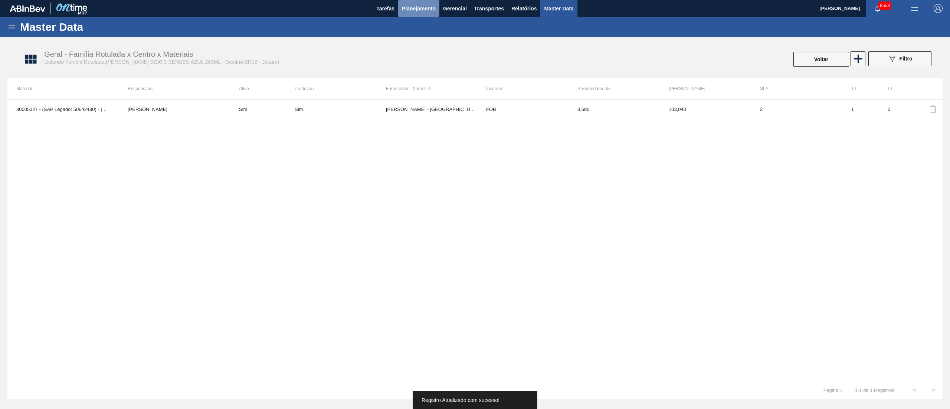
click at [422, 10] on span "Planejamento" at bounding box center [419, 8] width 34 height 9
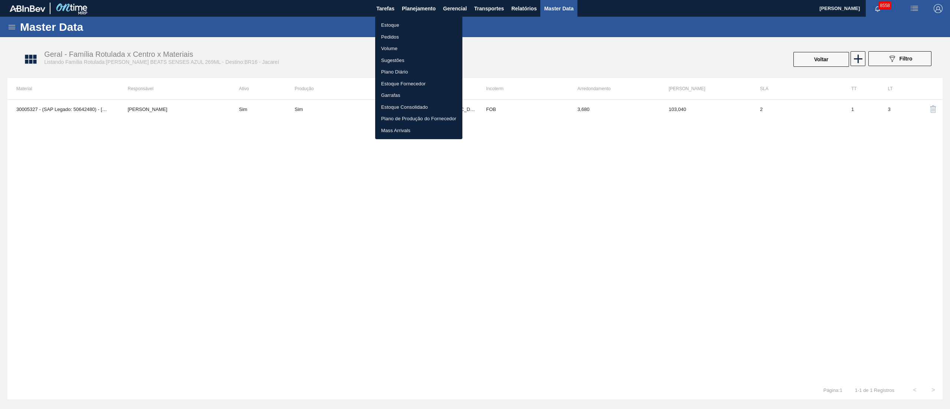
click at [391, 25] on li "Estoque" at bounding box center [418, 25] width 87 height 12
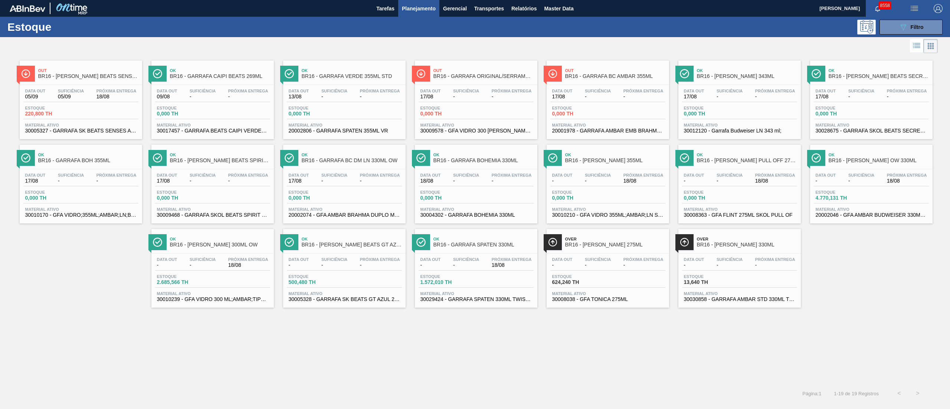
click at [327, 204] on span "Suficiência" at bounding box center [334, 259] width 26 height 4
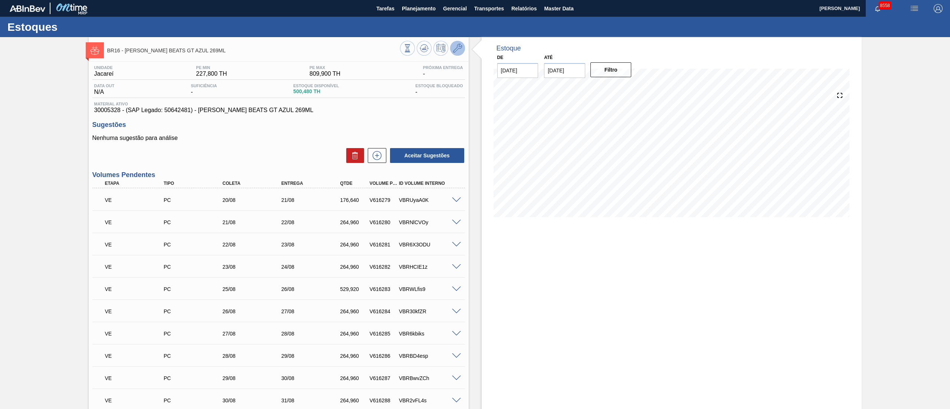
click at [461, 42] on button at bounding box center [457, 48] width 15 height 15
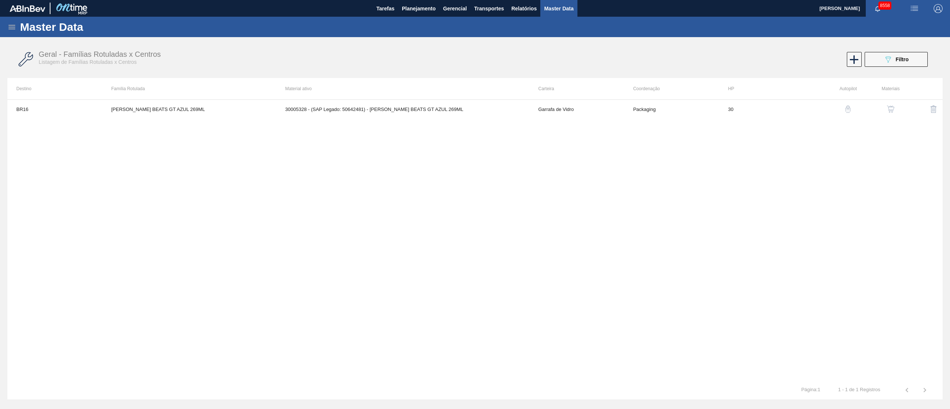
click at [475, 107] on button "button" at bounding box center [891, 109] width 18 height 18
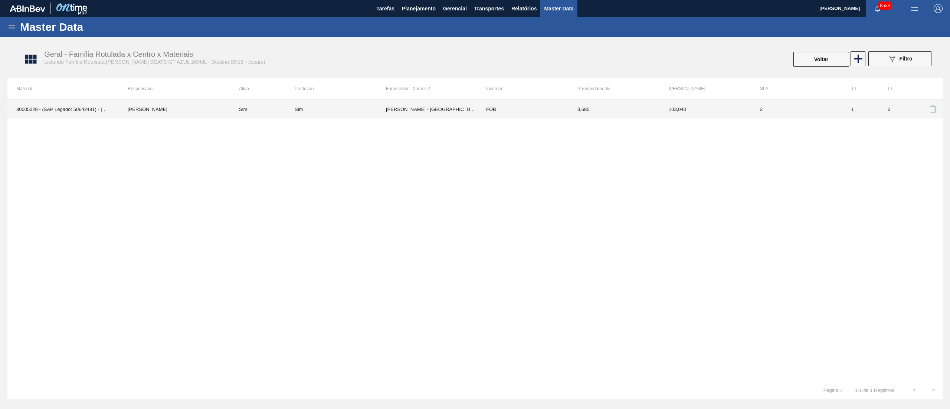
click at [426, 111] on td "OWENS - SÃO PAULO (SP)" at bounding box center [431, 109] width 91 height 19
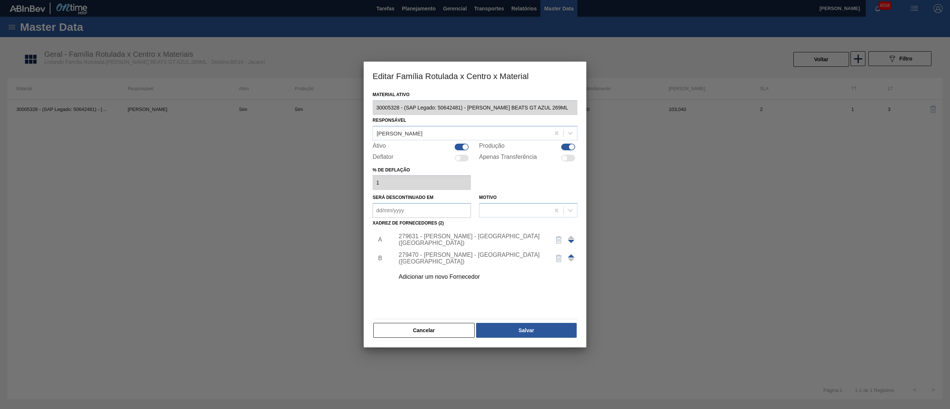
click at [464, 204] on div "279631 - OWENS - SÃO PAULO (SP)" at bounding box center [471, 239] width 145 height 13
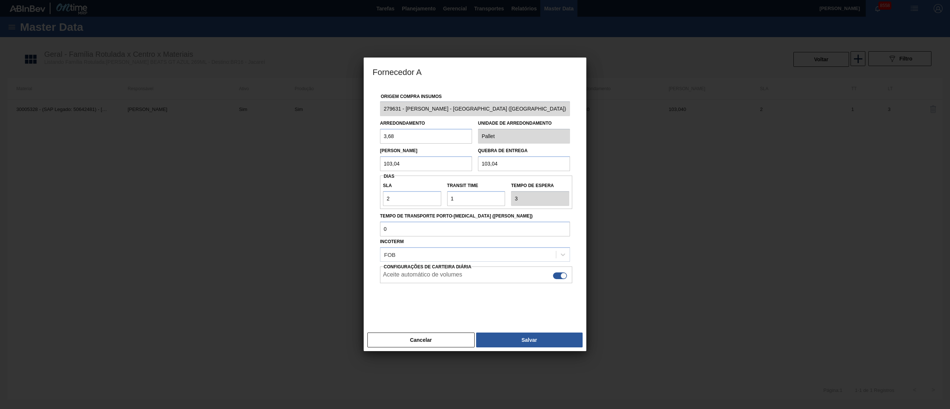
click at [464, 204] on div "Incoterm FOB" at bounding box center [475, 248] width 190 height 25
click at [475, 204] on button "Salvar" at bounding box center [529, 339] width 107 height 15
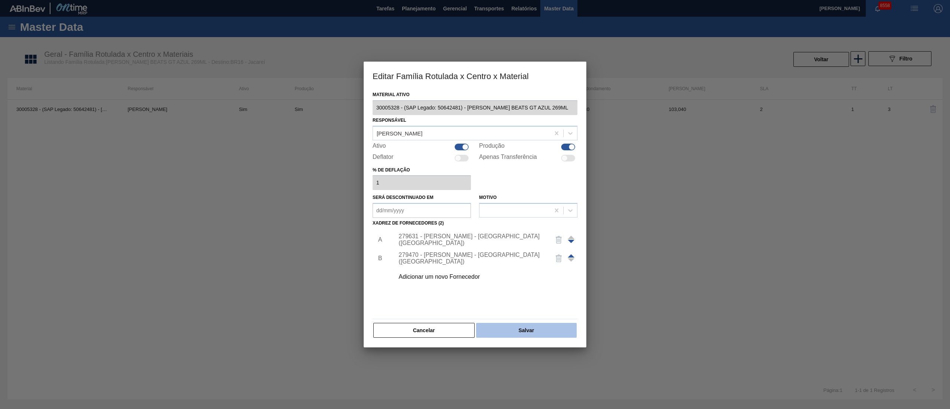
click at [475, 204] on button "Salvar" at bounding box center [526, 330] width 101 height 15
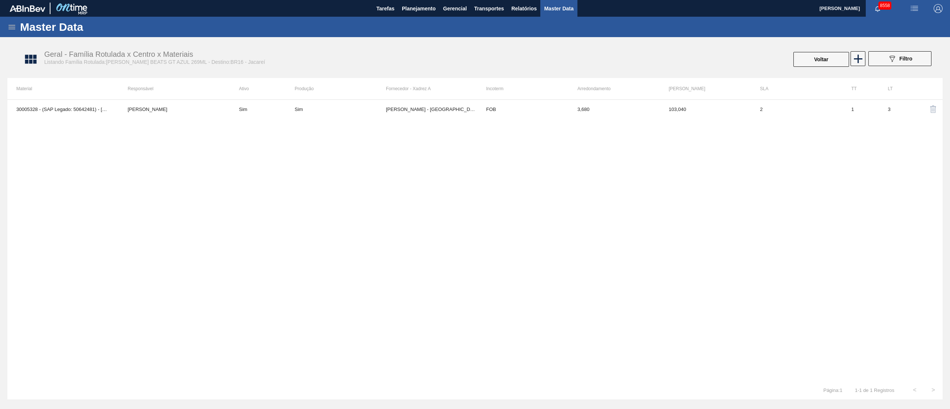
click at [475, 3] on button "button" at bounding box center [914, 8] width 24 height 17
click at [475, 27] on li "Upload de Volumes" at bounding box center [912, 26] width 64 height 13
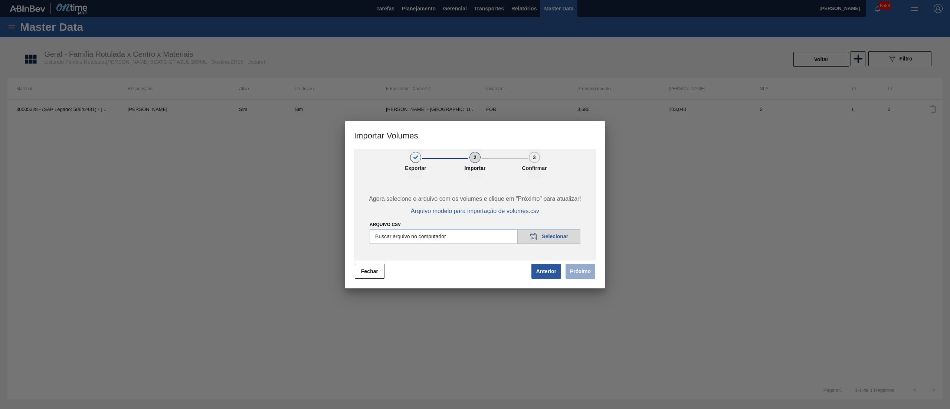
click at [475, 204] on input "Arquivo csv" at bounding box center [475, 236] width 211 height 15
type input "C:\fakepath\PedidoVolumeModeloImportacao (79).csv"
click at [475, 204] on button "Próximo" at bounding box center [581, 271] width 30 height 15
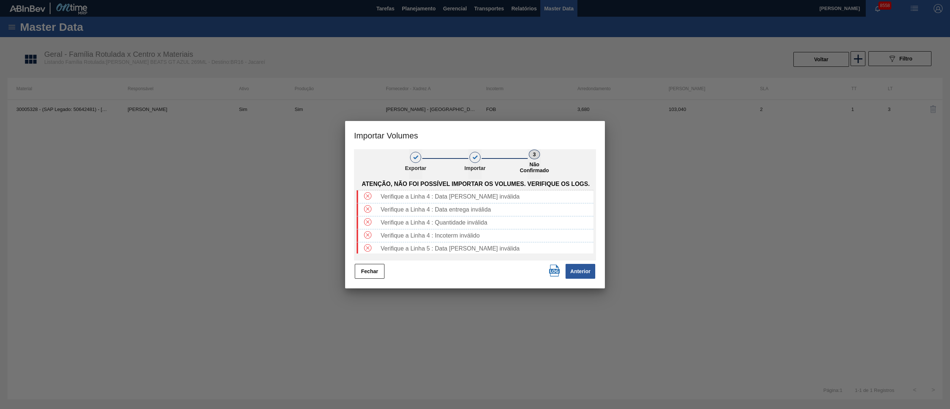
click at [363, 204] on button "Fechar" at bounding box center [370, 271] width 30 height 15
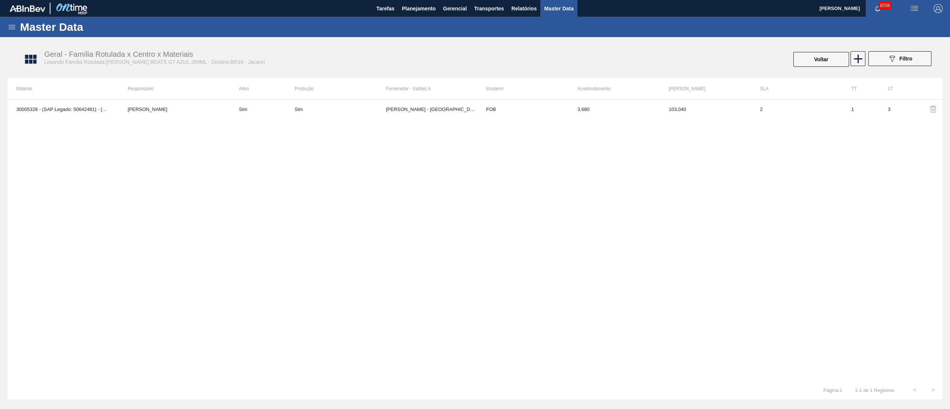
click at [475, 13] on button "button" at bounding box center [914, 8] width 24 height 17
click at [475, 29] on li "Upload de Volumes" at bounding box center [912, 26] width 64 height 13
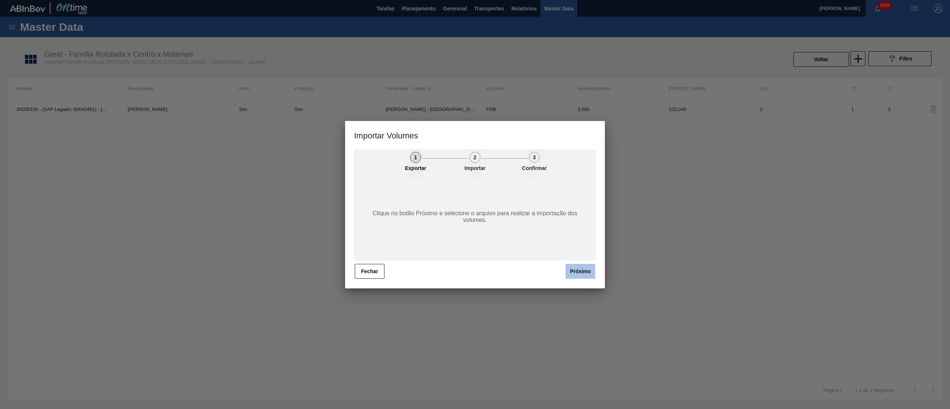
click at [475, 204] on button "Próximo" at bounding box center [581, 271] width 30 height 15
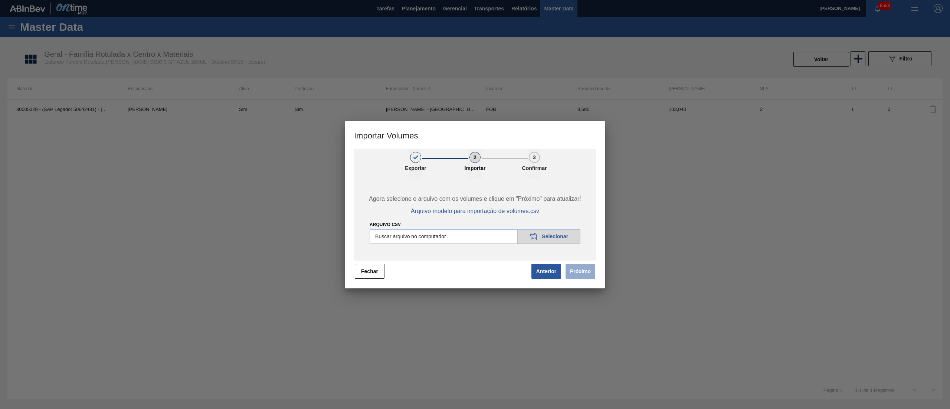
click at [475, 204] on input "Arquivo csv" at bounding box center [475, 236] width 211 height 15
type input "C:\fakepath\PedidoVolumeModeloImportacao (79).csv"
click at [475, 204] on button "Próximo" at bounding box center [581, 271] width 30 height 15
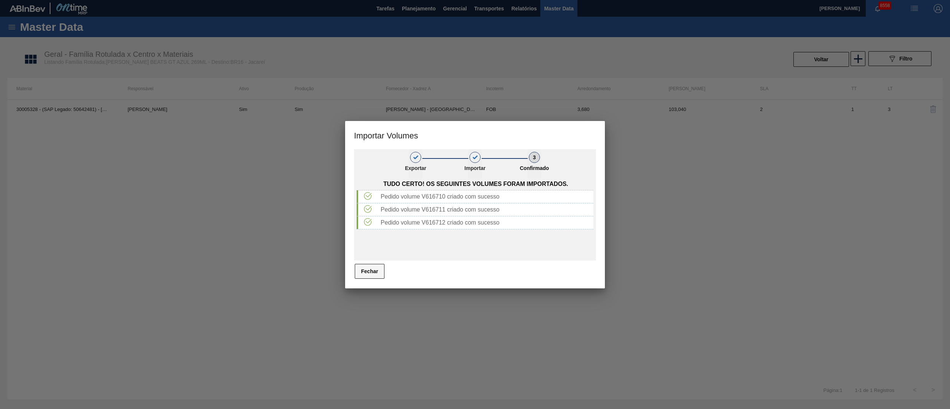
click at [368, 204] on button "Fechar" at bounding box center [370, 271] width 30 height 15
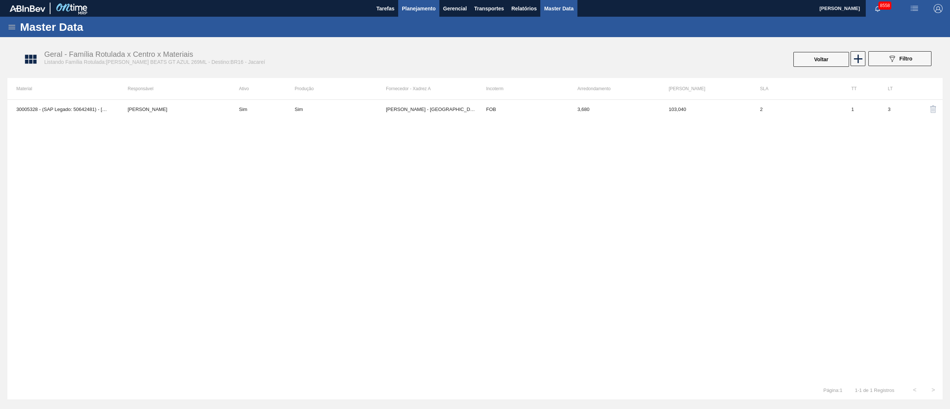
click at [430, 11] on span "Planejamento" at bounding box center [419, 8] width 34 height 9
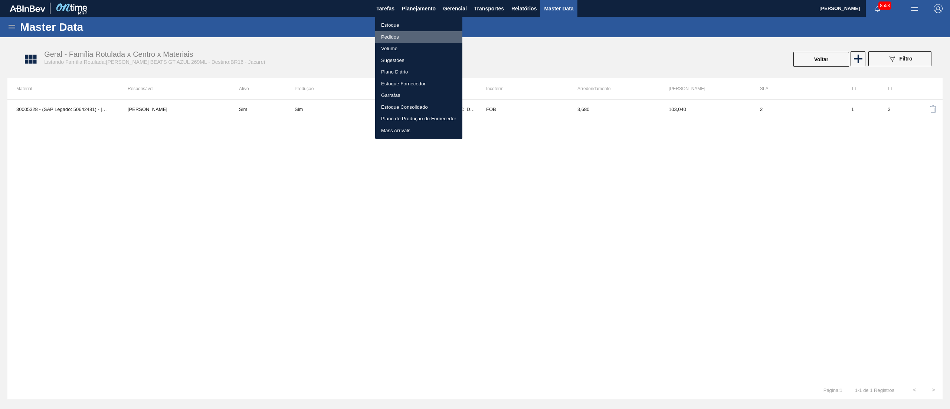
click at [397, 38] on li "Pedidos" at bounding box center [418, 37] width 87 height 12
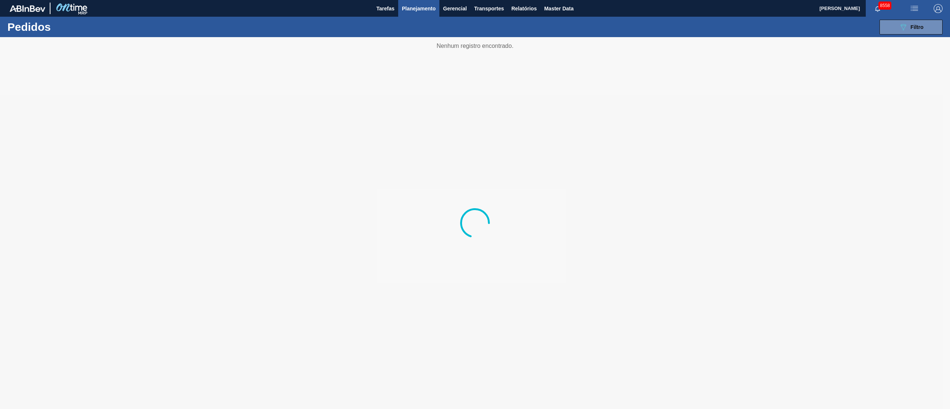
click at [475, 18] on div "089F7B8B-B2A5-4AFE-B5C0-19BA573D28AC Filtro Código Pedido Portal Códido PO SAP …" at bounding box center [534, 27] width 823 height 22
click at [475, 13] on button "Transportes" at bounding box center [489, 8] width 37 height 17
click at [475, 33] on li "Otimização de Carga" at bounding box center [489, 37] width 61 height 12
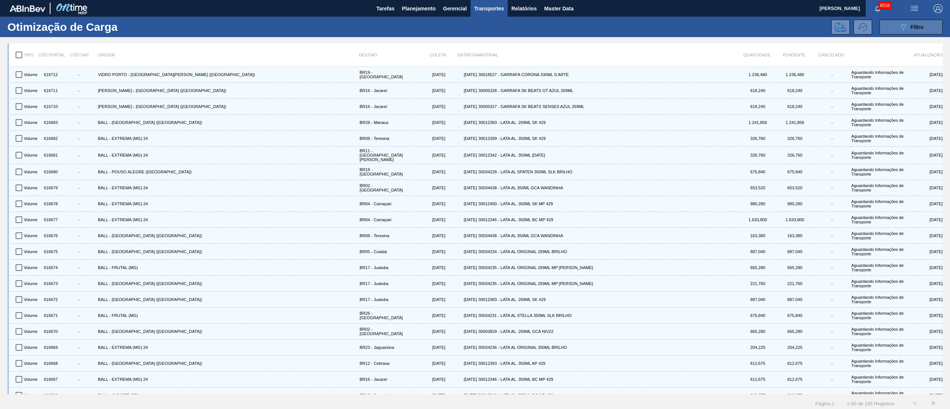
click at [475, 22] on button "089F7B8B-B2A5-4AFE-B5C0-19BA573D28AC Filtro" at bounding box center [910, 27] width 63 height 15
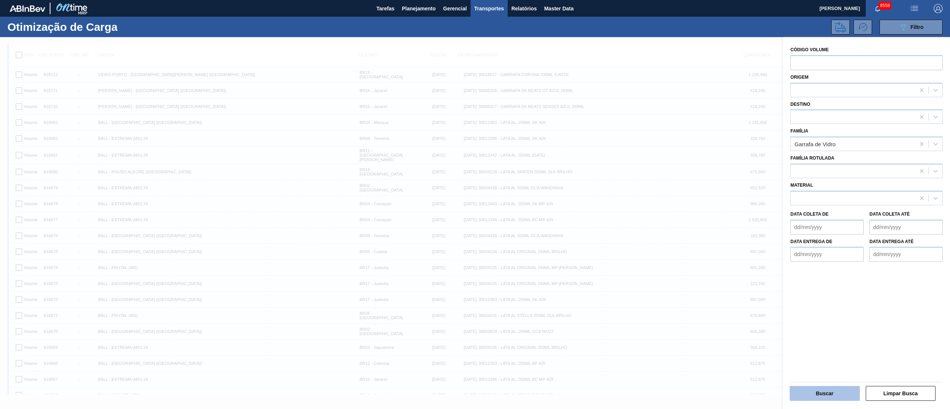
click at [475, 204] on button "Buscar" at bounding box center [825, 393] width 70 height 15
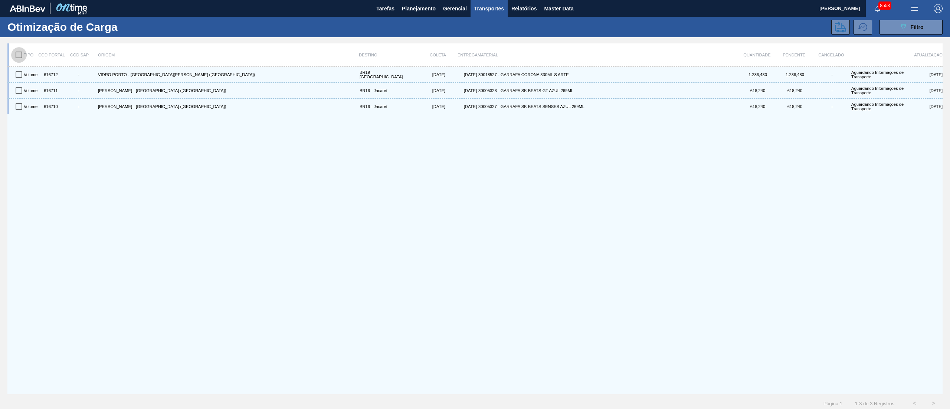
drag, startPoint x: 18, startPoint y: 55, endPoint x: 82, endPoint y: 62, distance: 65.0
click at [18, 55] on input "checkbox" at bounding box center [19, 55] width 16 height 16
checkbox input "true"
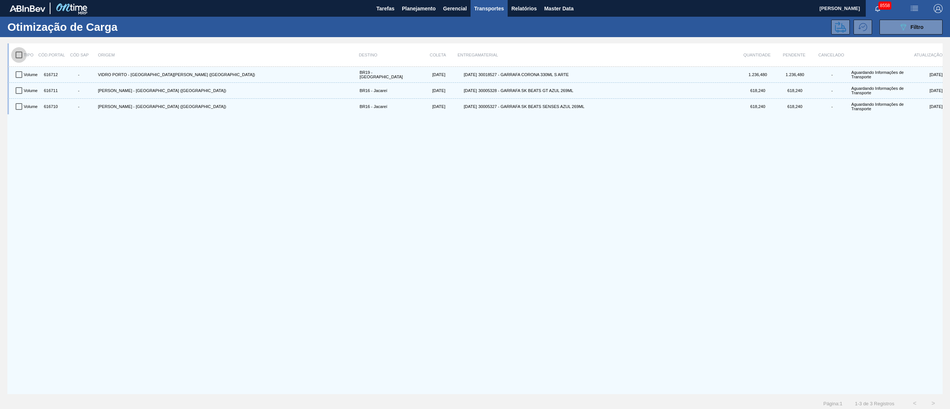
checkbox input "true"
click at [475, 22] on icon at bounding box center [840, 27] width 11 height 11
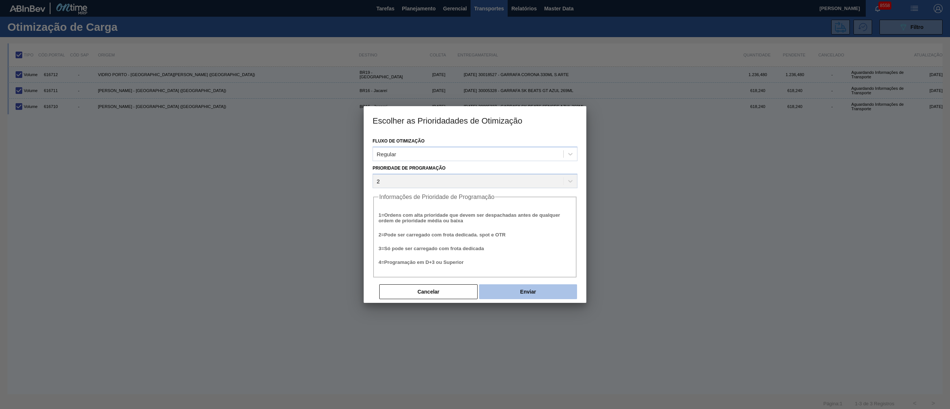
click at [475, 204] on button "Enviar" at bounding box center [528, 291] width 98 height 15
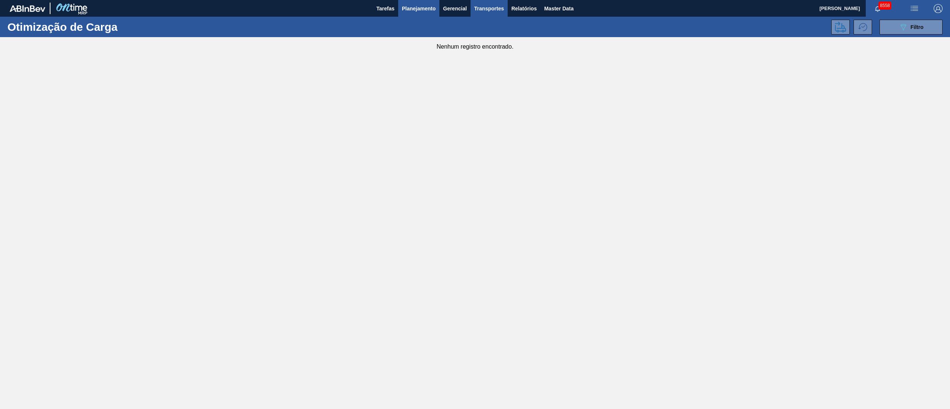
click at [424, 1] on button "Planejamento" at bounding box center [418, 8] width 41 height 17
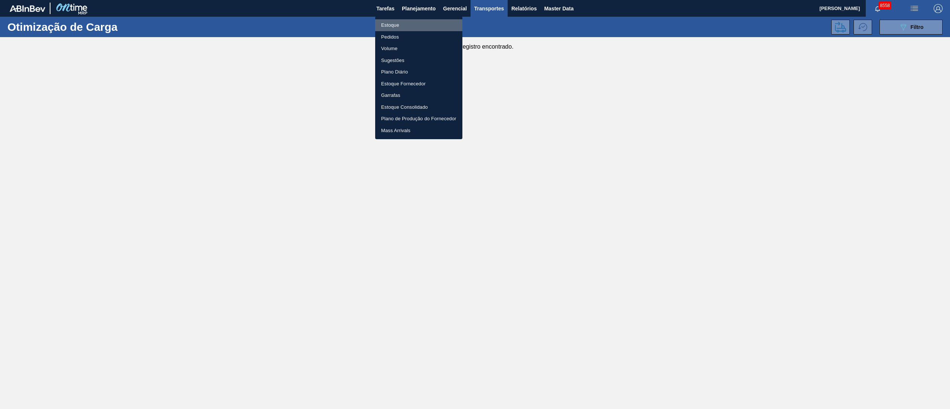
click at [404, 23] on li "Estoque" at bounding box center [418, 25] width 87 height 12
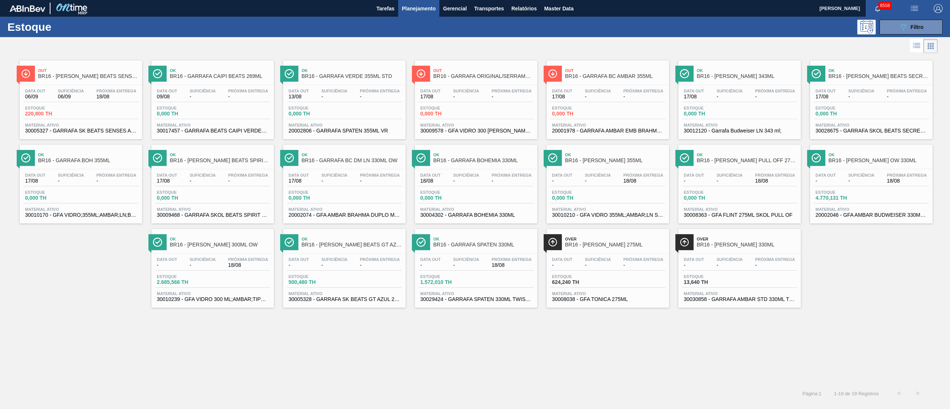
click at [132, 90] on span "Próxima Entrega" at bounding box center [116, 91] width 40 height 4
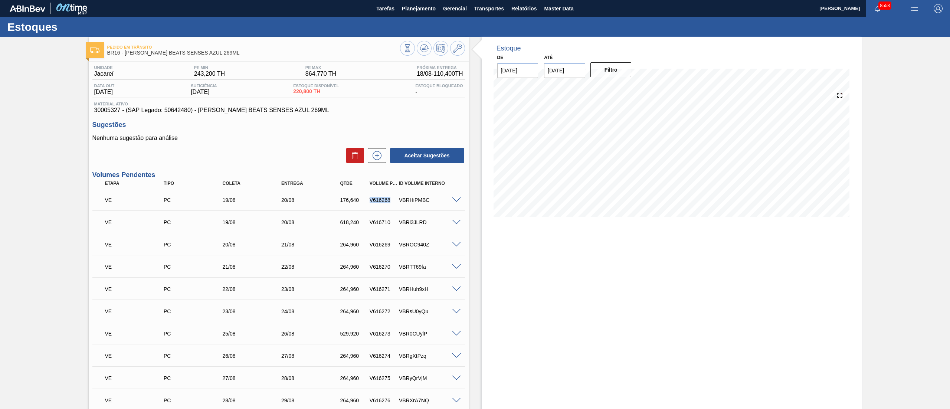
drag, startPoint x: 367, startPoint y: 200, endPoint x: 394, endPoint y: 201, distance: 26.7
click at [394, 201] on div "VE PC 19/08 20/08 176,640 V616268 VBRHiPMBC" at bounding box center [276, 199] width 353 height 15
click at [366, 204] on div "VE PC 19/08 20/08 618,240 V616710 VBRl3JLRD" at bounding box center [276, 221] width 353 height 15
click at [455, 204] on span at bounding box center [456, 223] width 9 height 6
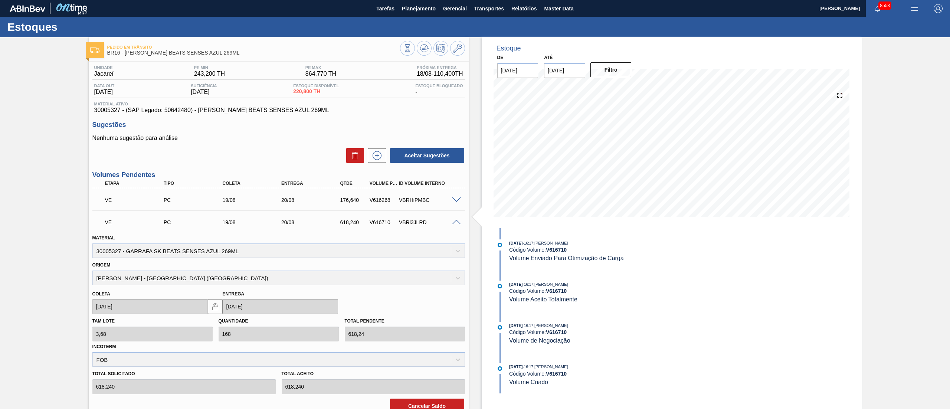
click at [454, 204] on div at bounding box center [457, 222] width 15 height 6
click at [453, 204] on span at bounding box center [456, 223] width 9 height 6
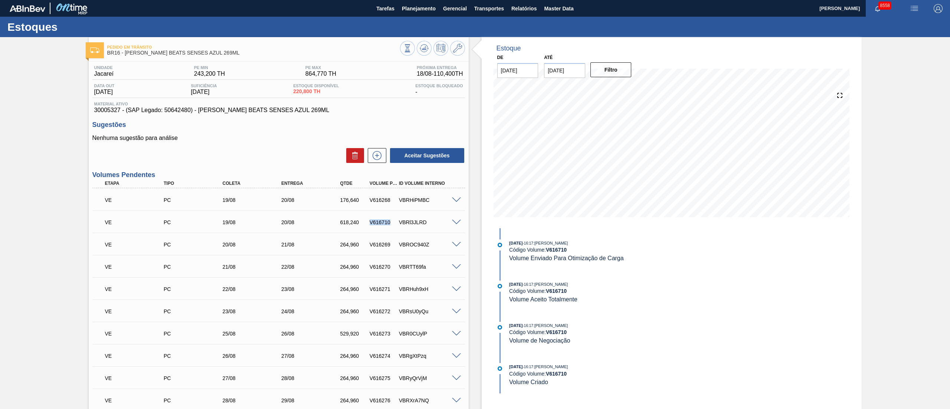
drag, startPoint x: 375, startPoint y: 223, endPoint x: 391, endPoint y: 224, distance: 16.4
click at [391, 204] on div "V616710" at bounding box center [384, 222] width 32 height 6
copy div "V616710"
click at [413, 10] on span "Planejamento" at bounding box center [419, 8] width 34 height 9
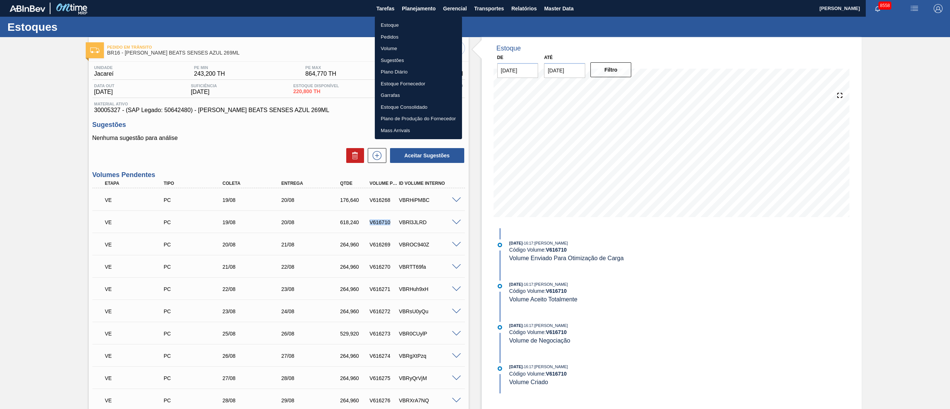
click at [389, 22] on li "Estoque" at bounding box center [418, 25] width 87 height 12
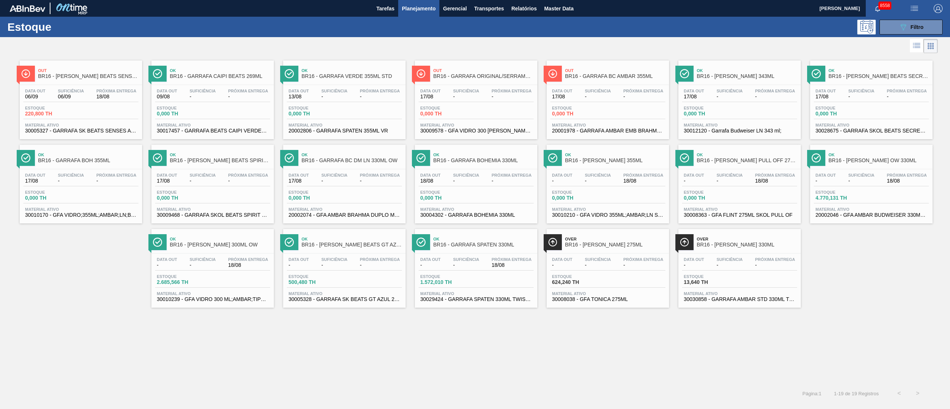
click at [370, 204] on span "-" at bounding box center [380, 265] width 40 height 6
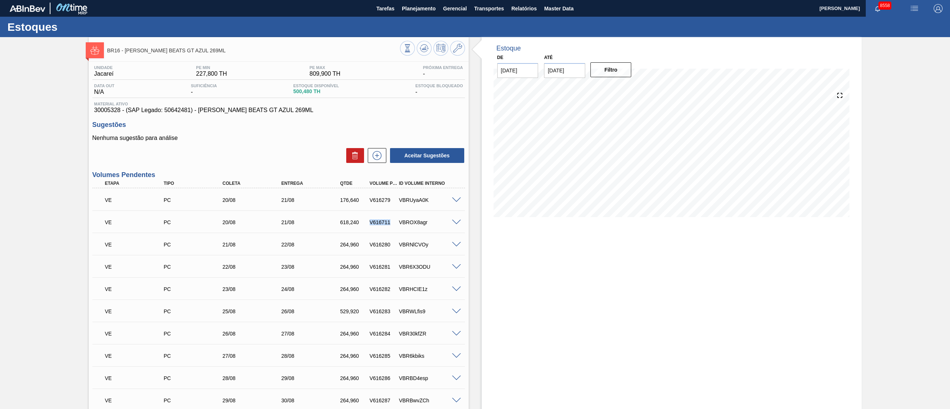
drag, startPoint x: 368, startPoint y: 225, endPoint x: 392, endPoint y: 226, distance: 23.8
click at [392, 204] on div "VE PC 20/08 21/08 618,240 V616711 VBROX8agr" at bounding box center [276, 221] width 353 height 15
copy div "V616711"
click at [410, 4] on span "Planejamento" at bounding box center [419, 8] width 34 height 9
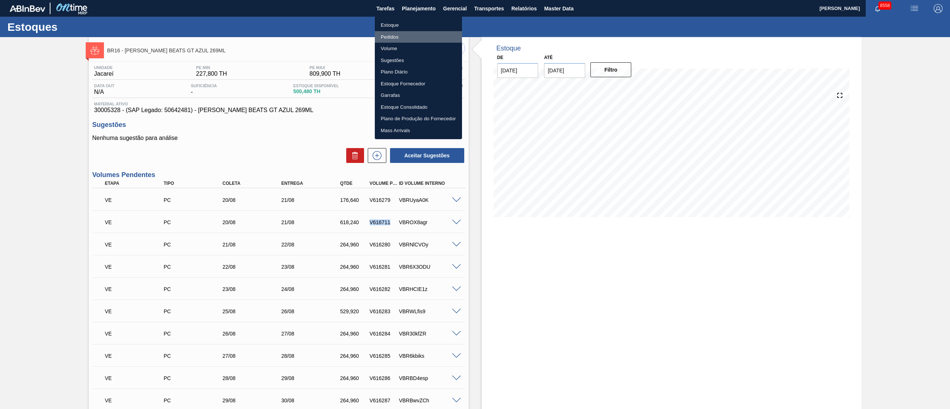
click at [391, 38] on li "Pedidos" at bounding box center [418, 37] width 87 height 12
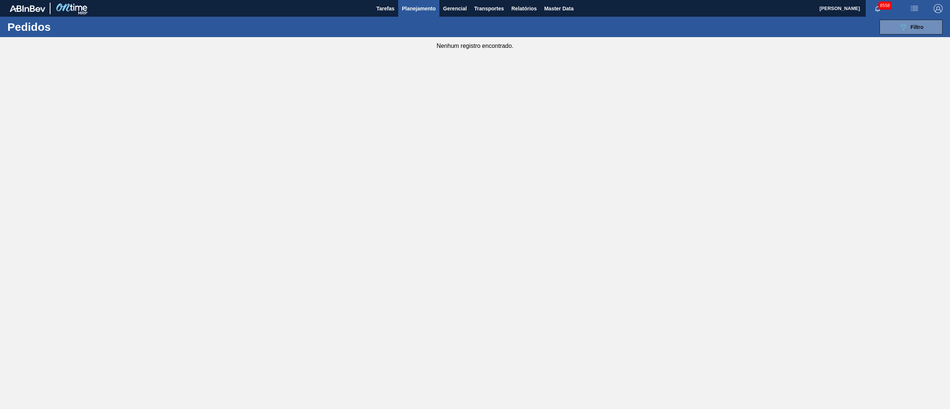
click at [413, 4] on span "Planejamento" at bounding box center [419, 8] width 34 height 9
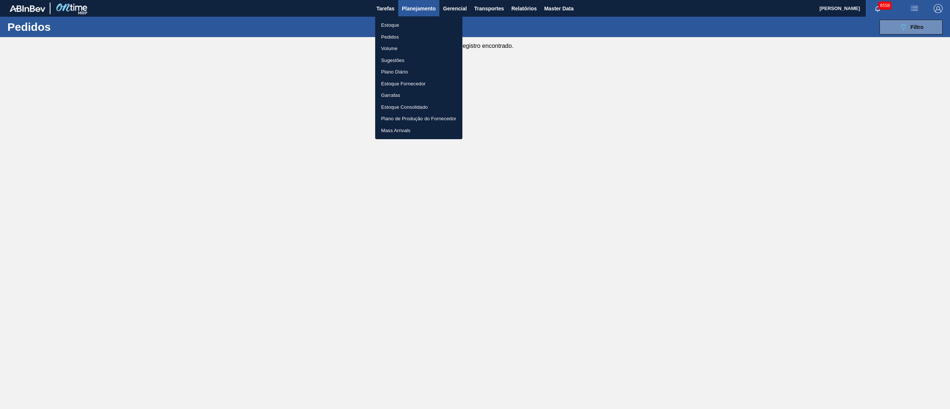
click at [392, 21] on li "Estoque" at bounding box center [418, 25] width 87 height 12
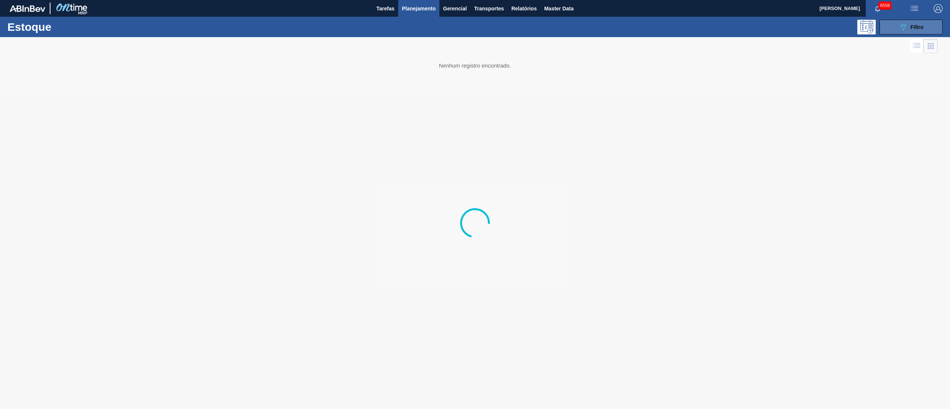
click at [475, 28] on span "Filtro" at bounding box center [917, 27] width 13 height 6
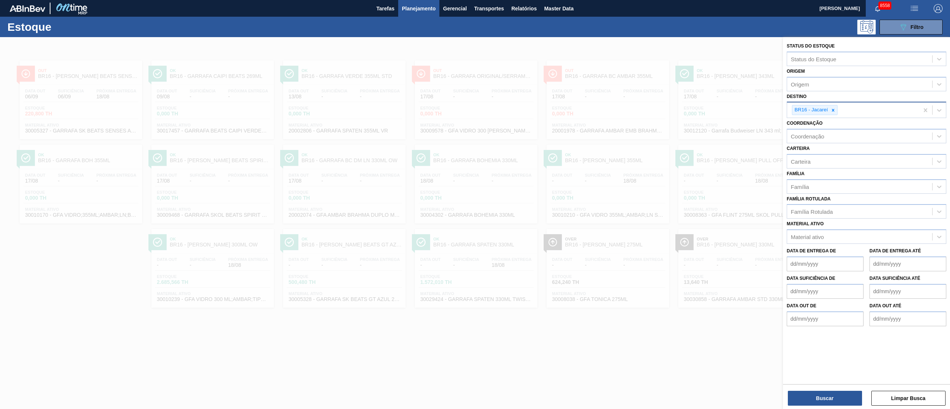
click at [475, 103] on div "BR16 - Jacareí" at bounding box center [853, 109] width 132 height 15
click at [475, 106] on div at bounding box center [833, 109] width 8 height 9
type input "2"
type input "1"
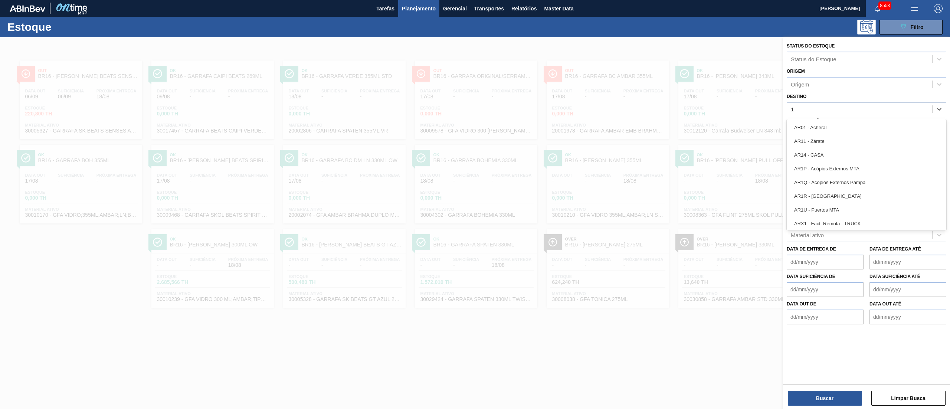
type input "19"
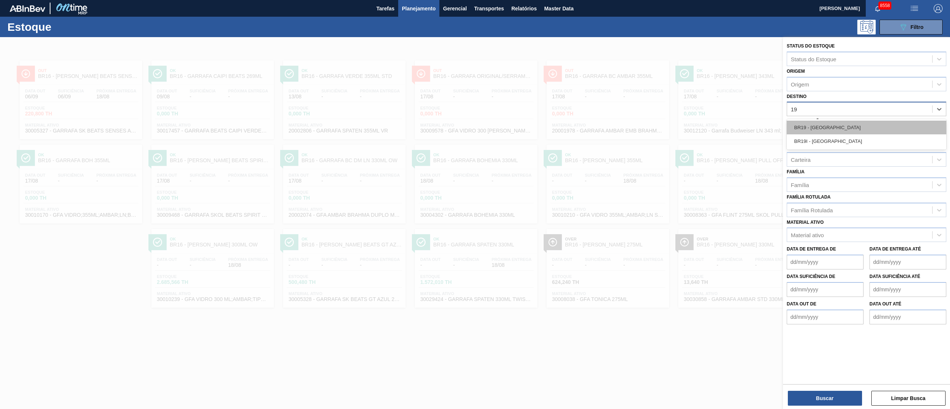
click at [475, 127] on div "BR19 - Nova Rio" at bounding box center [867, 128] width 160 height 14
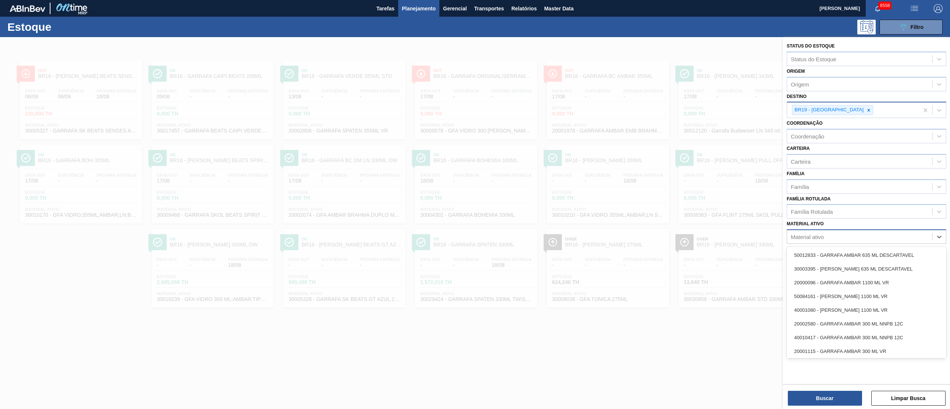
click at [475, 204] on div "Material ativo" at bounding box center [807, 237] width 33 height 6
type ativo "c"
click at [475, 204] on button "Buscar" at bounding box center [825, 398] width 74 height 15
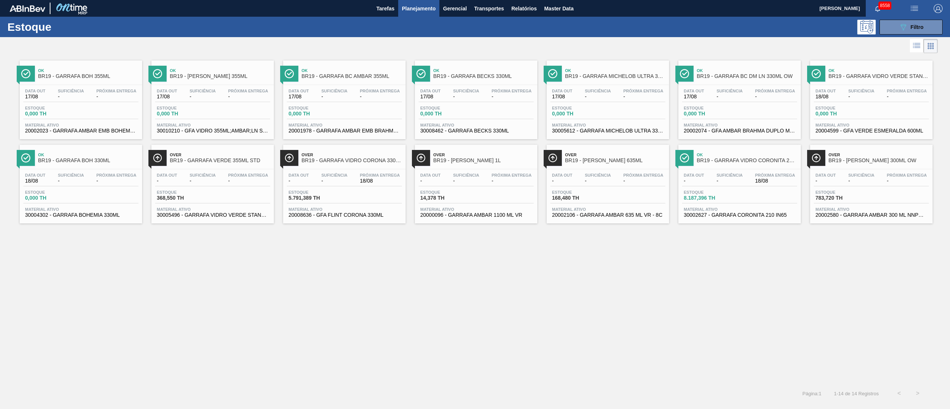
click at [382, 186] on div "Data out - Suficiência - Próxima Entrega 18/08" at bounding box center [344, 179] width 115 height 13
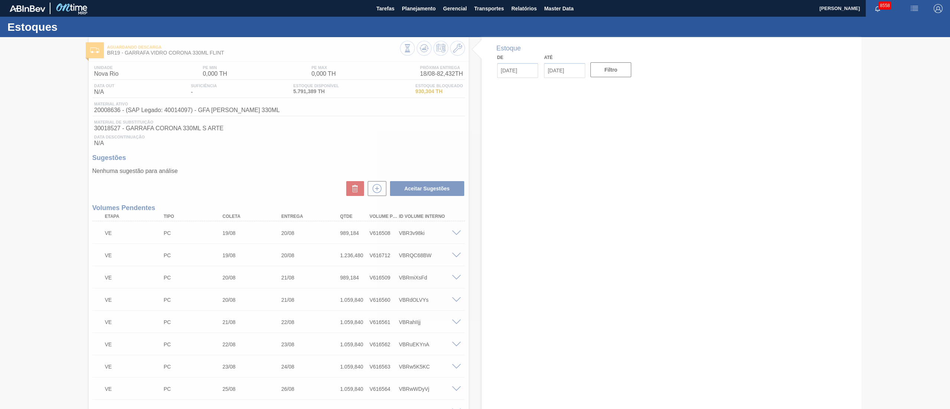
type input "[DATE]"
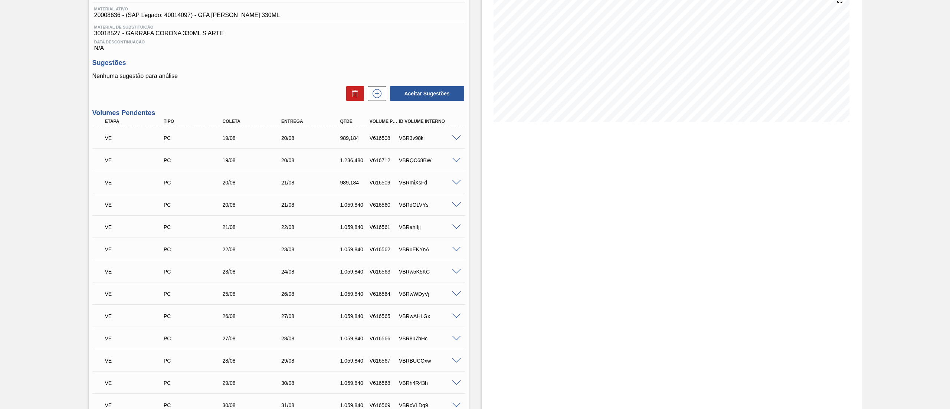
scroll to position [74, 0]
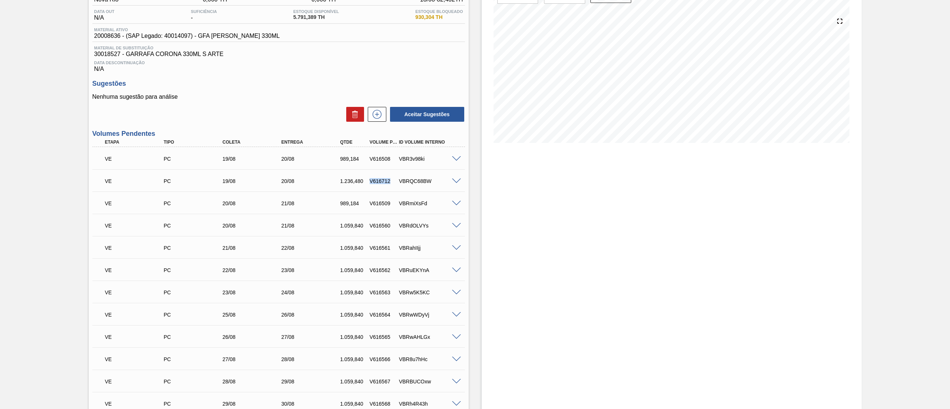
drag, startPoint x: 368, startPoint y: 182, endPoint x: 391, endPoint y: 182, distance: 22.6
click at [391, 182] on div "V616712" at bounding box center [384, 181] width 32 height 6
copy div "V616712"
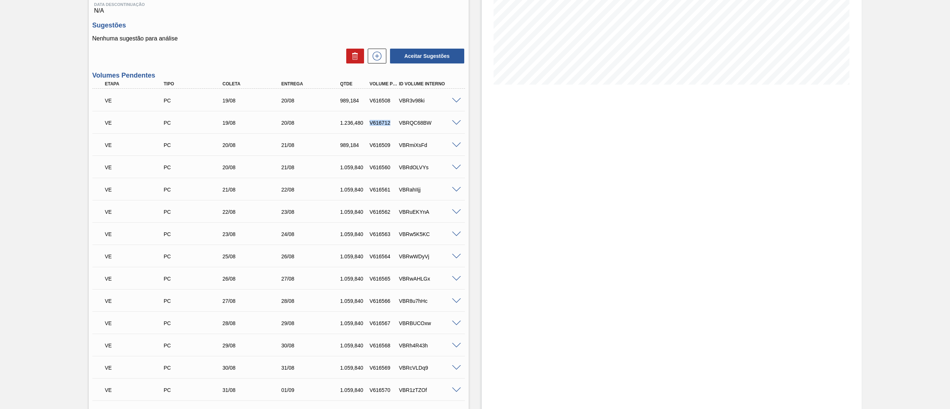
scroll to position [0, 0]
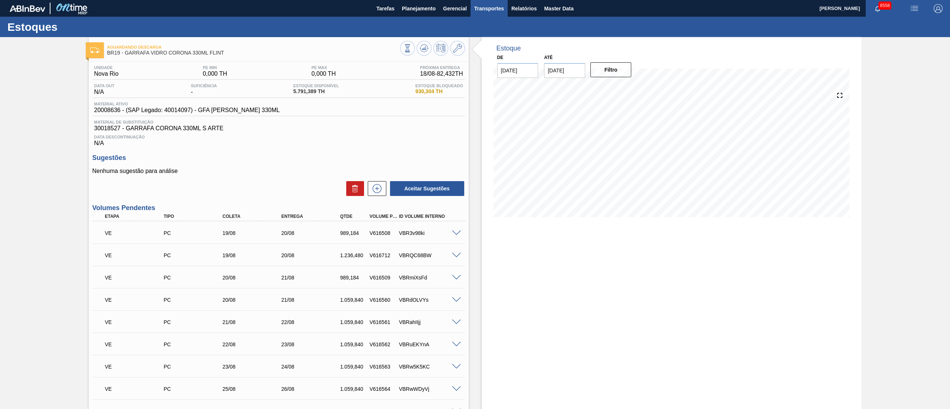
click at [496, 6] on span "Transportes" at bounding box center [489, 8] width 30 height 9
click at [563, 10] on div at bounding box center [475, 204] width 950 height 409
click at [529, 10] on span "Relatórios" at bounding box center [523, 8] width 25 height 9
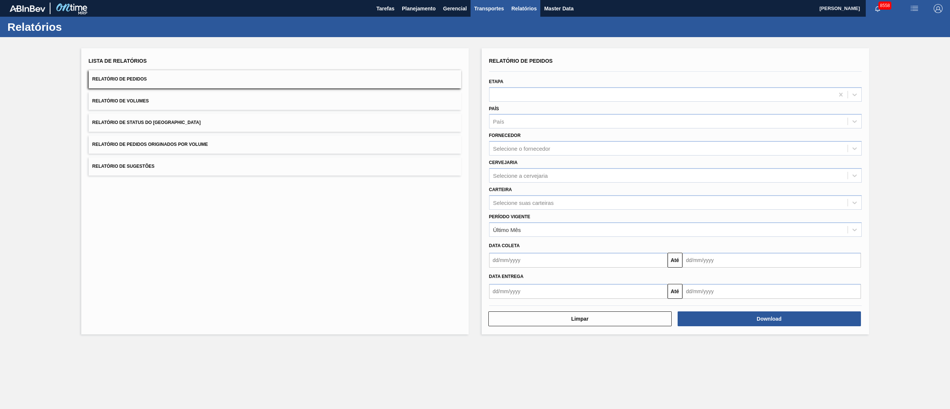
click at [496, 10] on span "Transportes" at bounding box center [489, 8] width 30 height 9
click at [521, 7] on div at bounding box center [475, 204] width 950 height 409
click at [527, 12] on span "Relatórios" at bounding box center [523, 8] width 25 height 9
click at [527, 10] on span "Relatórios" at bounding box center [523, 8] width 25 height 9
click at [492, 10] on span "Transportes" at bounding box center [489, 8] width 30 height 9
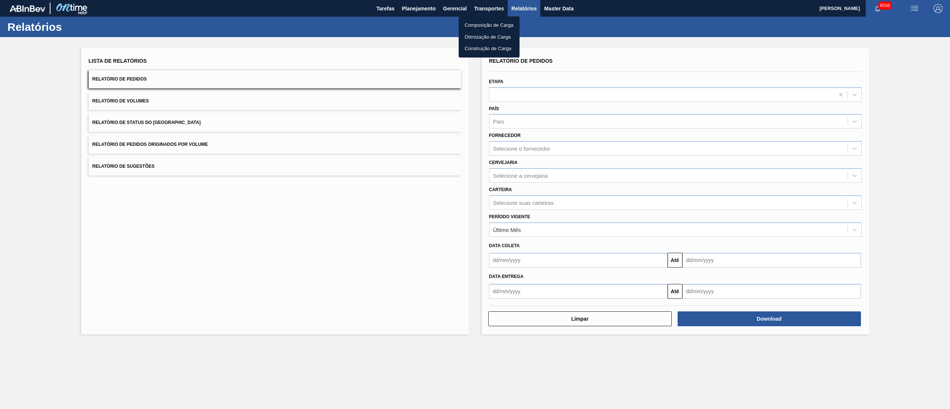
click at [426, 7] on div at bounding box center [475, 204] width 950 height 409
click at [420, 6] on span "Planejamento" at bounding box center [419, 8] width 34 height 9
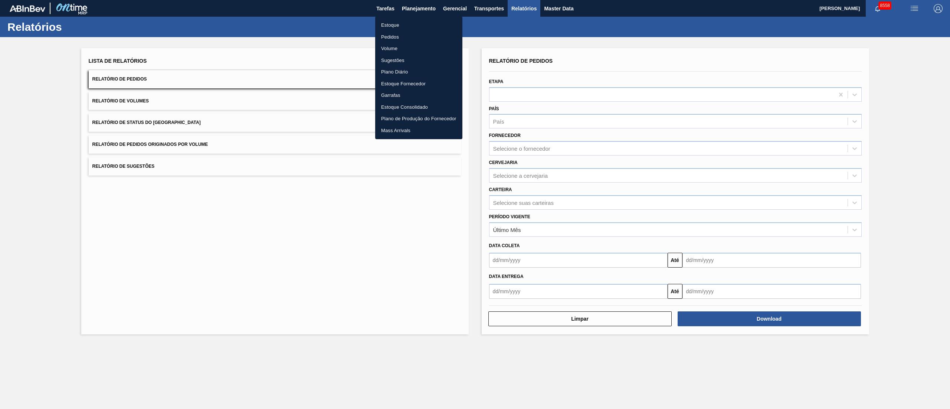
click at [393, 36] on li "Pedidos" at bounding box center [418, 37] width 87 height 12
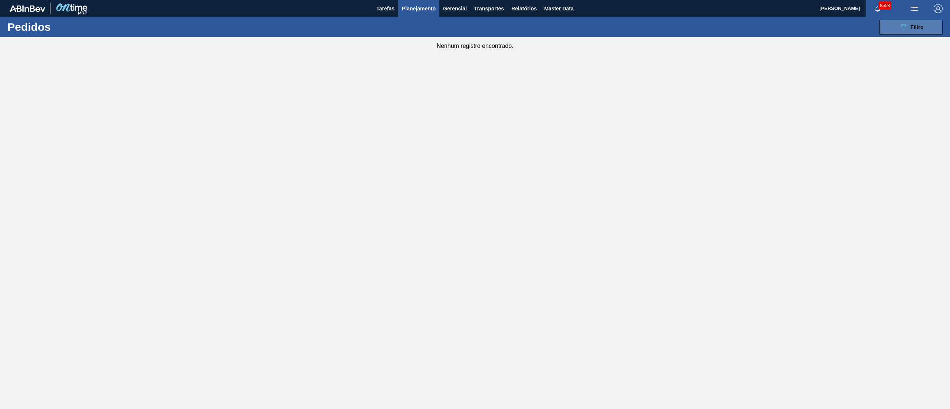
click at [899, 33] on button "089F7B8B-B2A5-4AFE-B5C0-19BA573D28AC Filtro" at bounding box center [910, 27] width 63 height 15
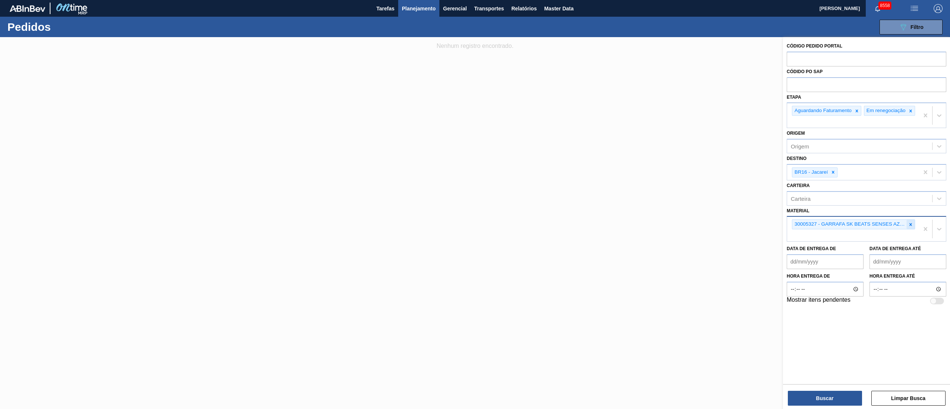
click at [911, 227] on icon at bounding box center [910, 224] width 5 height 5
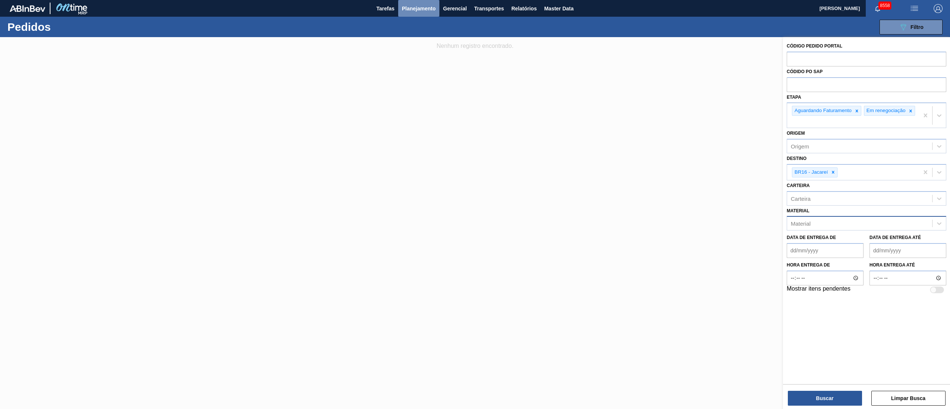
click at [420, 6] on span "Planejamento" at bounding box center [419, 8] width 34 height 9
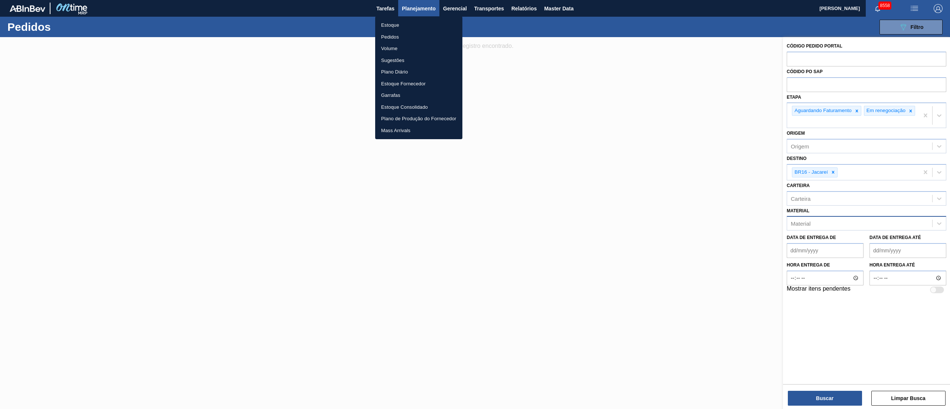
click at [401, 22] on li "Estoque" at bounding box center [418, 25] width 87 height 12
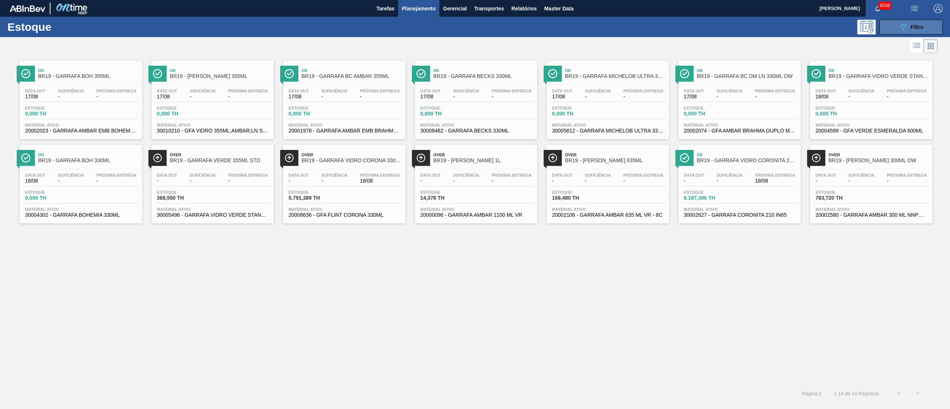
click at [917, 26] on span "Filtro" at bounding box center [917, 27] width 13 height 6
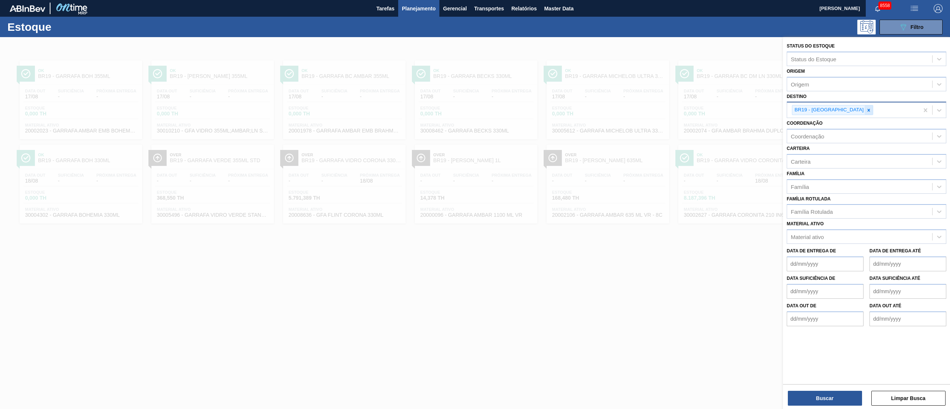
click at [865, 105] on div at bounding box center [869, 109] width 8 height 9
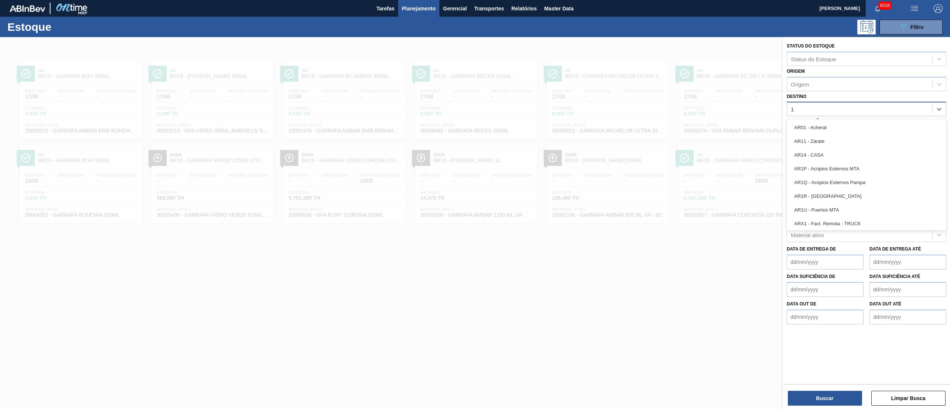
type input "16"
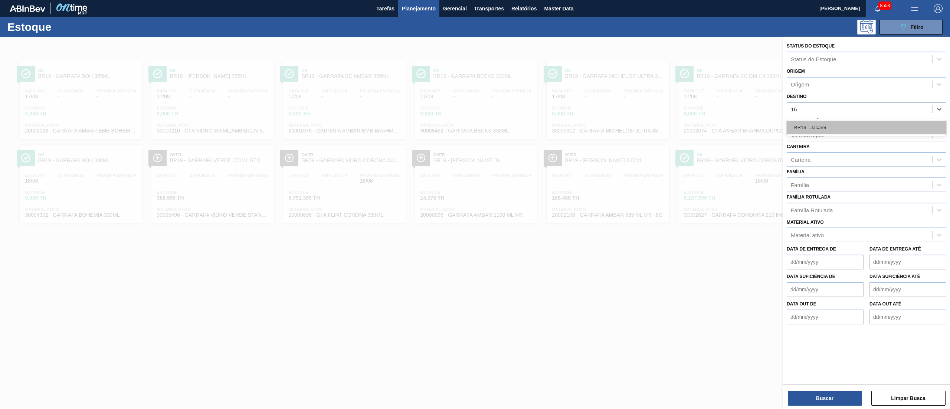
click at [817, 123] on div "BR16 - Jacareí" at bounding box center [867, 128] width 160 height 14
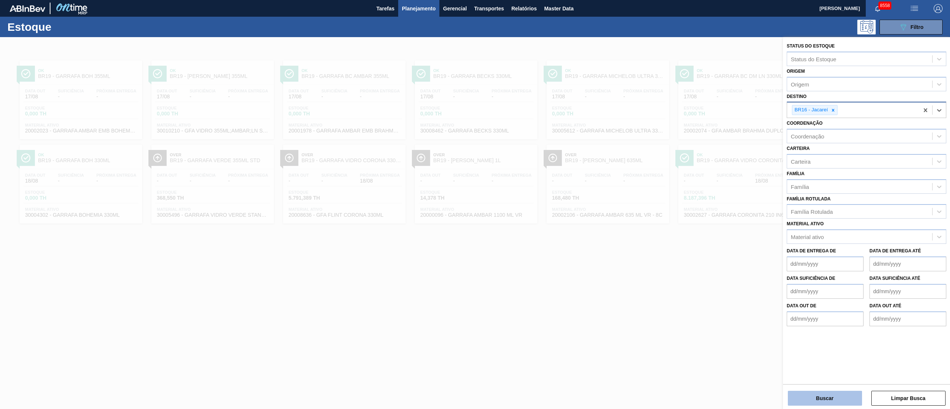
click at [811, 398] on button "Buscar" at bounding box center [825, 398] width 74 height 15
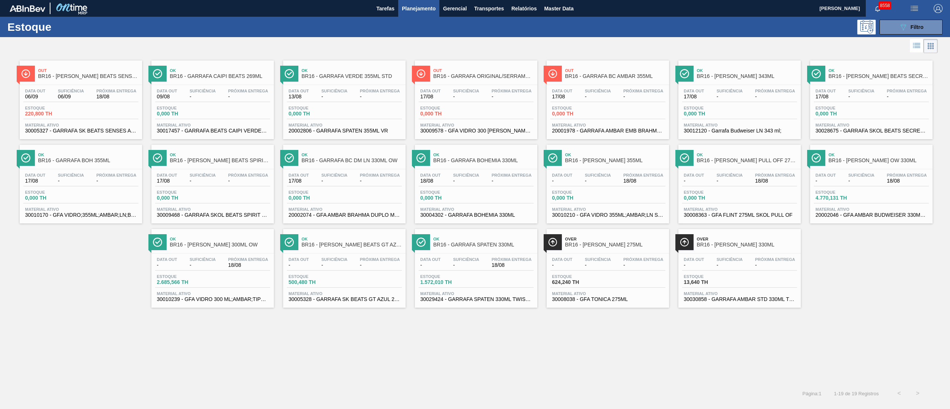
click at [73, 73] on span "BR16 - GARRAFA SK BEATS SENSES AZUL 269ML" at bounding box center [88, 76] width 100 height 6
